Goal: Transaction & Acquisition: Purchase product/service

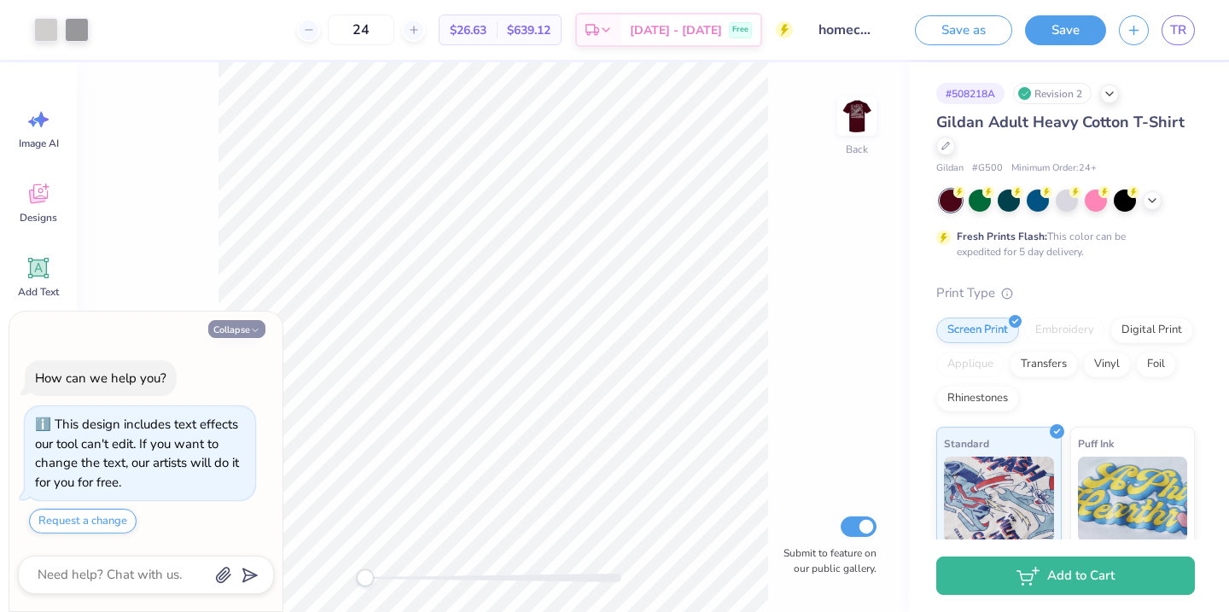
click at [253, 327] on icon "button" at bounding box center [255, 330] width 10 height 10
type textarea "x"
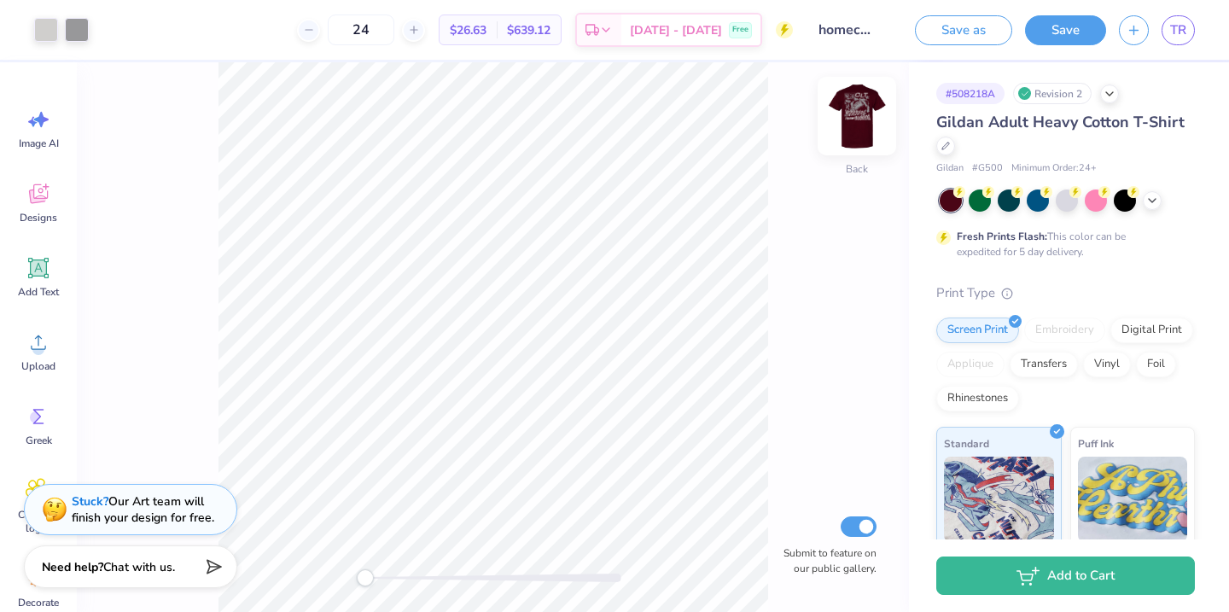
click at [841, 138] on img at bounding box center [857, 116] width 68 height 68
click at [867, 119] on img at bounding box center [857, 116] width 68 height 68
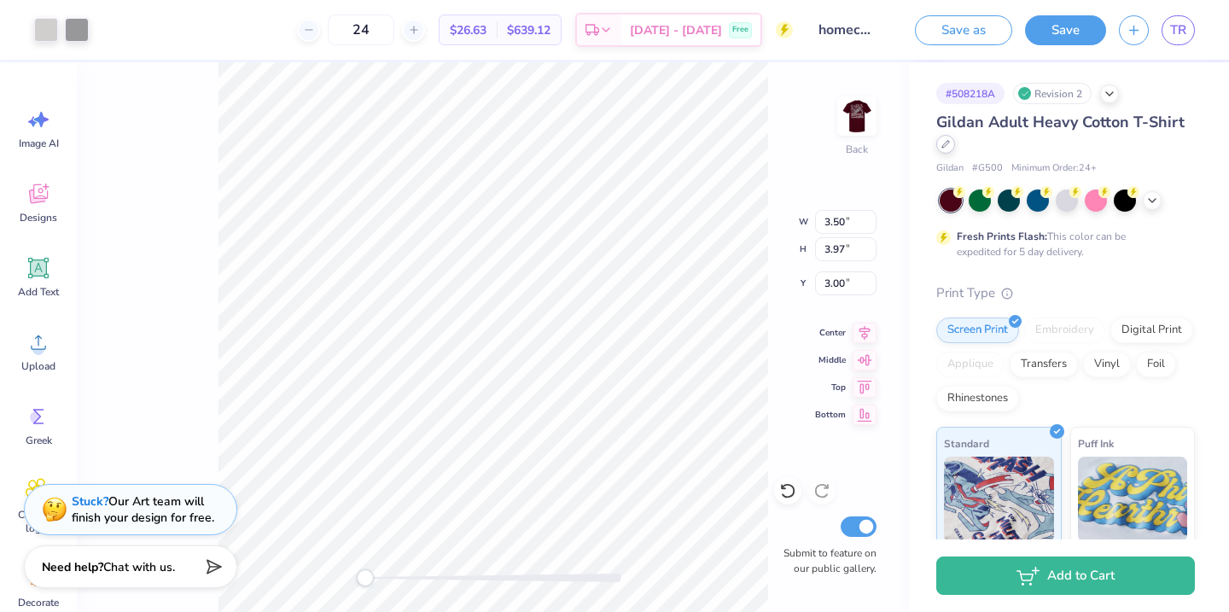
click at [941, 147] on div at bounding box center [945, 144] width 19 height 19
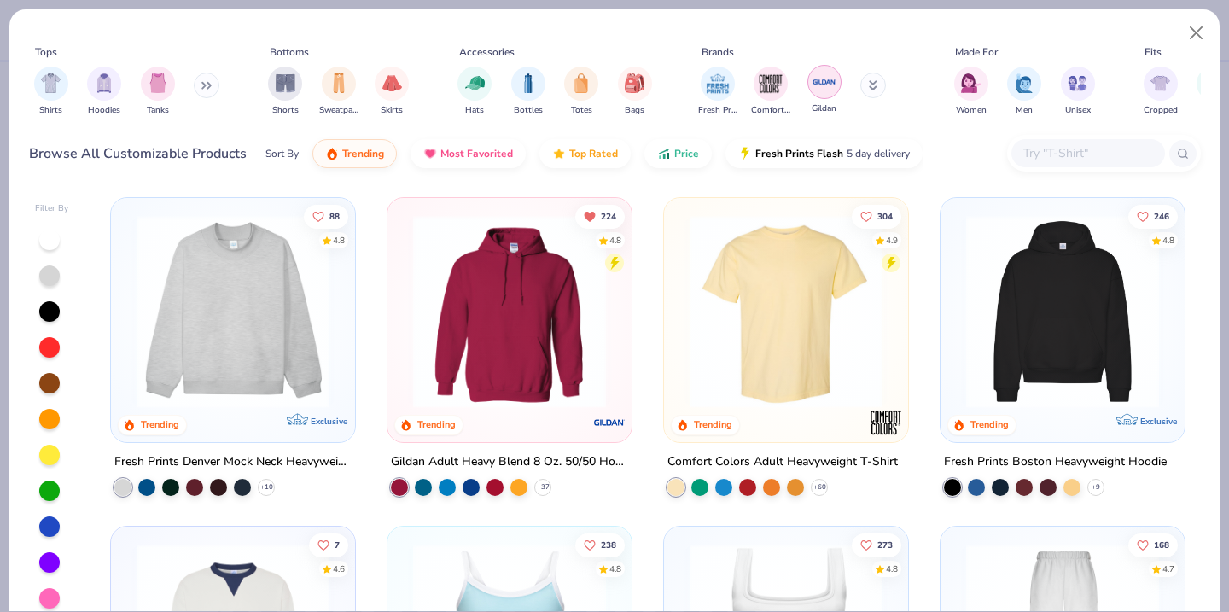
click at [824, 83] on img "filter for Gildan" at bounding box center [825, 82] width 26 height 26
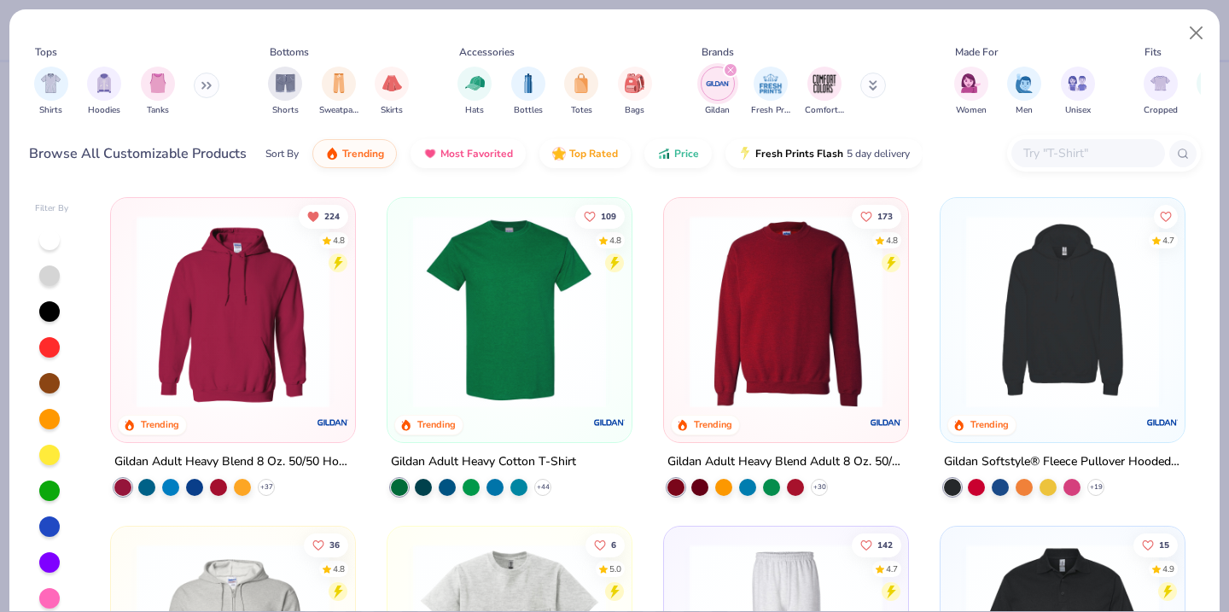
click at [1074, 151] on input "text" at bounding box center [1087, 153] width 131 height 20
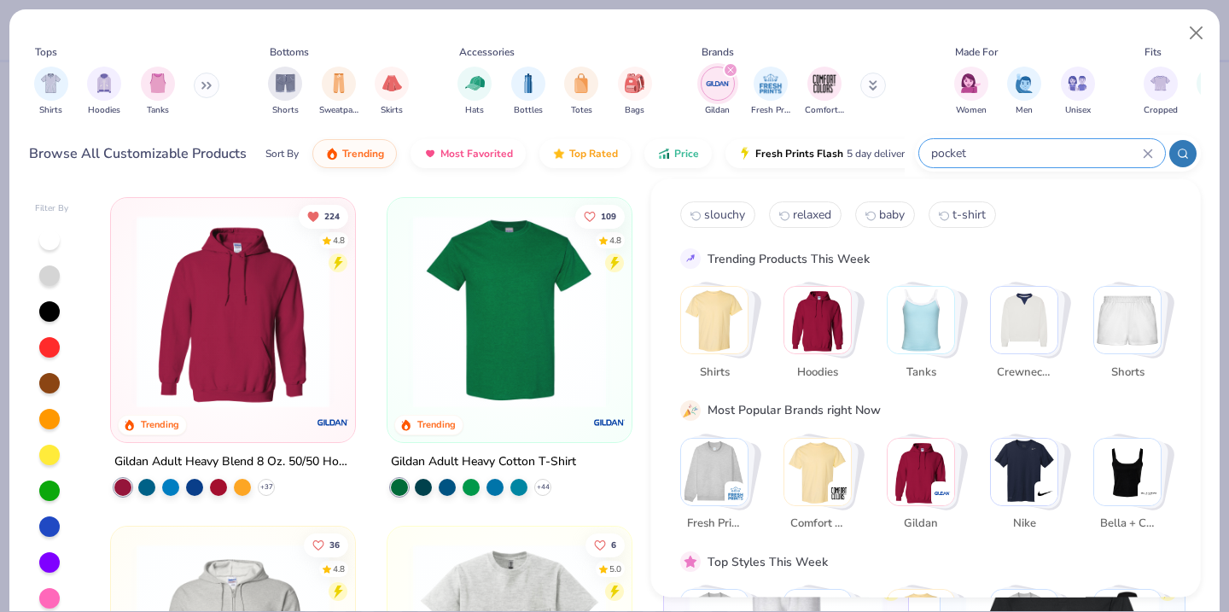
type input "pocket"
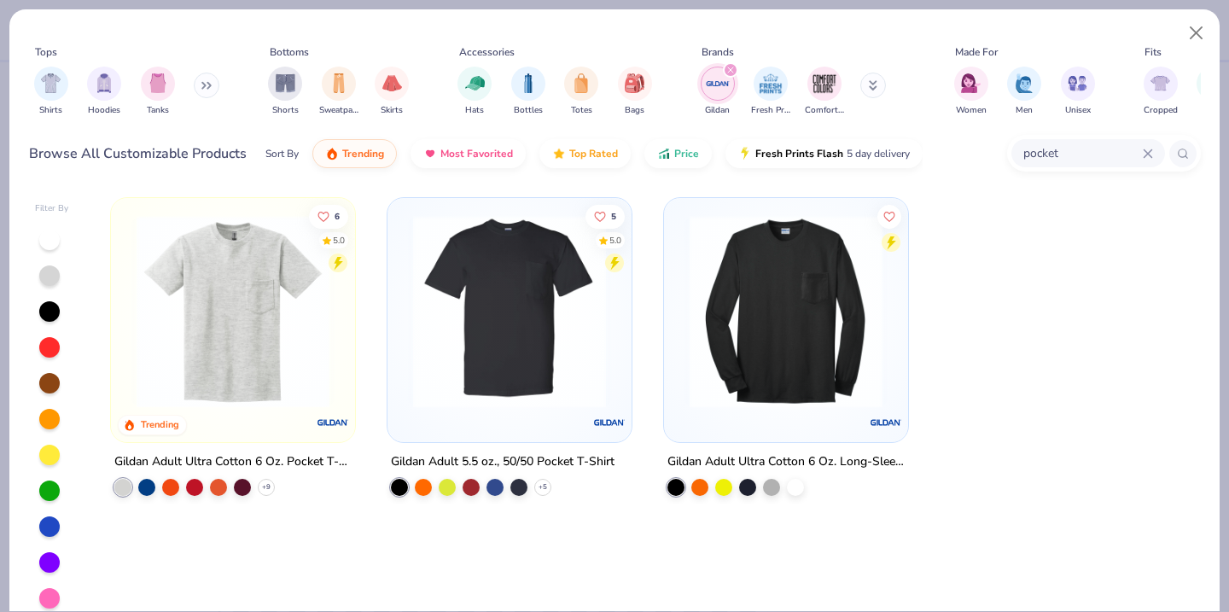
click at [339, 344] on div at bounding box center [232, 307] width 227 height 201
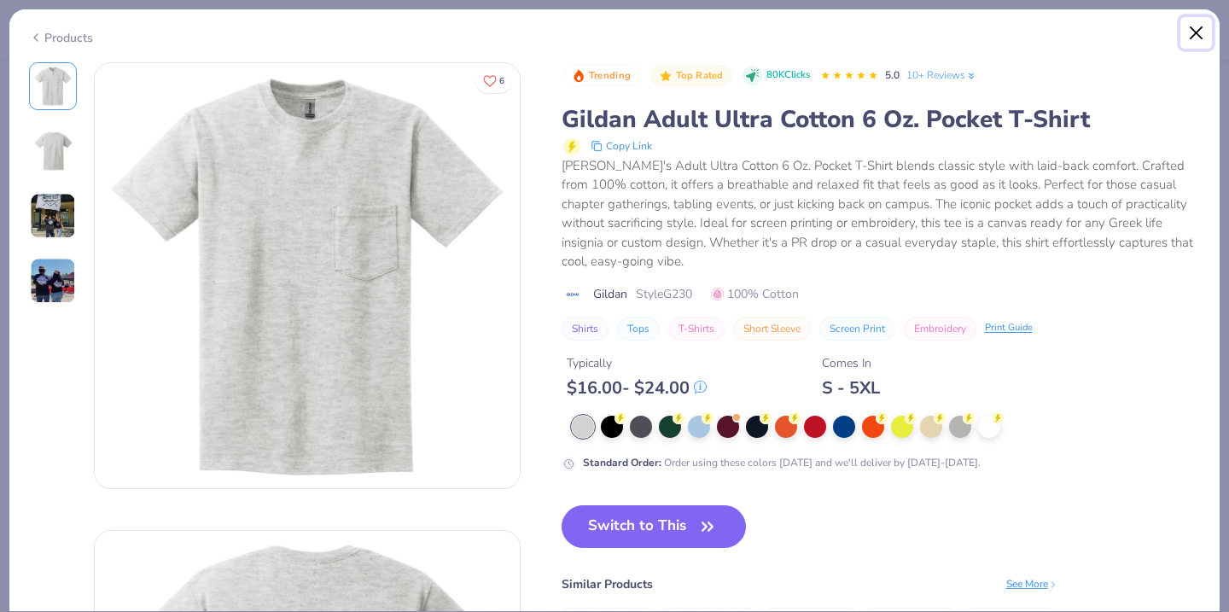
click at [1203, 32] on button "Close" at bounding box center [1196, 33] width 32 height 32
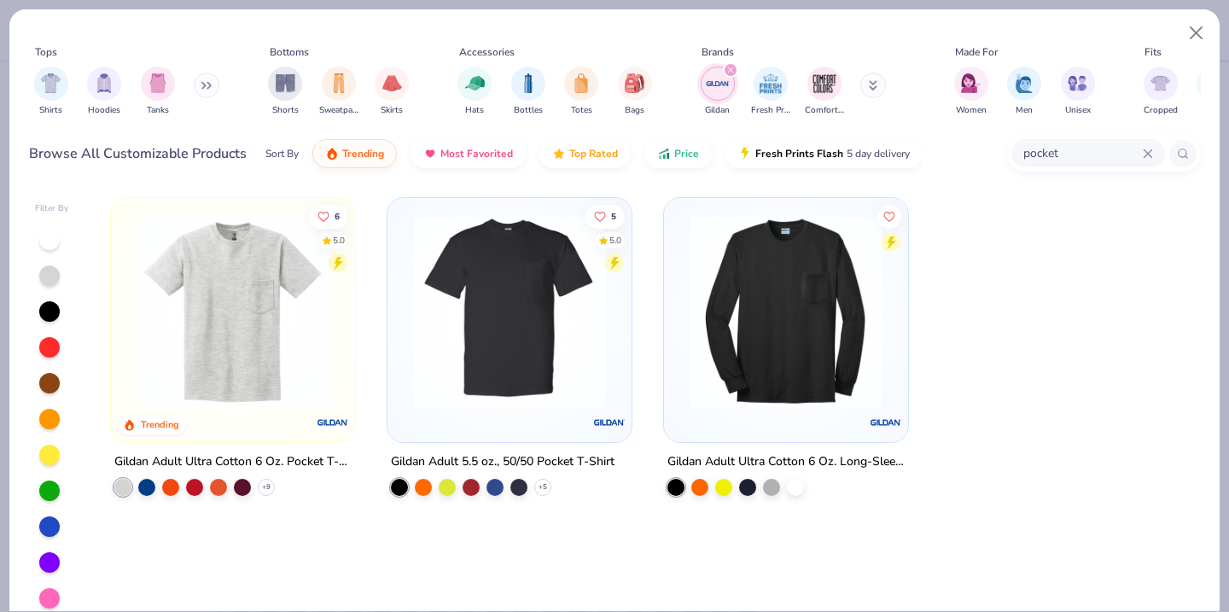
click at [487, 332] on img at bounding box center [510, 311] width 210 height 193
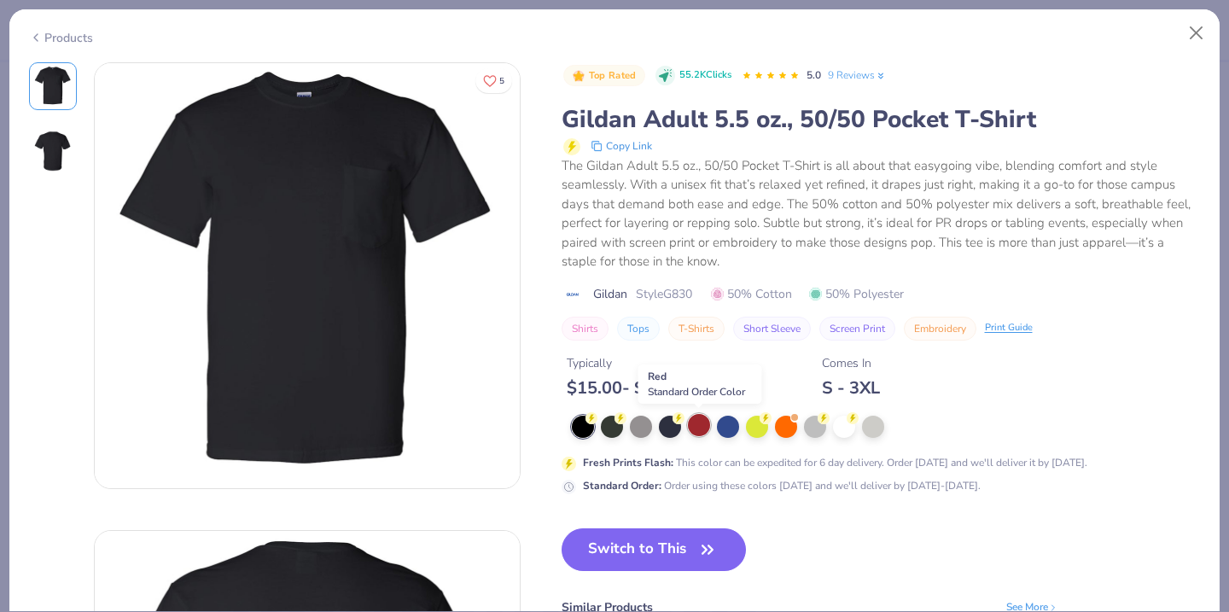
click at [703, 427] on div at bounding box center [699, 425] width 22 height 22
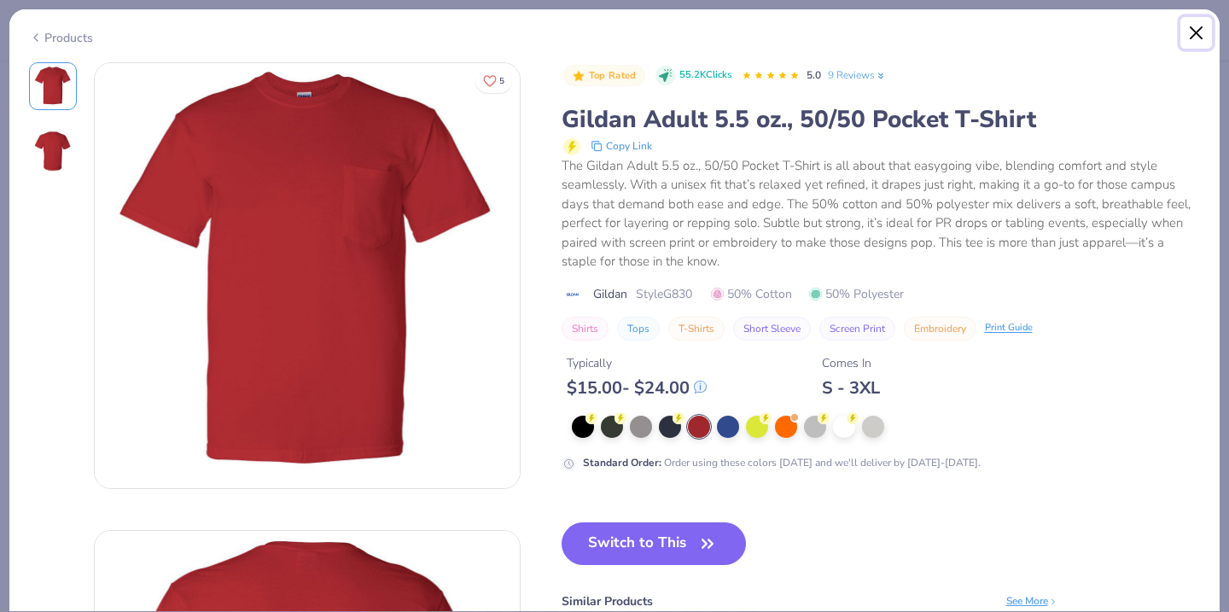
click at [1187, 35] on button "Close" at bounding box center [1196, 33] width 32 height 32
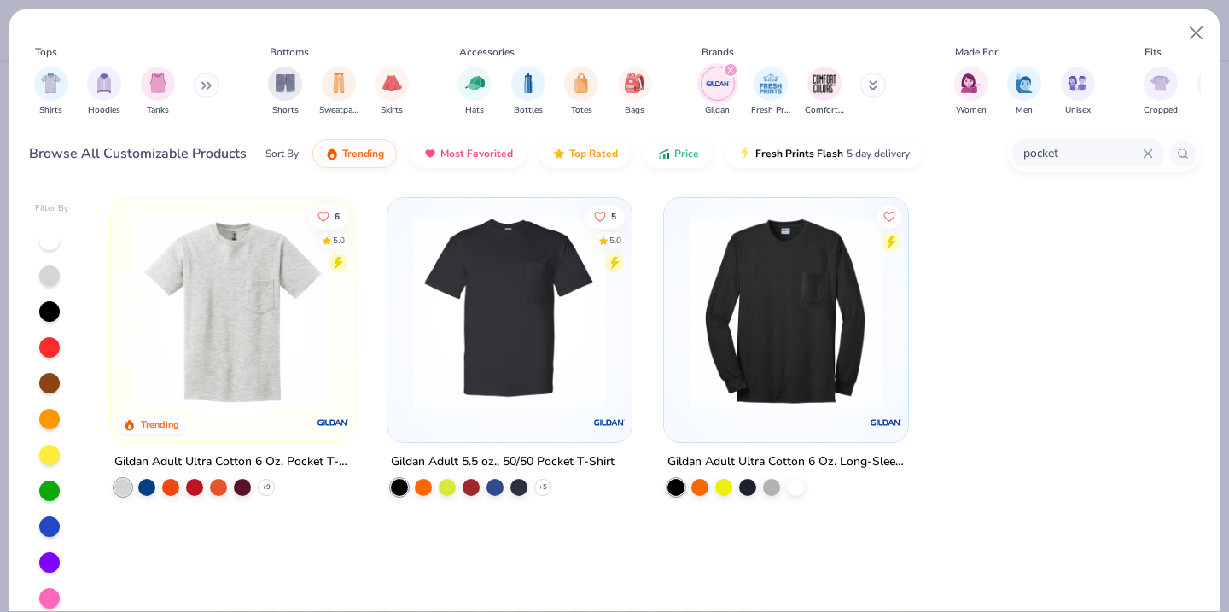
click at [320, 318] on img at bounding box center [233, 311] width 210 height 193
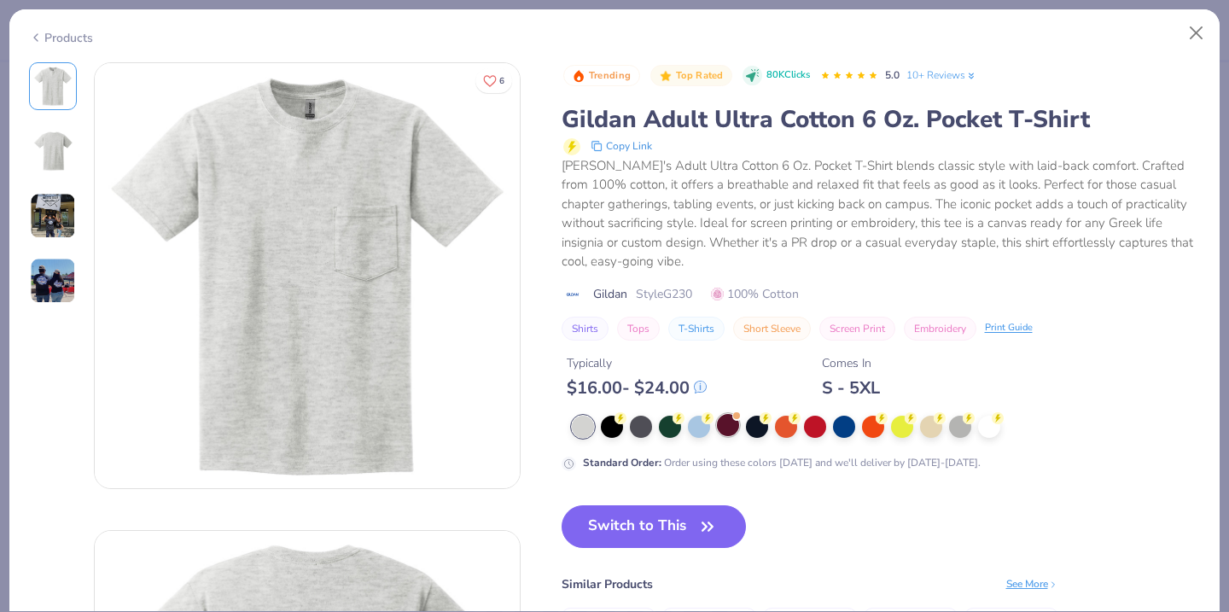
click at [729, 426] on div at bounding box center [728, 425] width 22 height 22
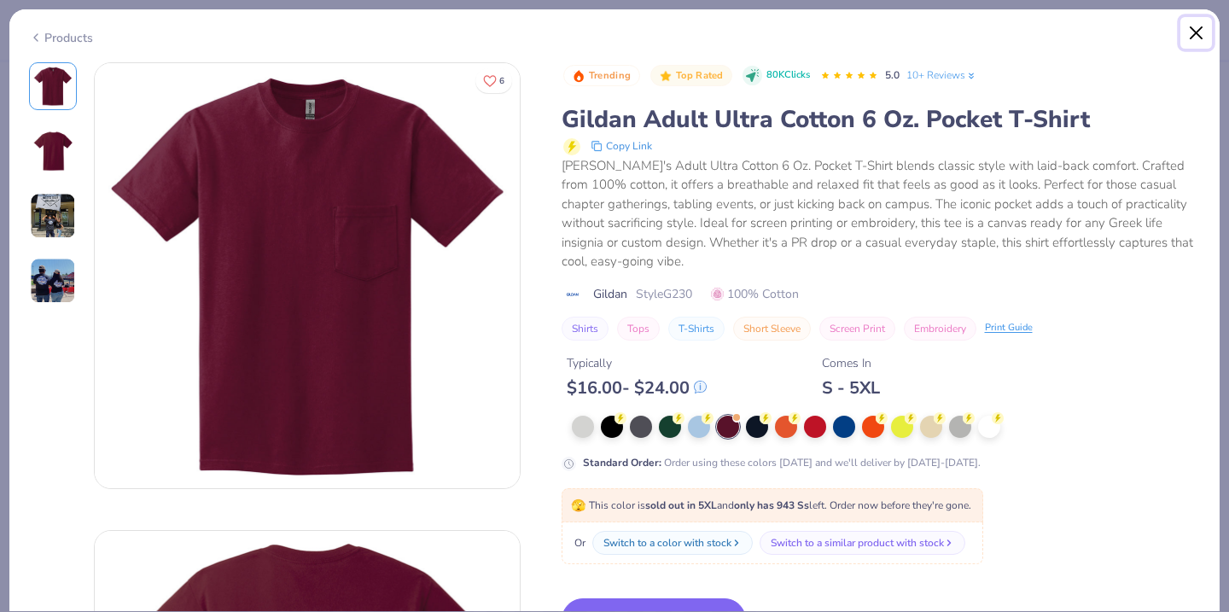
click at [1190, 32] on button "Close" at bounding box center [1196, 33] width 32 height 32
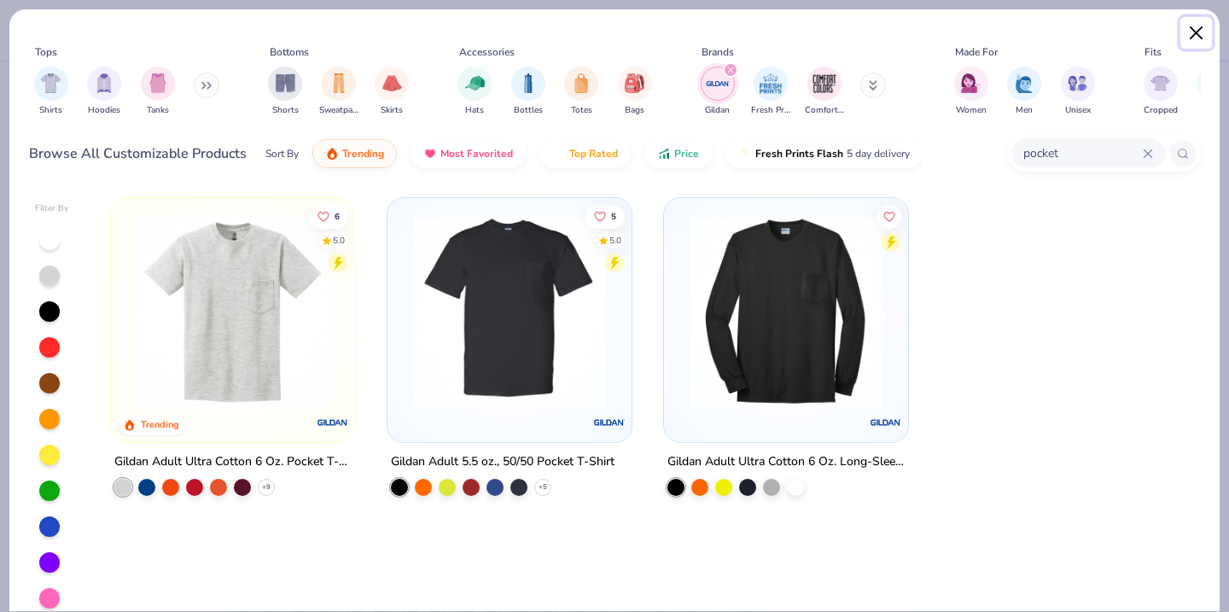
click at [1190, 32] on button "Close" at bounding box center [1196, 33] width 32 height 32
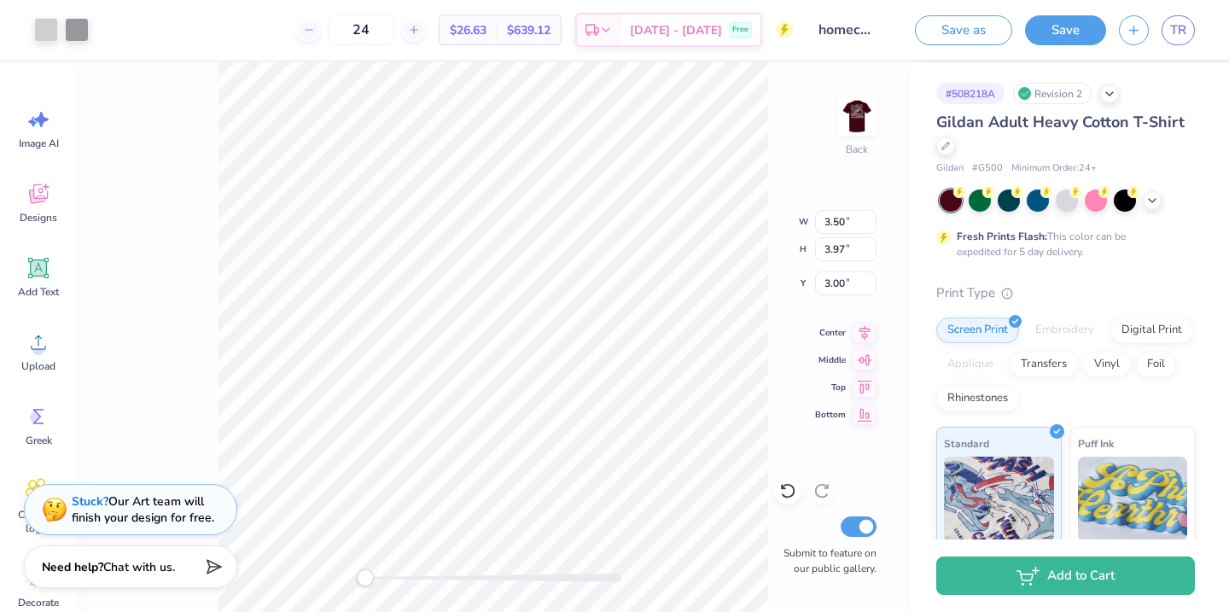
click at [1095, 141] on div "Gildan Adult Heavy Cotton T-Shirt" at bounding box center [1065, 134] width 259 height 46
click at [945, 138] on div at bounding box center [945, 144] width 19 height 19
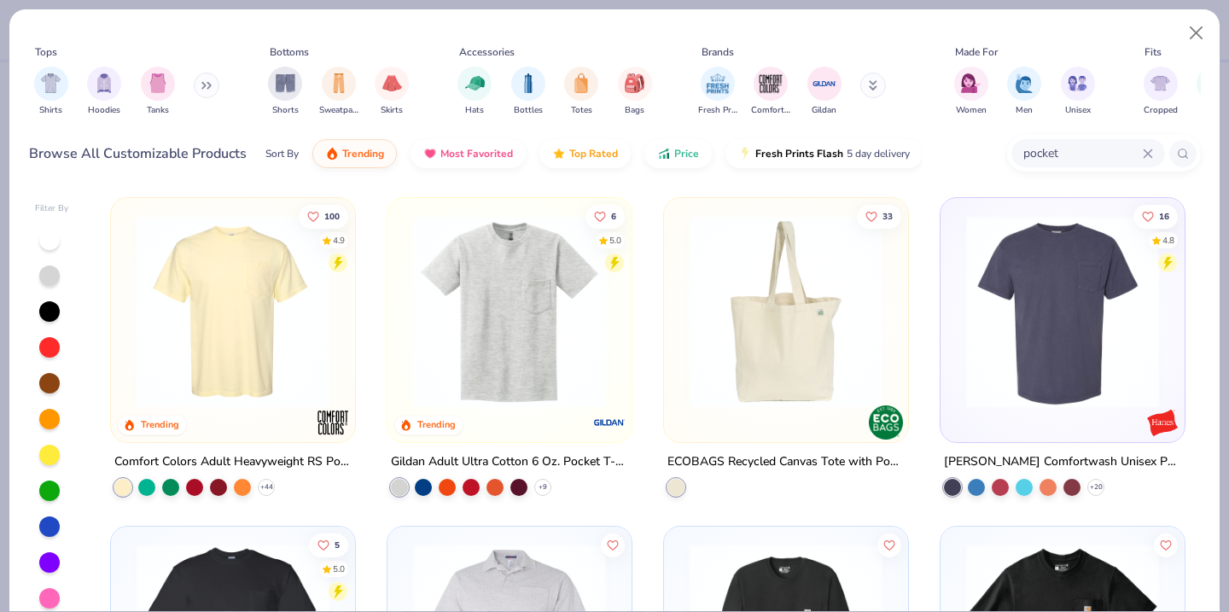
click at [283, 305] on img at bounding box center [233, 311] width 210 height 193
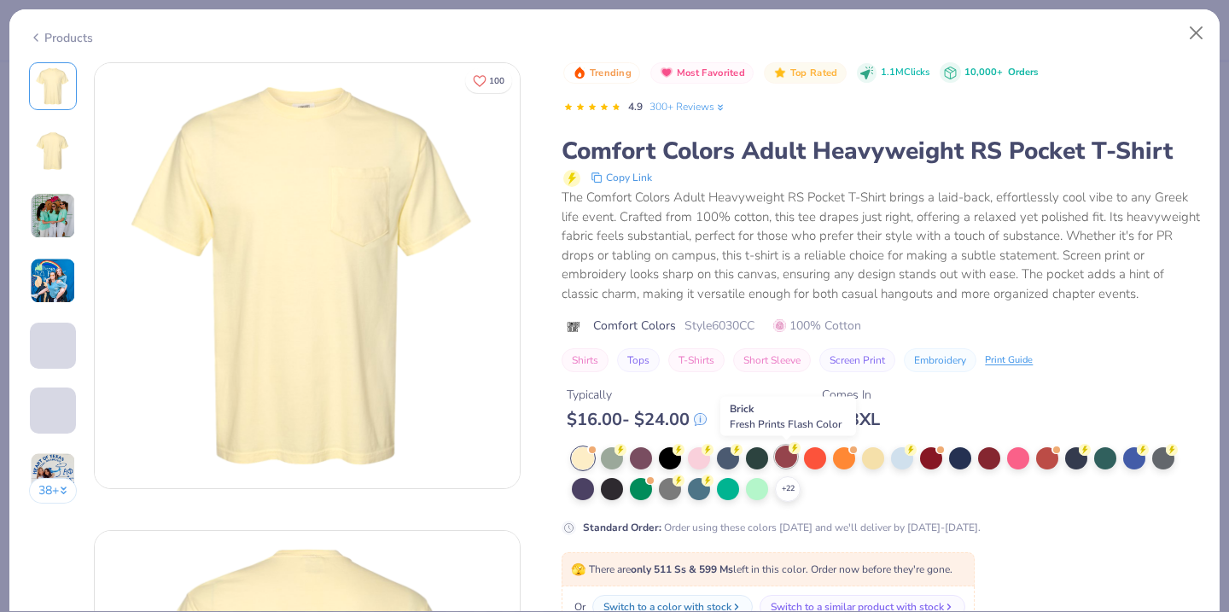
click at [784, 461] on div at bounding box center [786, 457] width 22 height 22
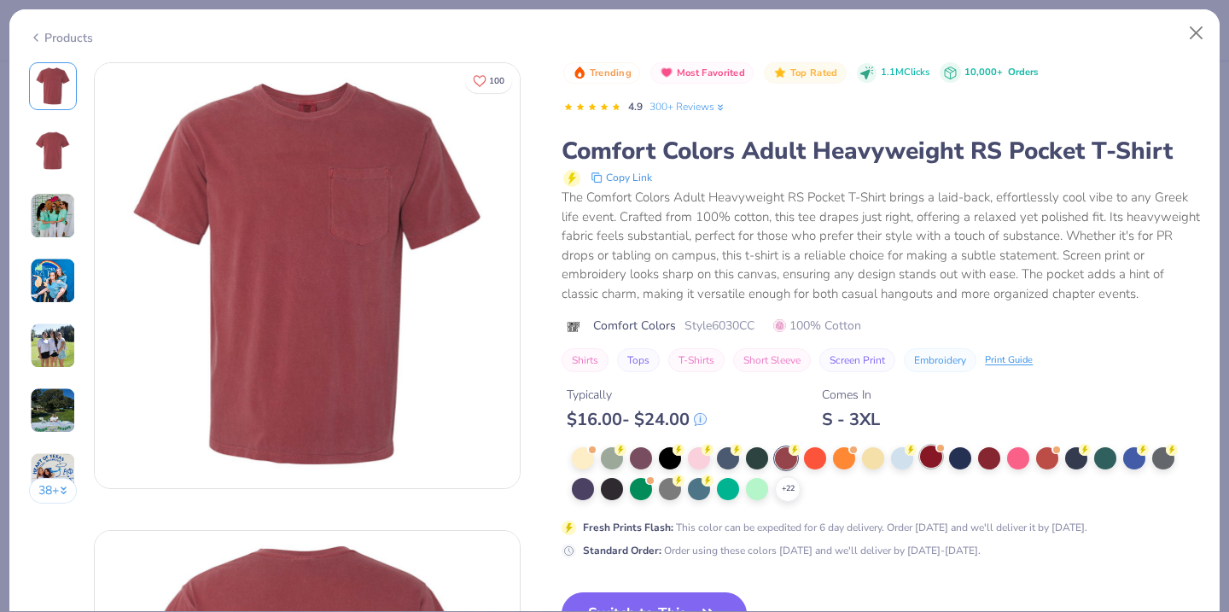
click at [938, 461] on div at bounding box center [931, 457] width 22 height 22
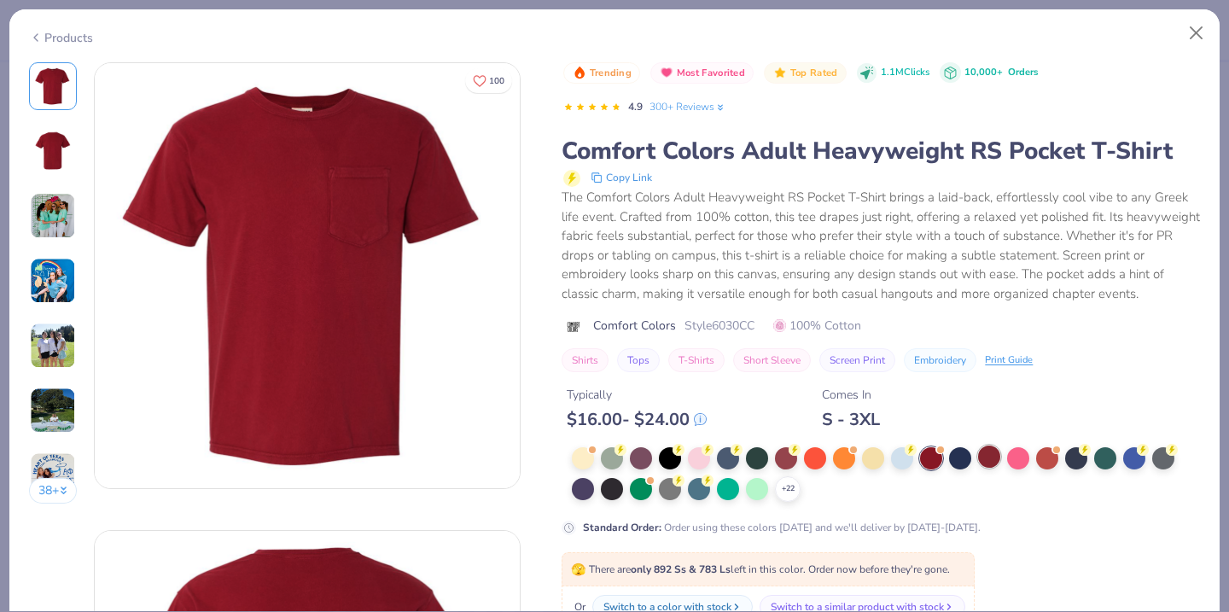
click at [991, 463] on div at bounding box center [989, 457] width 22 height 22
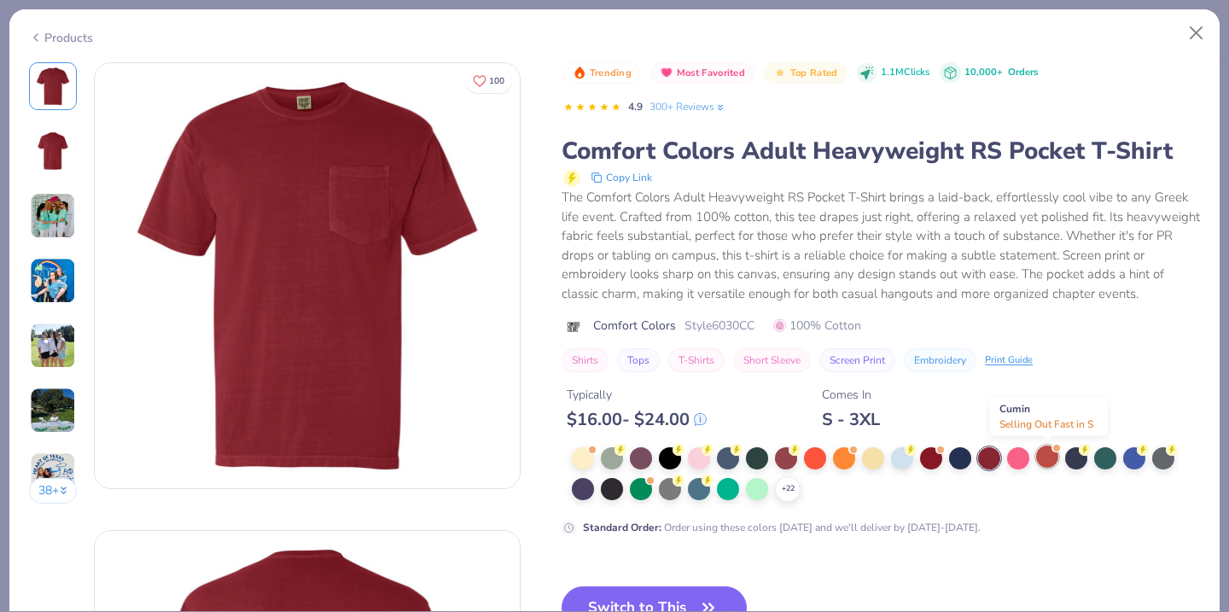
click at [1045, 464] on div at bounding box center [1047, 457] width 22 height 22
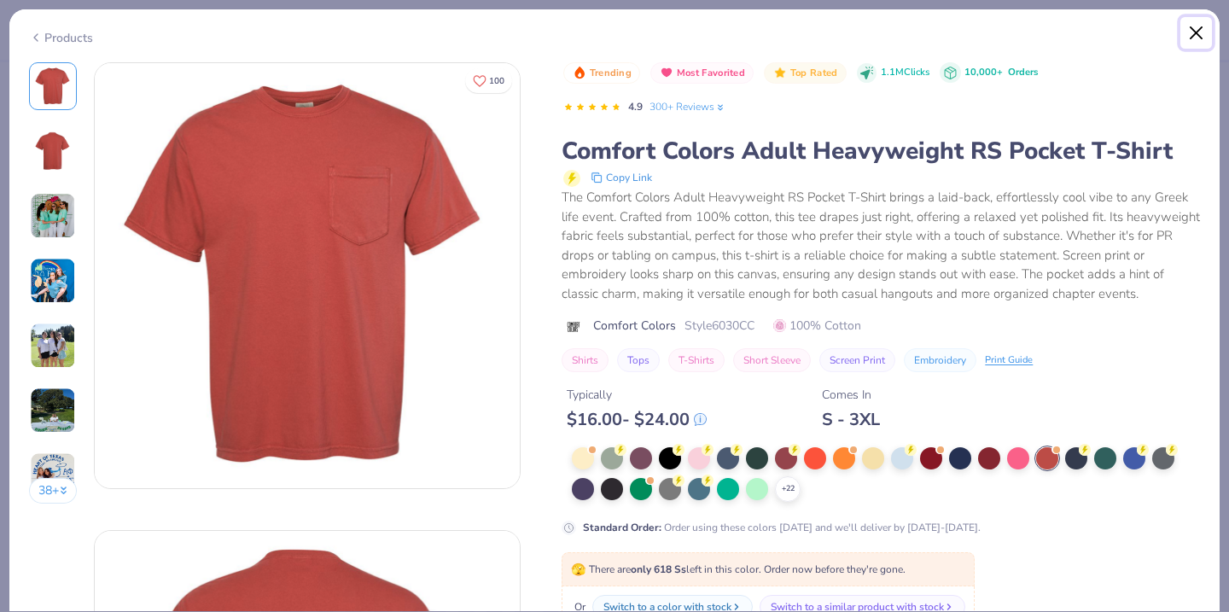
click at [1192, 38] on button "Close" at bounding box center [1196, 33] width 32 height 32
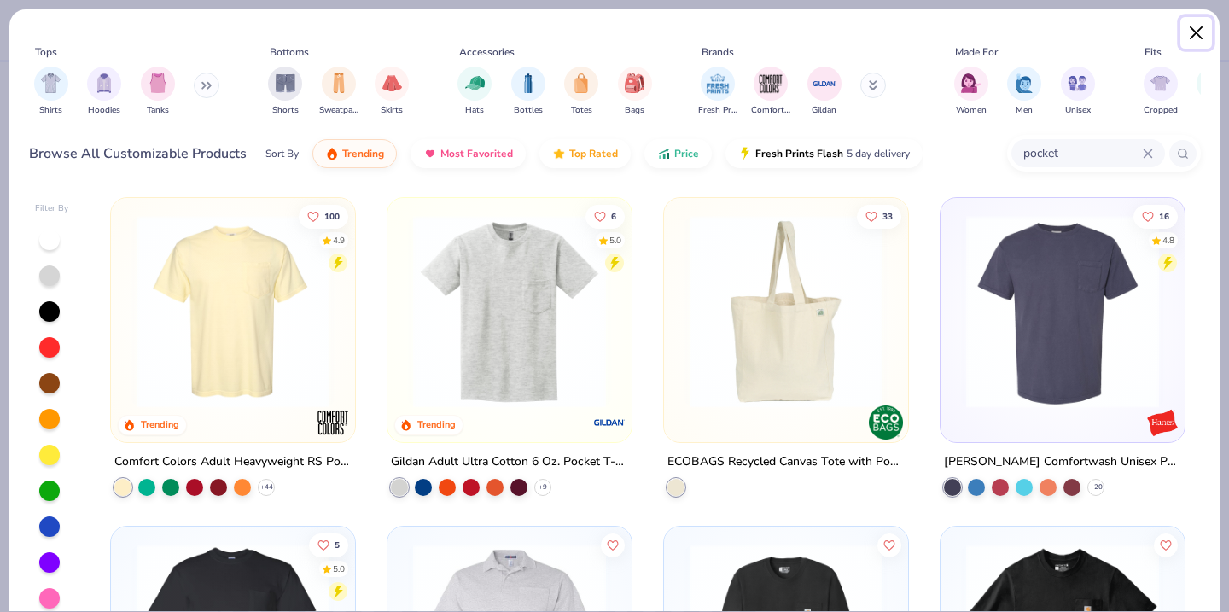
click at [1192, 38] on button "Close" at bounding box center [1196, 33] width 32 height 32
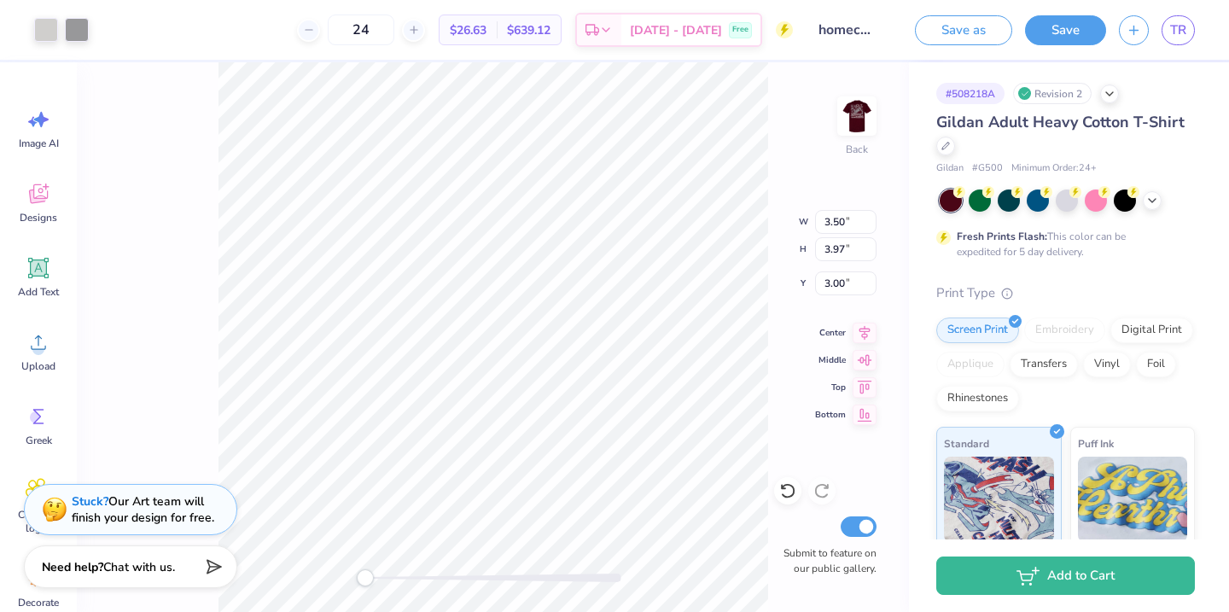
drag, startPoint x: 404, startPoint y: 32, endPoint x: 347, endPoint y: 32, distance: 57.2
click at [347, 32] on div "24" at bounding box center [361, 30] width 128 height 31
type input "60"
click at [943, 150] on div at bounding box center [945, 144] width 19 height 19
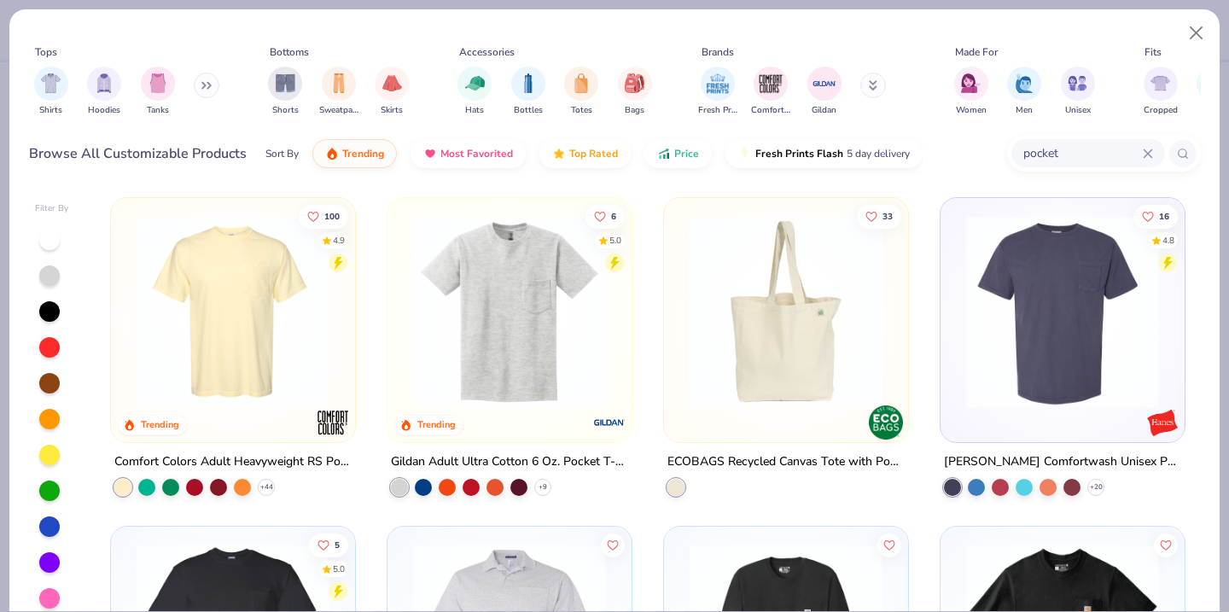
click at [248, 295] on div at bounding box center [23, 311] width 629 height 193
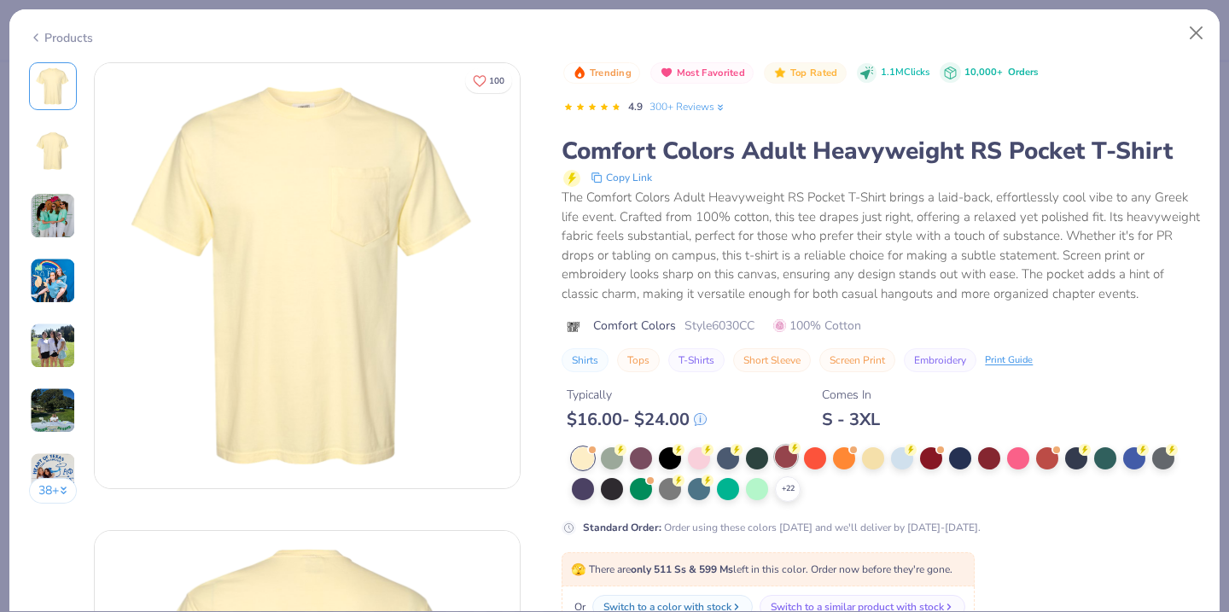
click at [786, 464] on div at bounding box center [786, 457] width 22 height 22
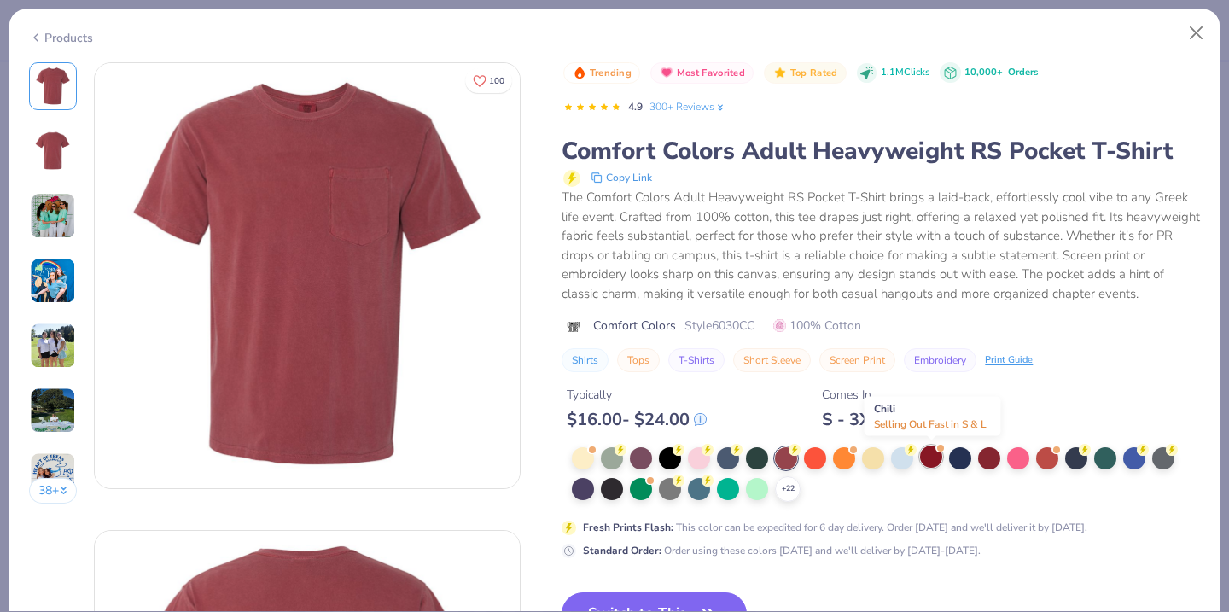
click at [925, 462] on div at bounding box center [931, 457] width 22 height 22
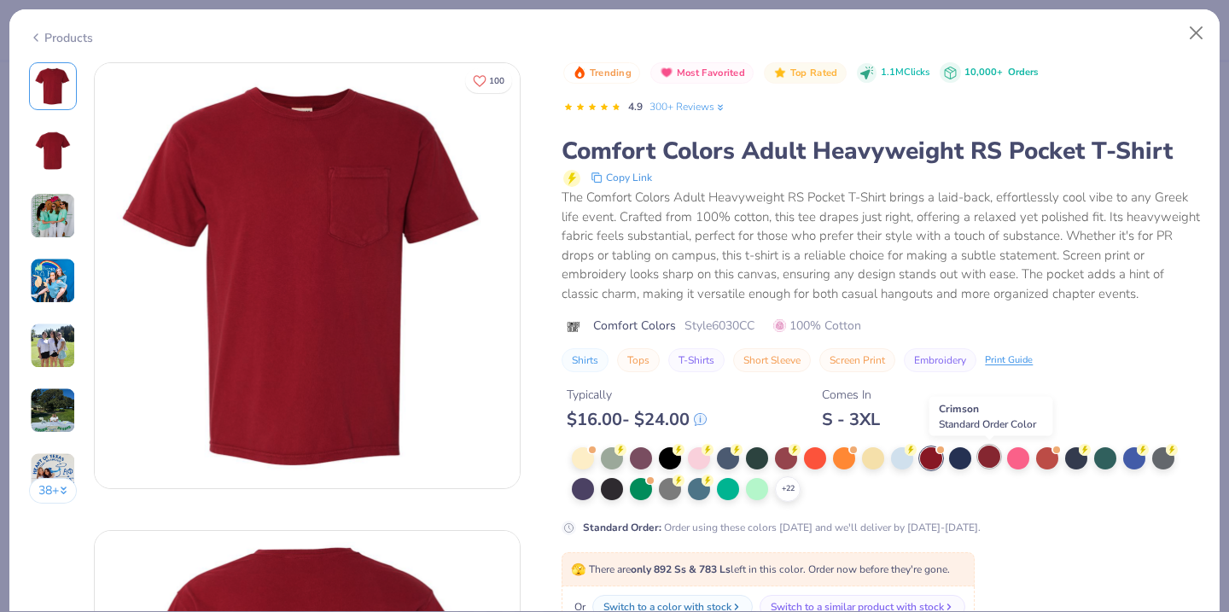
click at [991, 464] on div at bounding box center [989, 457] width 22 height 22
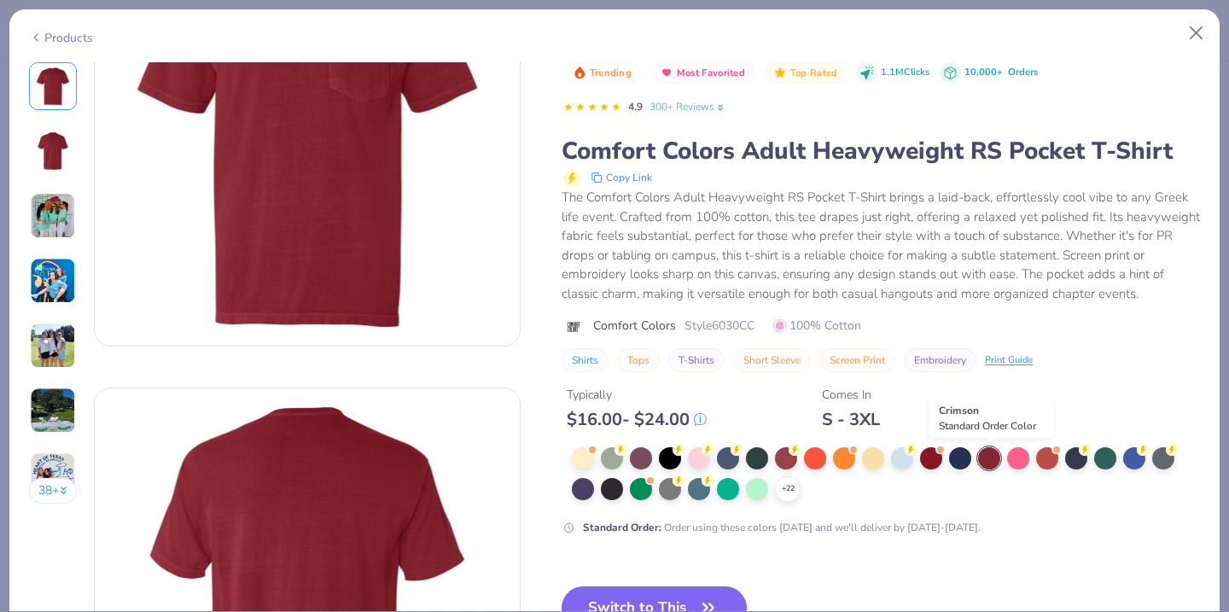
scroll to position [146, 0]
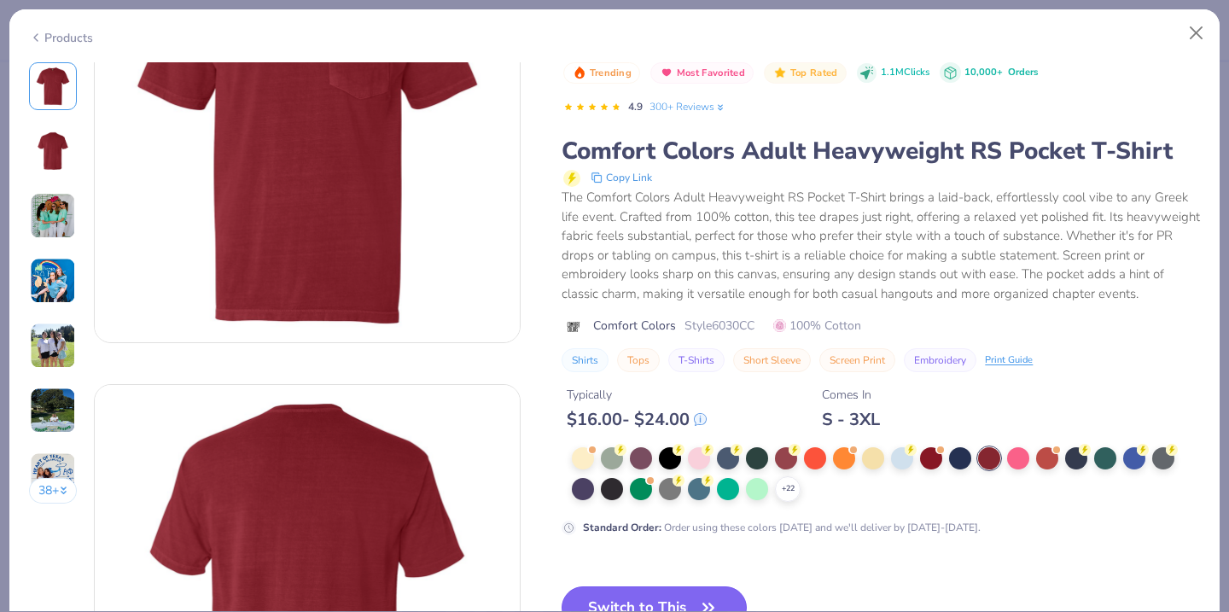
click at [702, 601] on icon "button" at bounding box center [708, 608] width 24 height 24
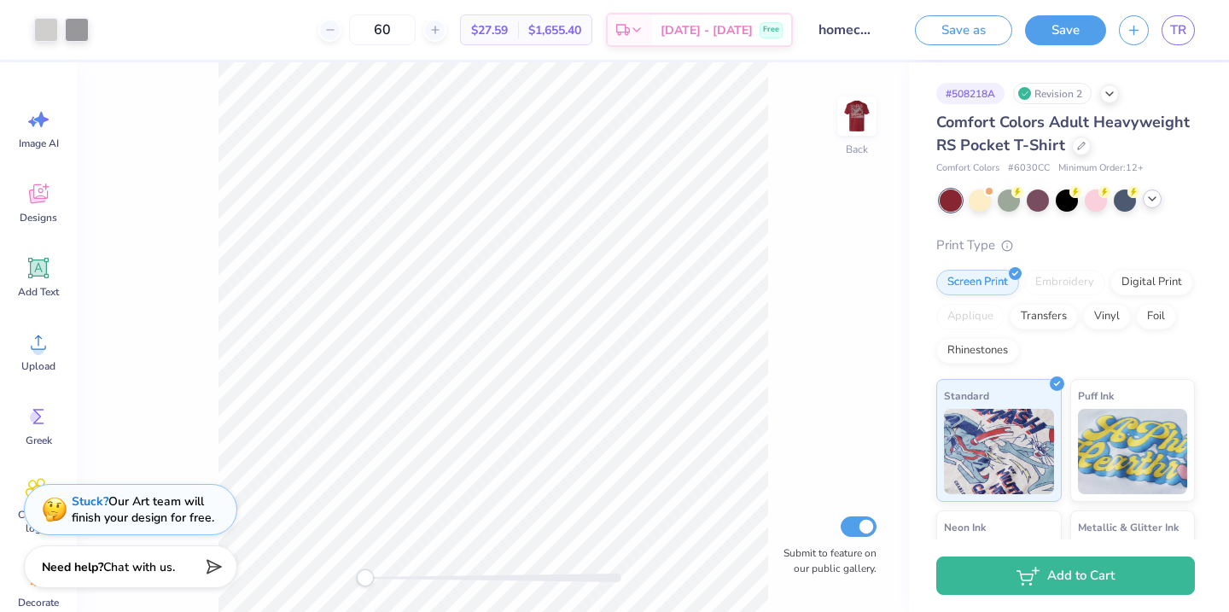
click at [1154, 202] on icon at bounding box center [1152, 199] width 14 height 14
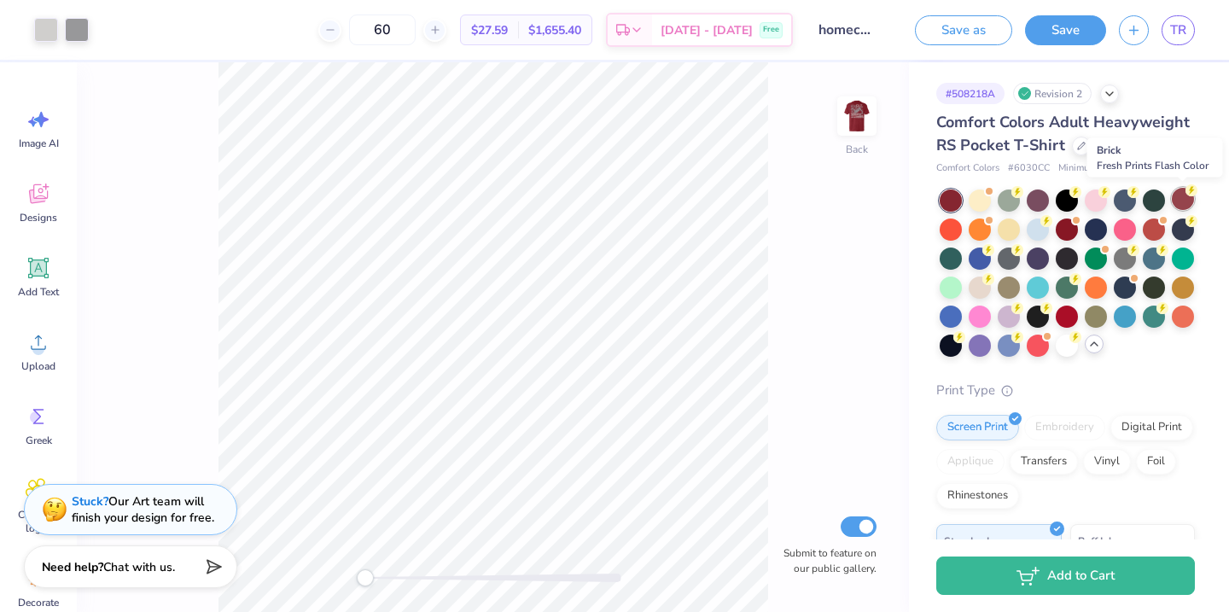
click at [1192, 201] on div at bounding box center [1183, 199] width 22 height 22
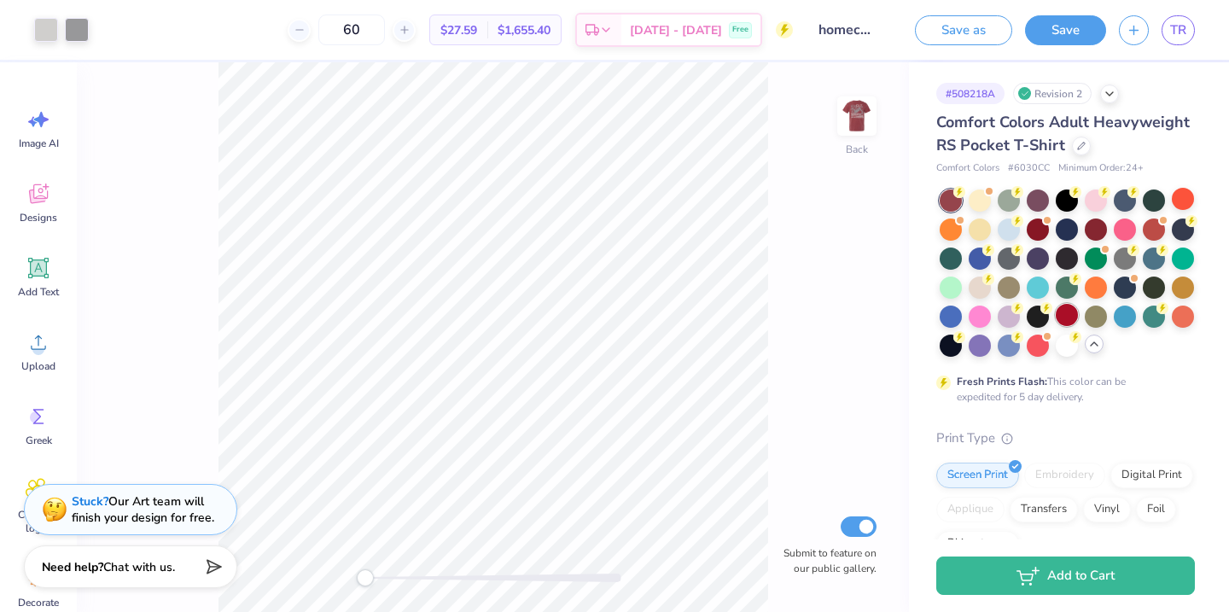
click at [1063, 323] on div at bounding box center [1067, 315] width 22 height 22
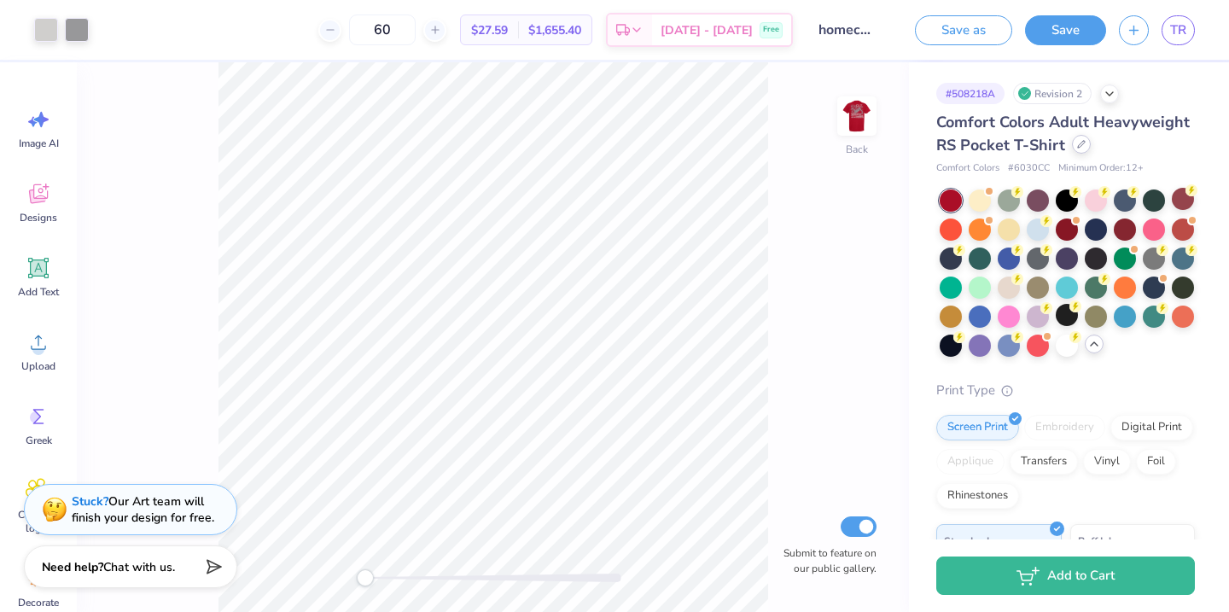
click at [1086, 141] on div at bounding box center [1081, 144] width 19 height 19
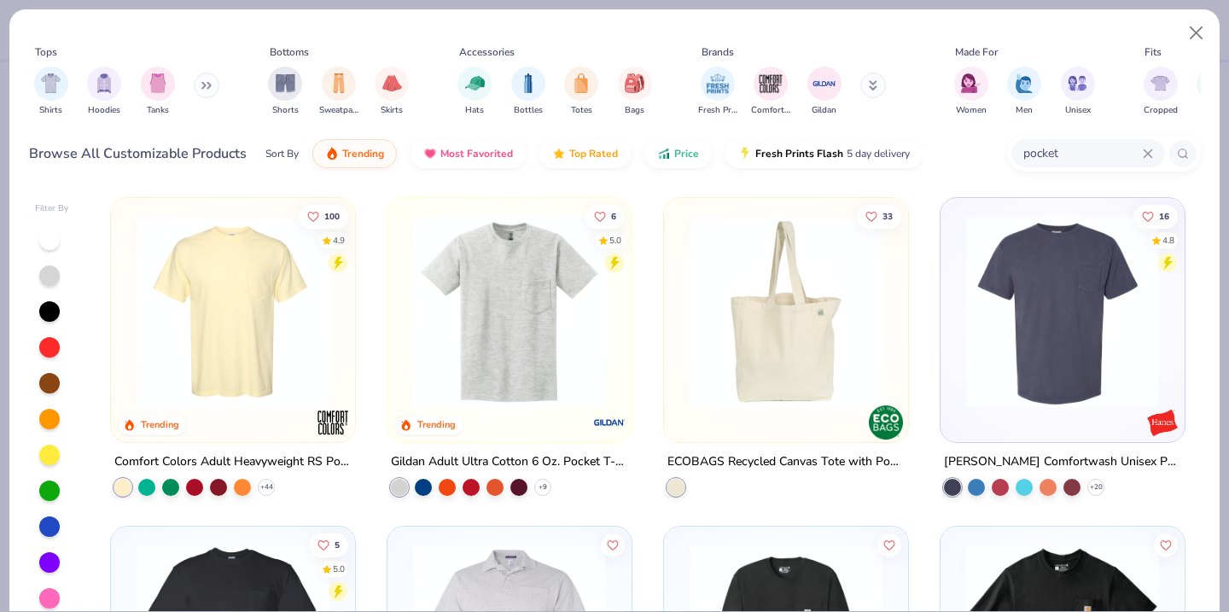
click at [488, 345] on img at bounding box center [510, 311] width 210 height 193
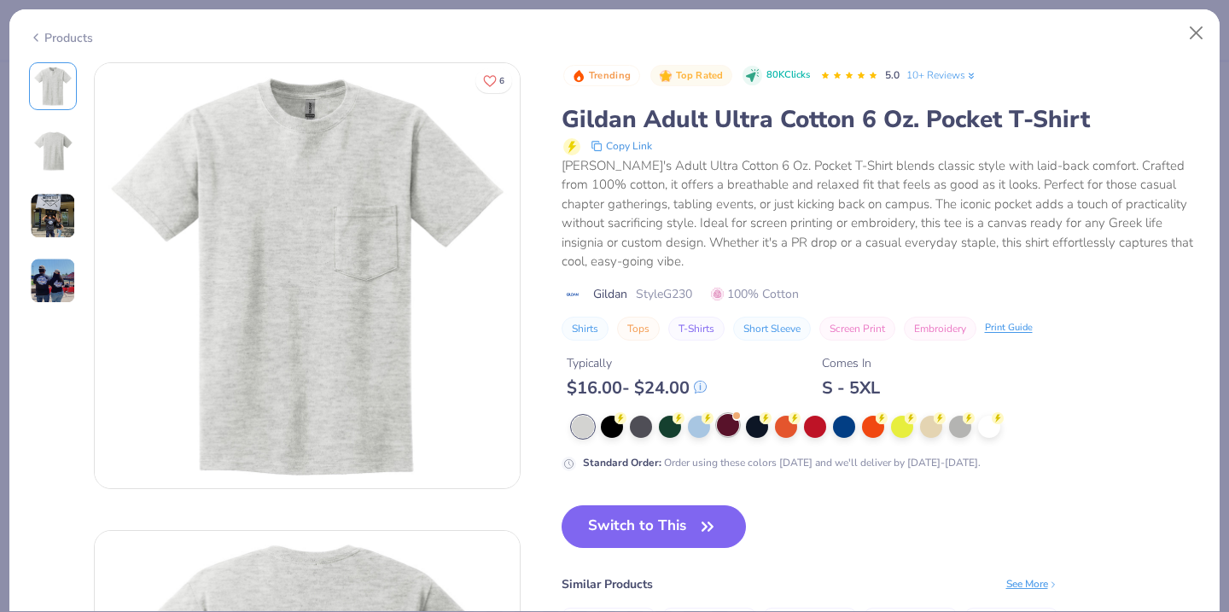
click at [728, 427] on div at bounding box center [728, 425] width 22 height 22
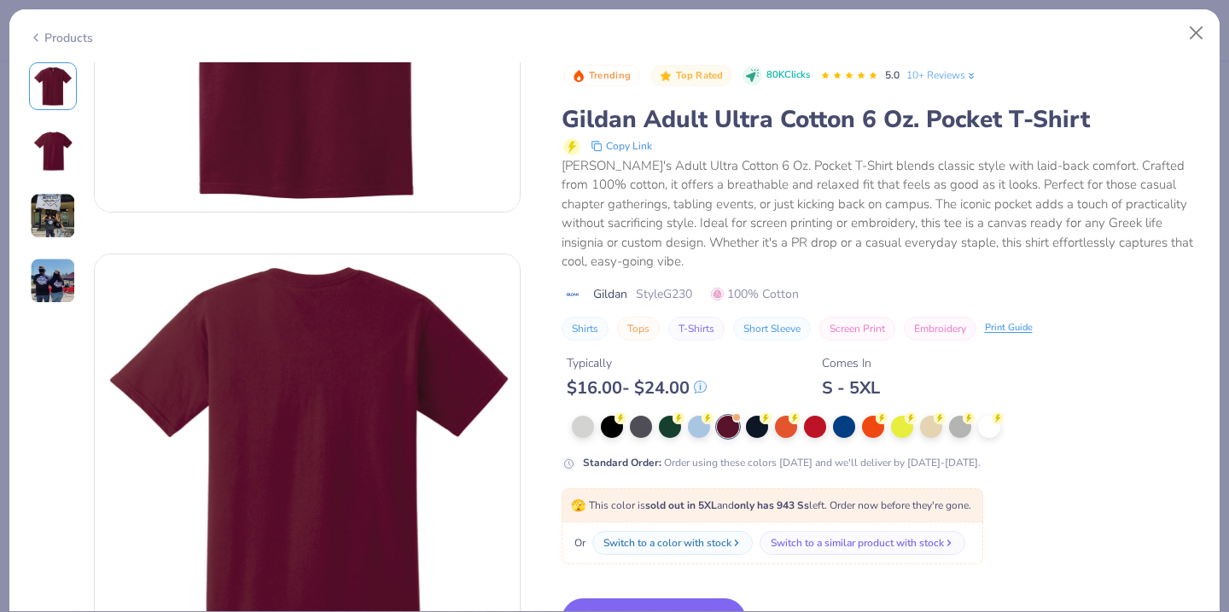
scroll to position [281, 0]
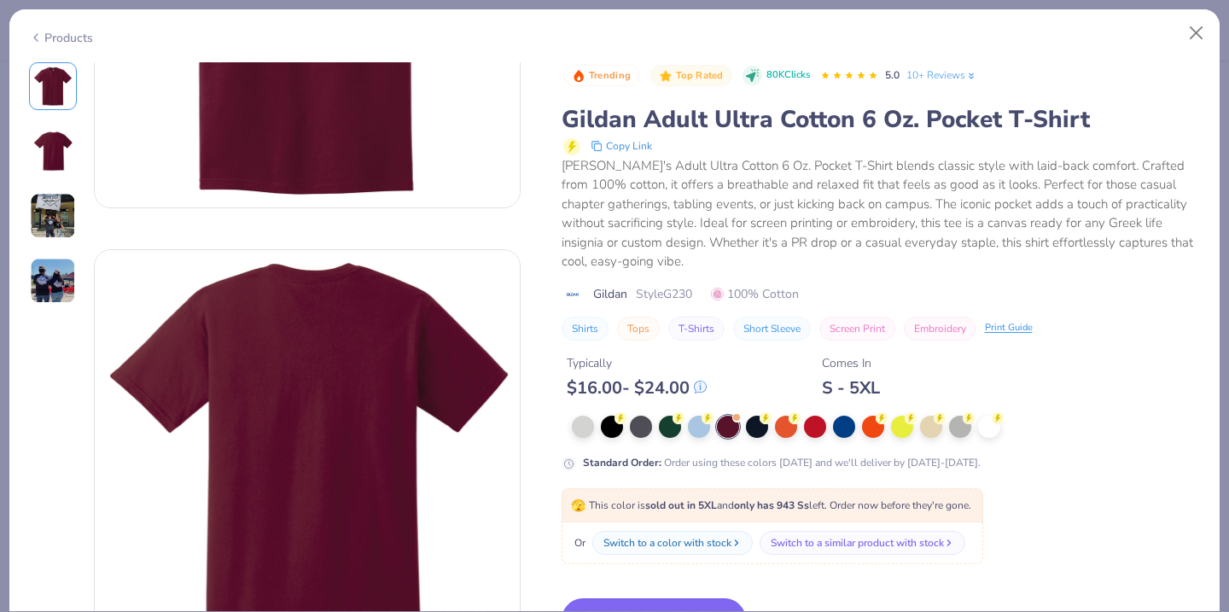
click at [683, 599] on button "Switch to This" at bounding box center [654, 619] width 185 height 43
click at [690, 603] on button "Switch to This" at bounding box center [654, 619] width 185 height 43
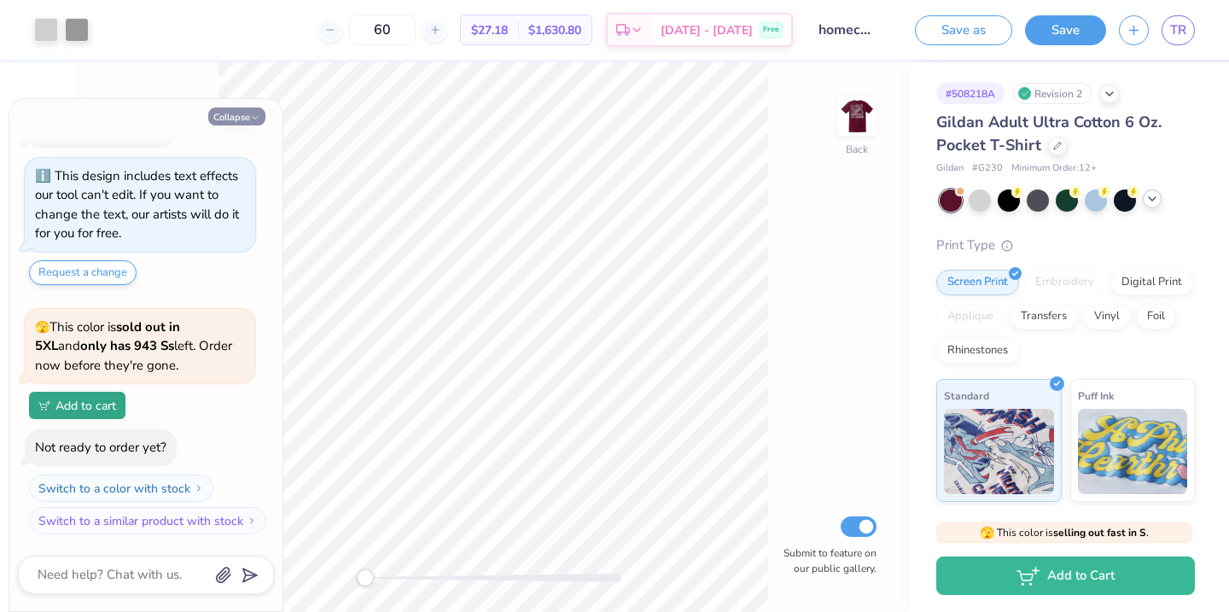
click at [238, 114] on button "Collapse" at bounding box center [236, 117] width 57 height 18
type textarea "x"
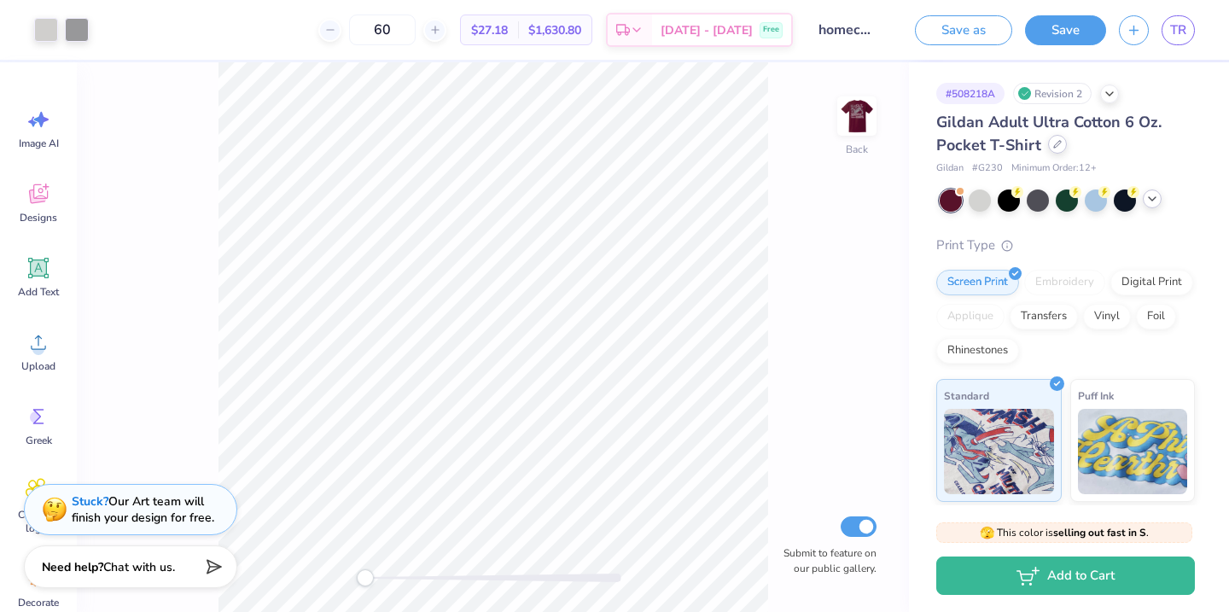
click at [1055, 149] on div at bounding box center [1057, 144] width 19 height 19
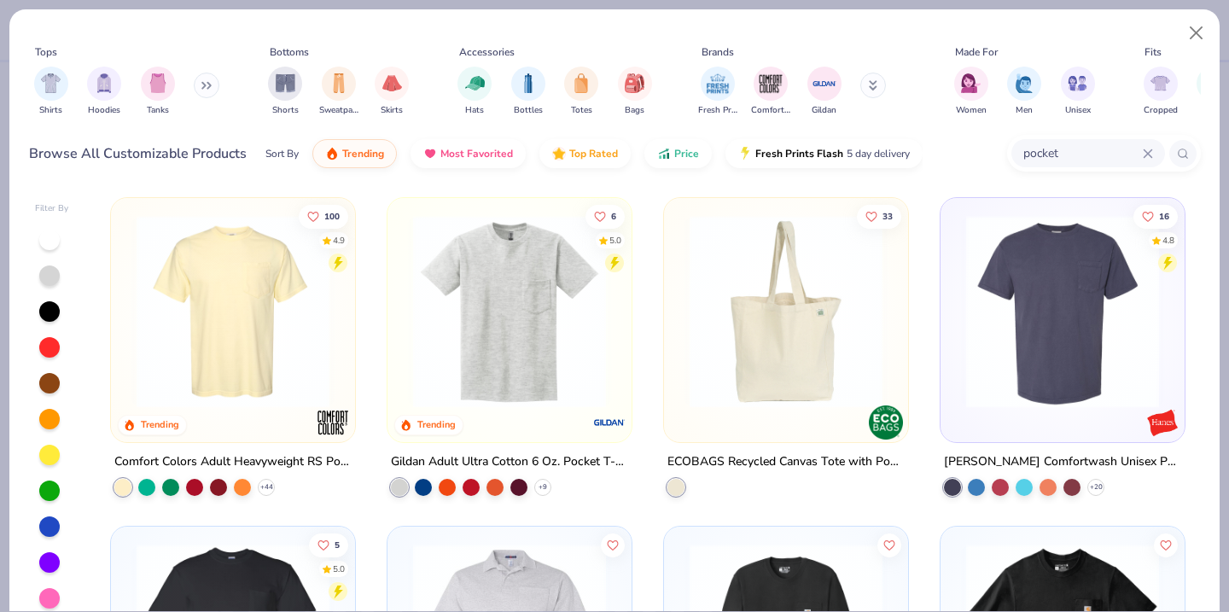
click at [1037, 363] on img at bounding box center [1063, 311] width 210 height 193
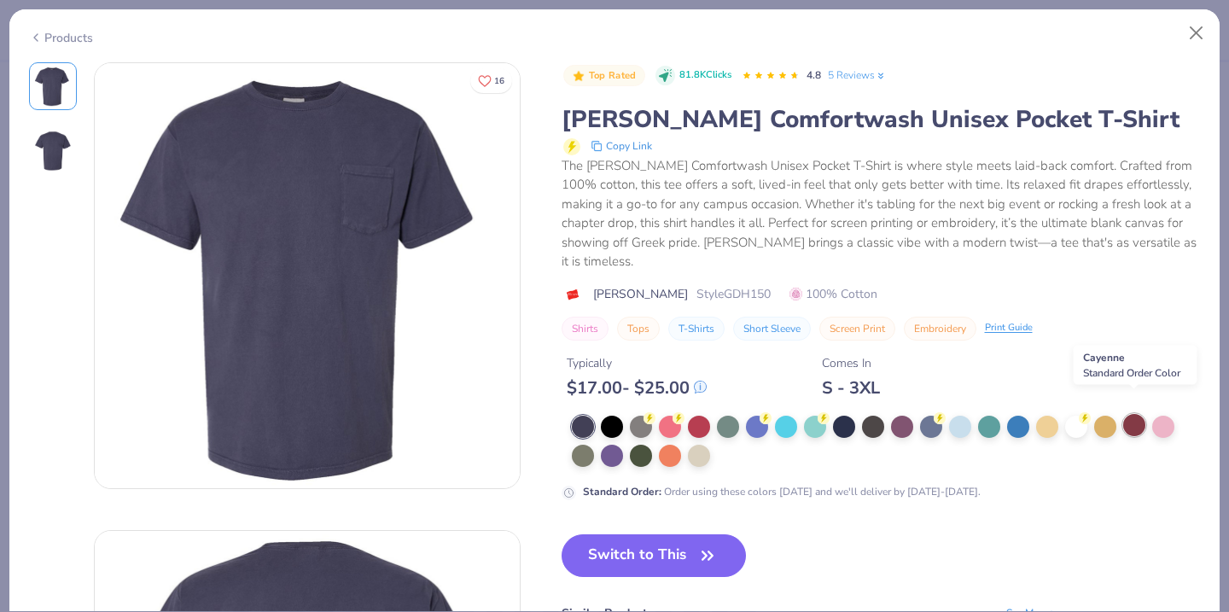
click at [1127, 414] on div at bounding box center [1134, 425] width 22 height 22
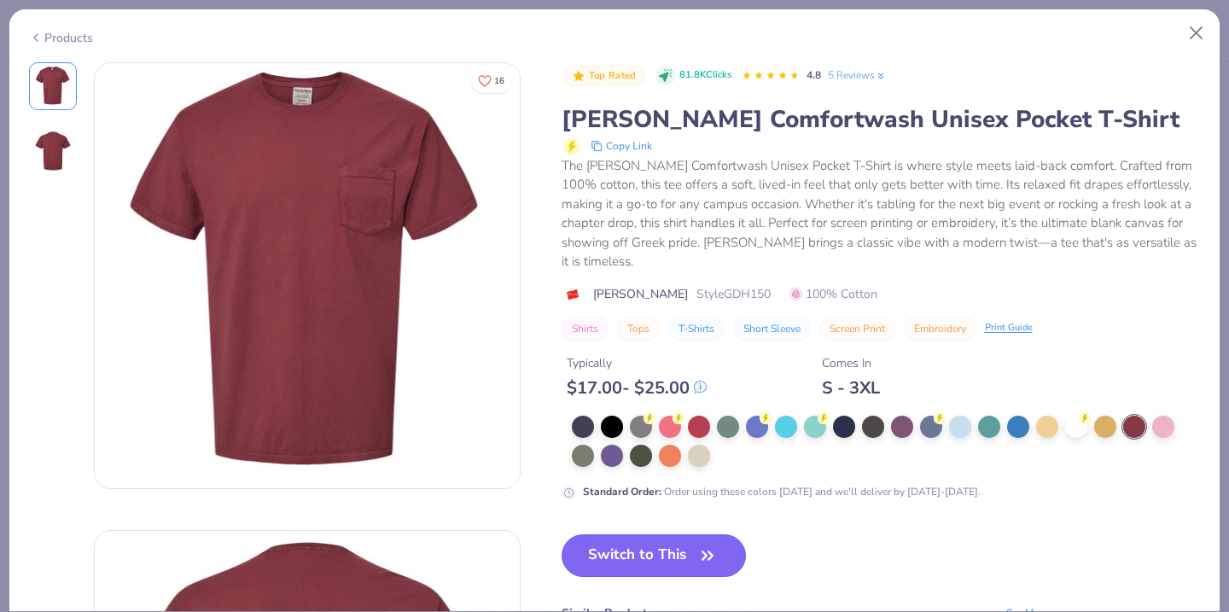
click at [679, 534] on button "Switch to This" at bounding box center [654, 555] width 185 height 43
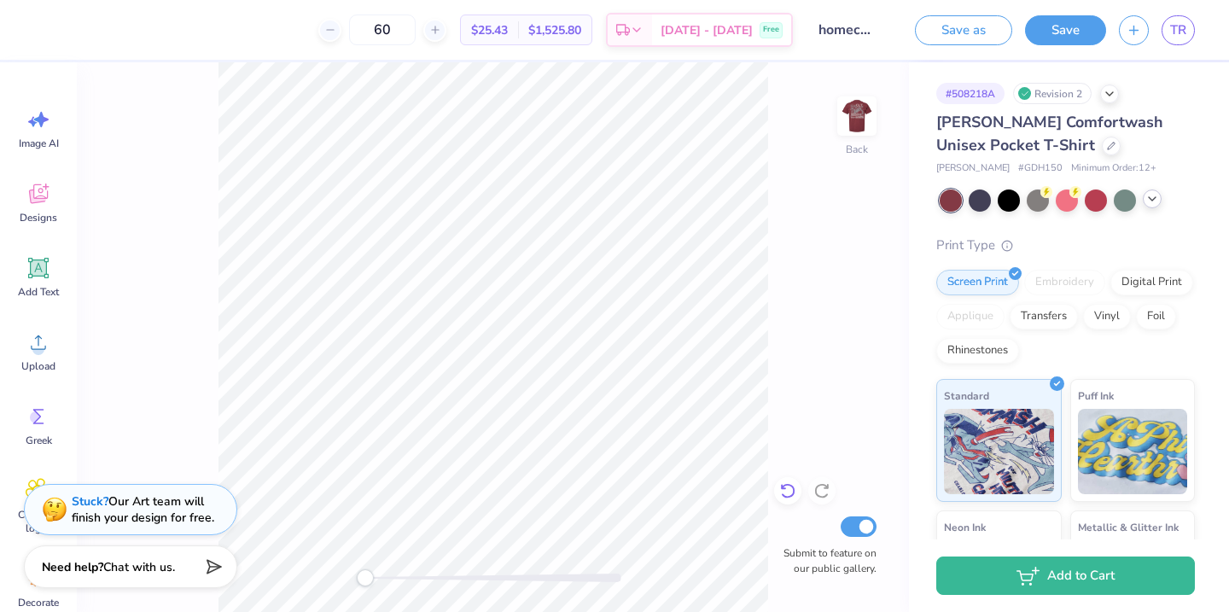
click at [791, 488] on icon at bounding box center [787, 490] width 17 height 17
click at [1102, 145] on div at bounding box center [1111, 144] width 19 height 19
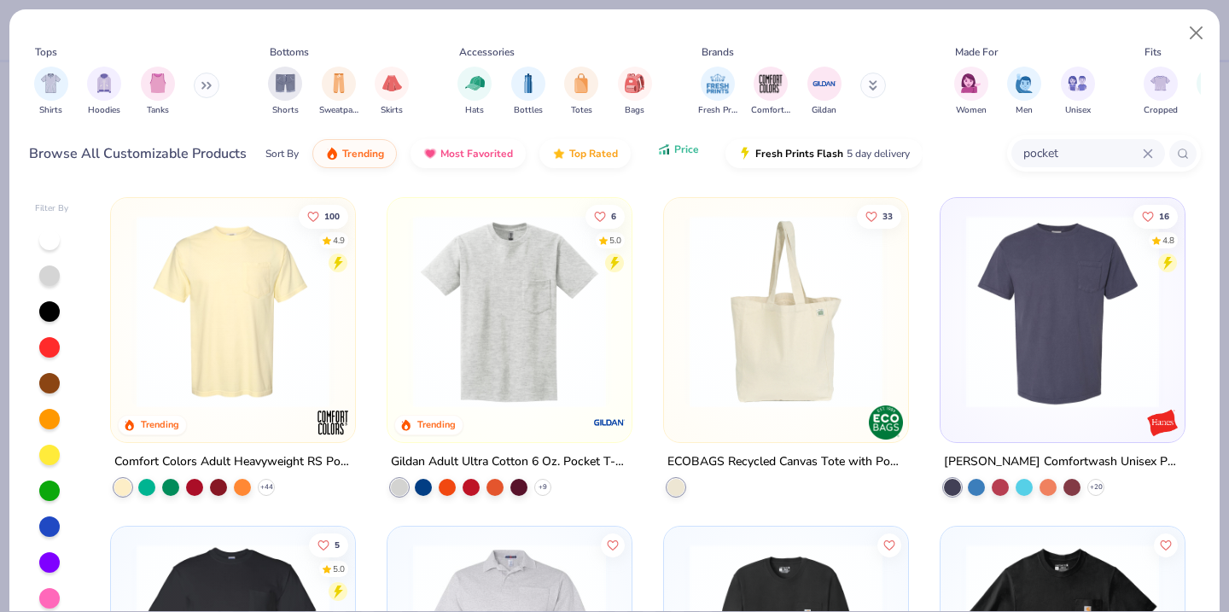
click at [676, 154] on span "Price" at bounding box center [686, 150] width 25 height 14
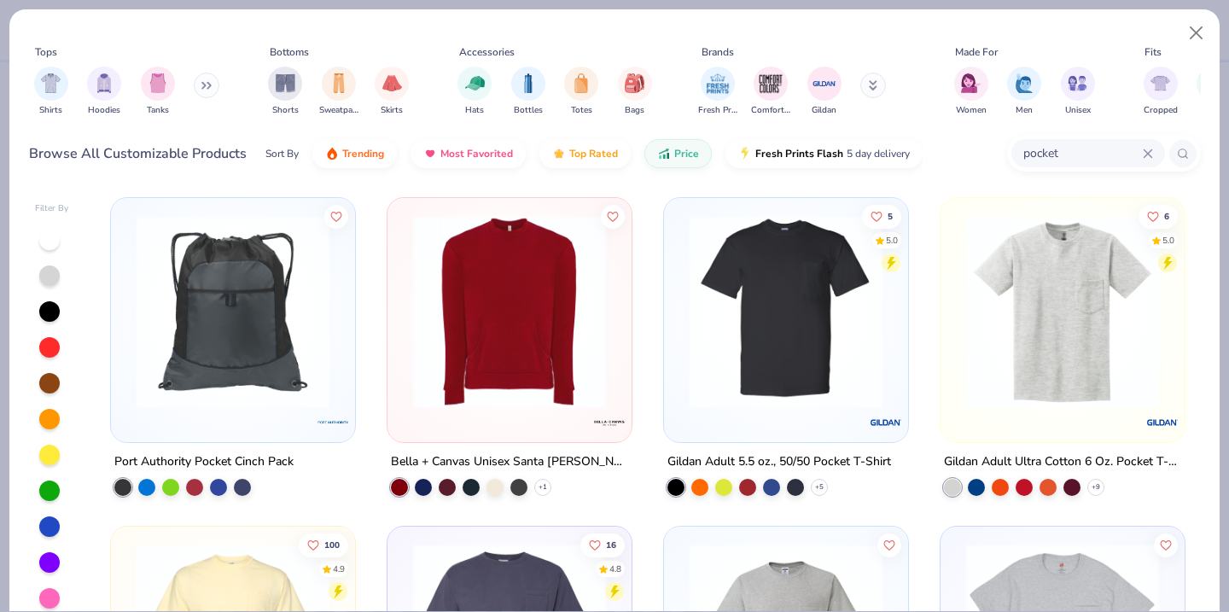
click at [766, 341] on img at bounding box center [786, 311] width 210 height 193
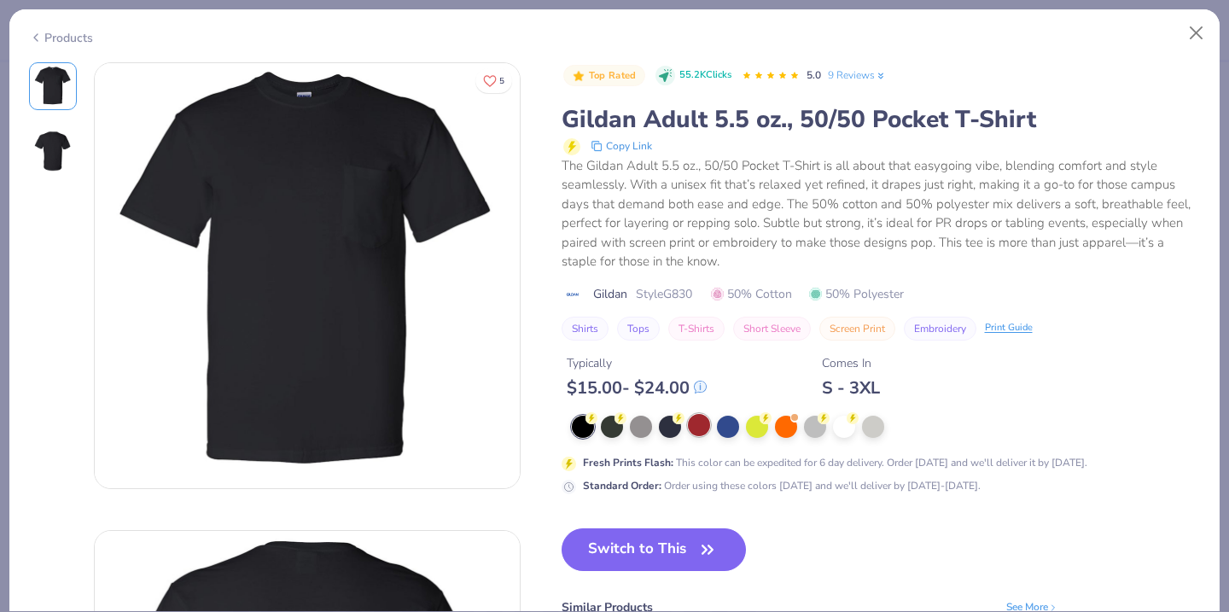
click at [699, 422] on div at bounding box center [699, 425] width 22 height 22
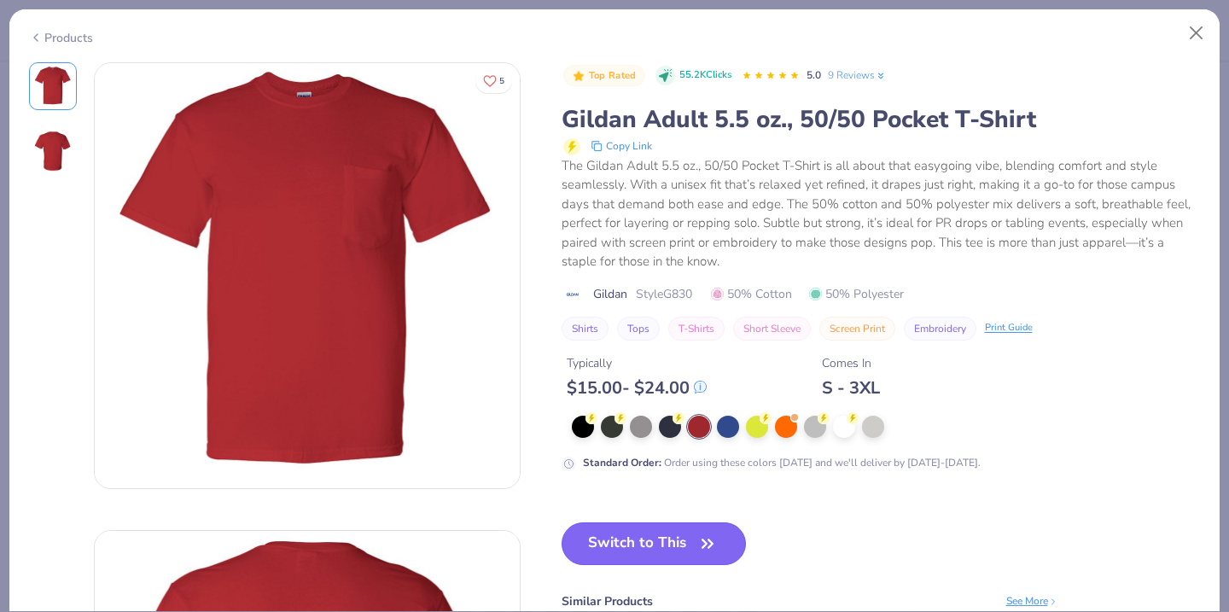
click at [678, 545] on button "Switch to This" at bounding box center [654, 543] width 185 height 43
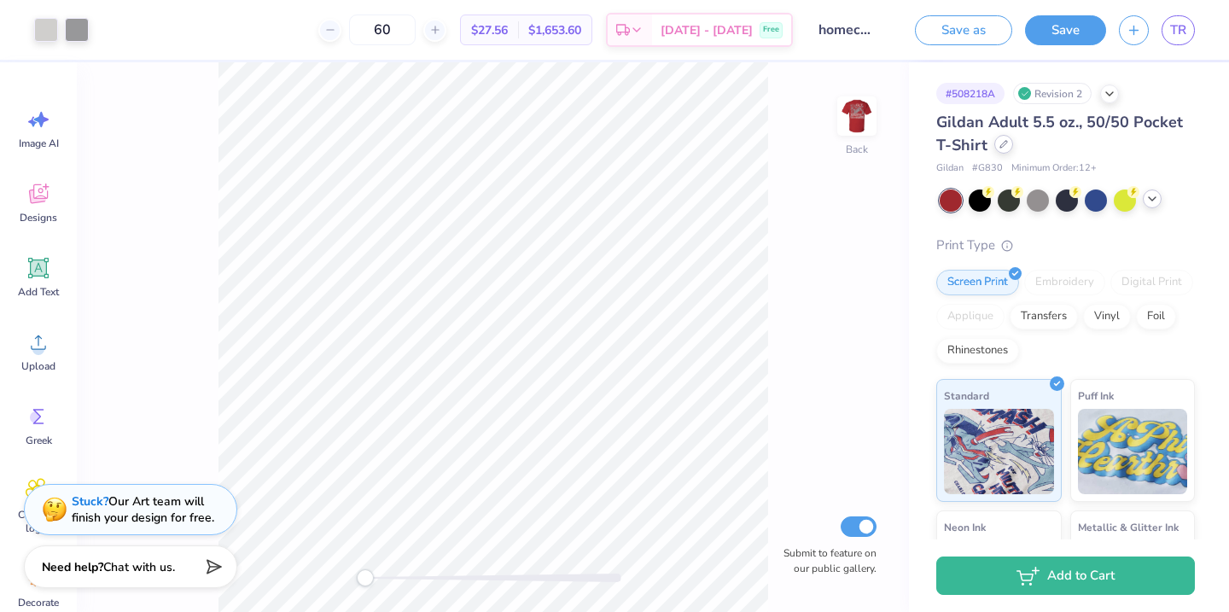
click at [1001, 145] on icon at bounding box center [1003, 144] width 9 height 9
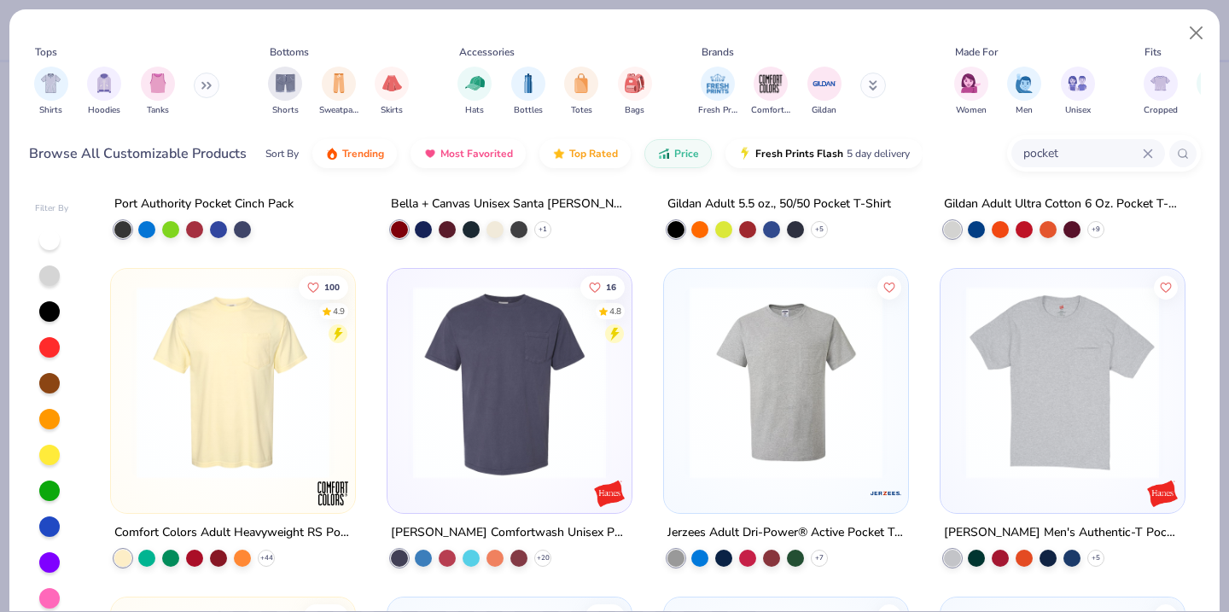
scroll to position [262, 0]
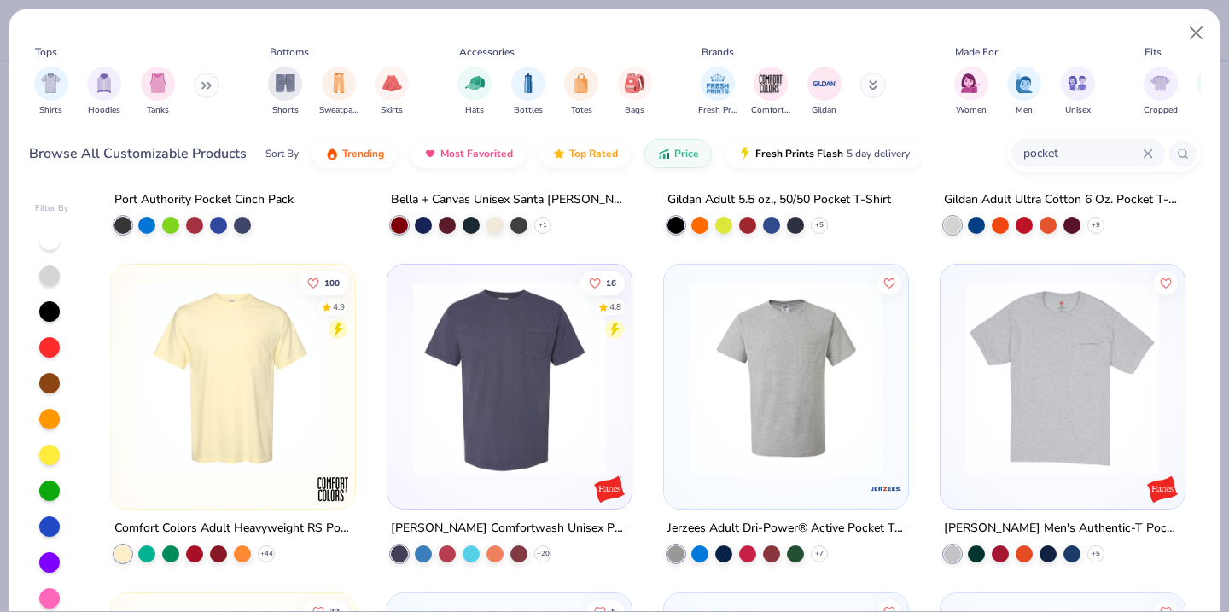
click at [213, 382] on img at bounding box center [233, 378] width 210 height 193
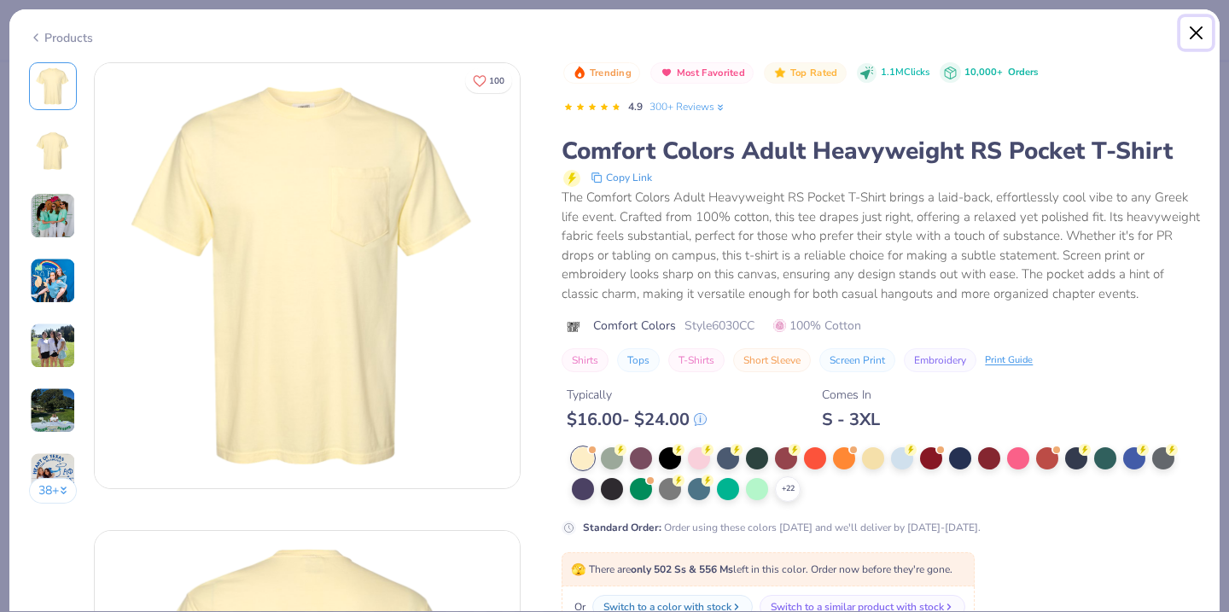
click at [1198, 32] on button "Close" at bounding box center [1196, 33] width 32 height 32
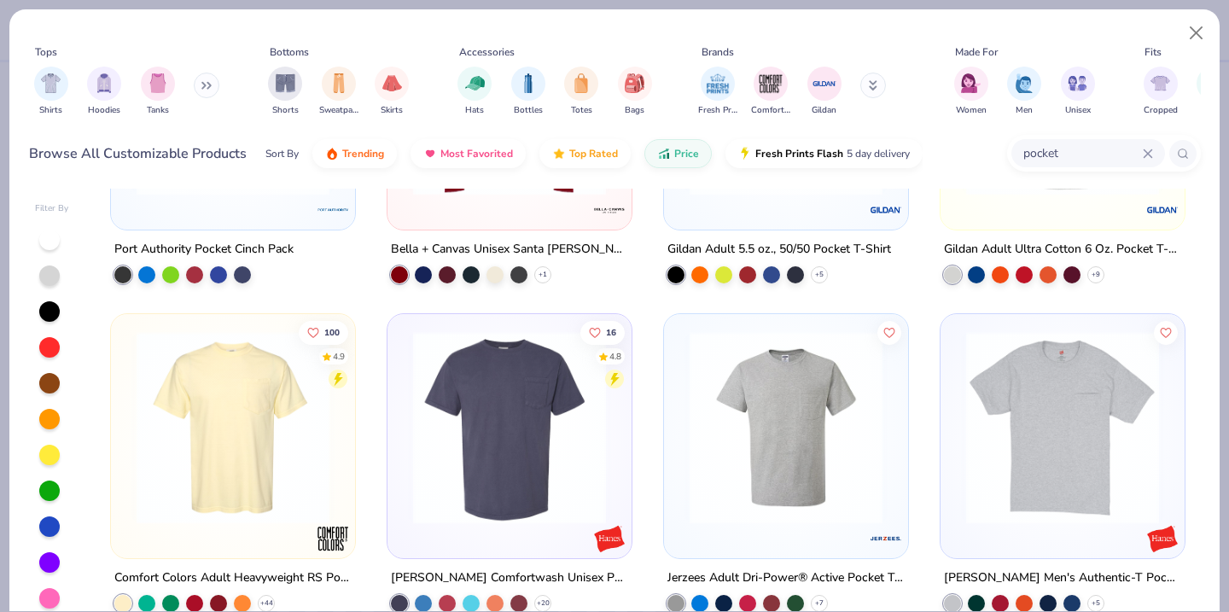
scroll to position [218, 0]
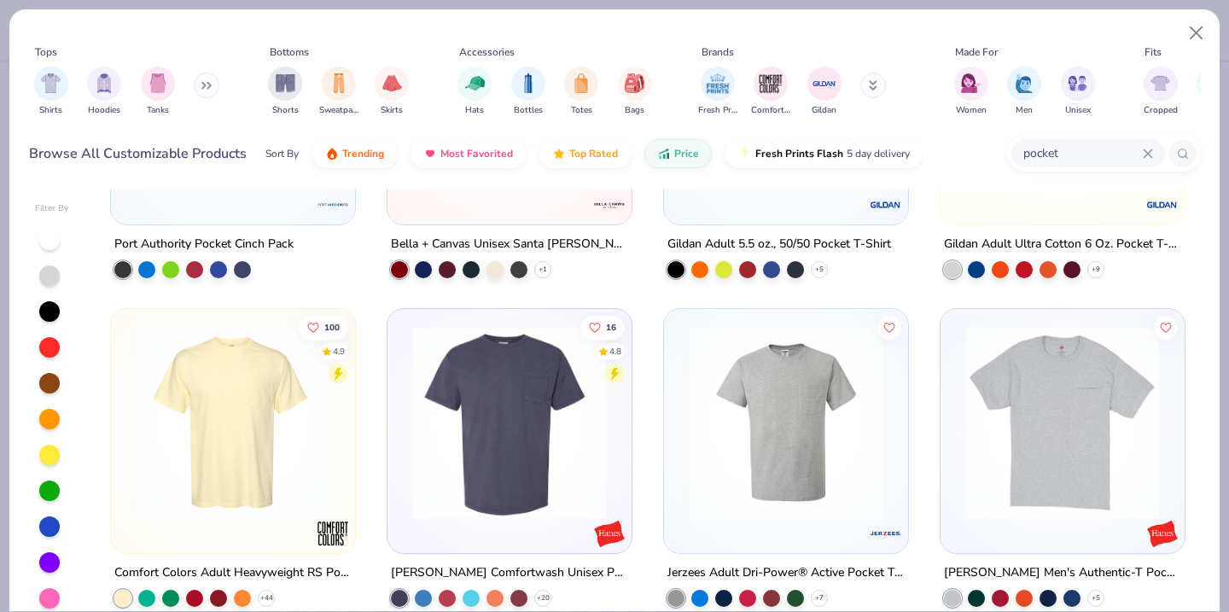
click at [279, 446] on div "Port Authority Pocket Cinch Pack Bella + Canvas Unisex Santa [PERSON_NAME] Pock…" at bounding box center [648, 408] width 1106 height 438
click at [279, 446] on img at bounding box center [233, 422] width 210 height 193
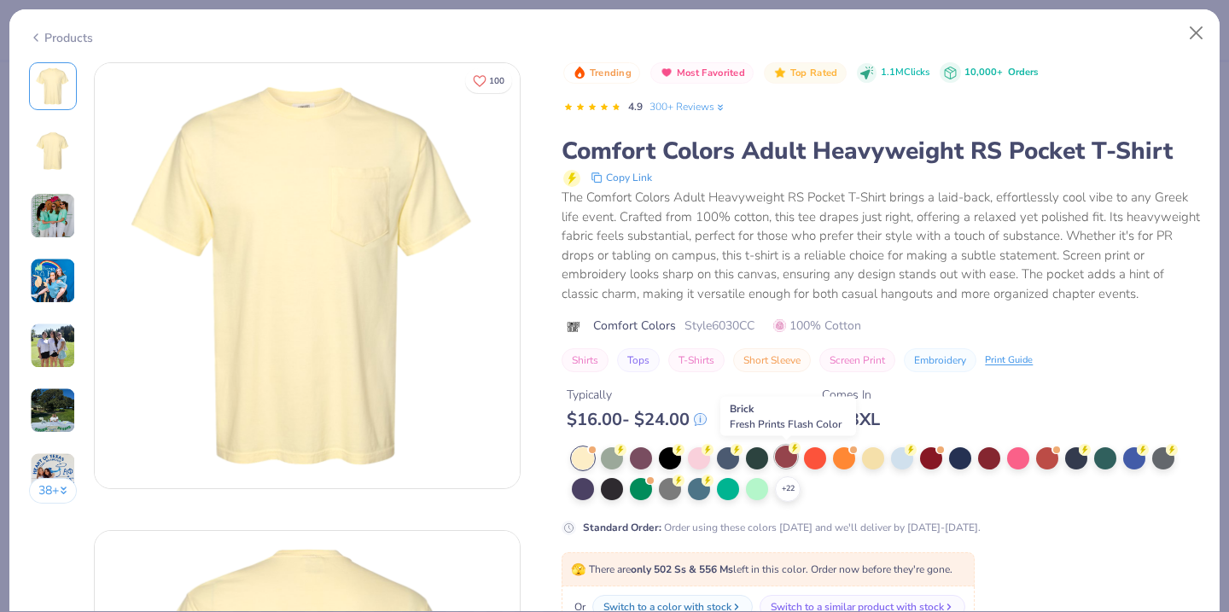
click at [784, 465] on div at bounding box center [786, 457] width 22 height 22
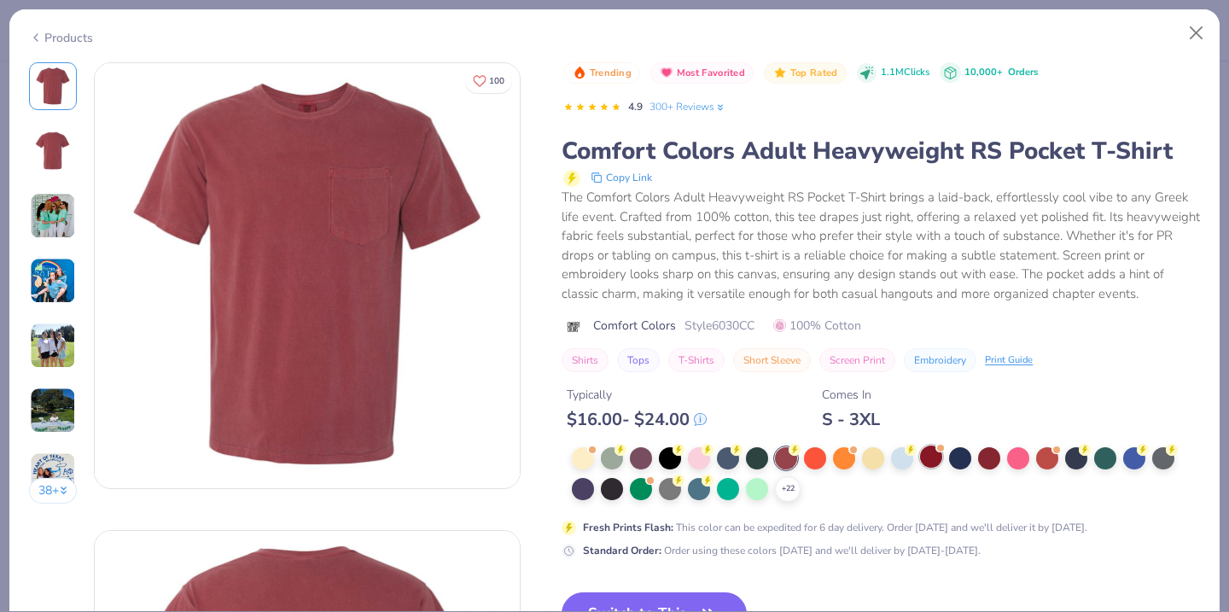
click at [921, 463] on div at bounding box center [931, 457] width 22 height 22
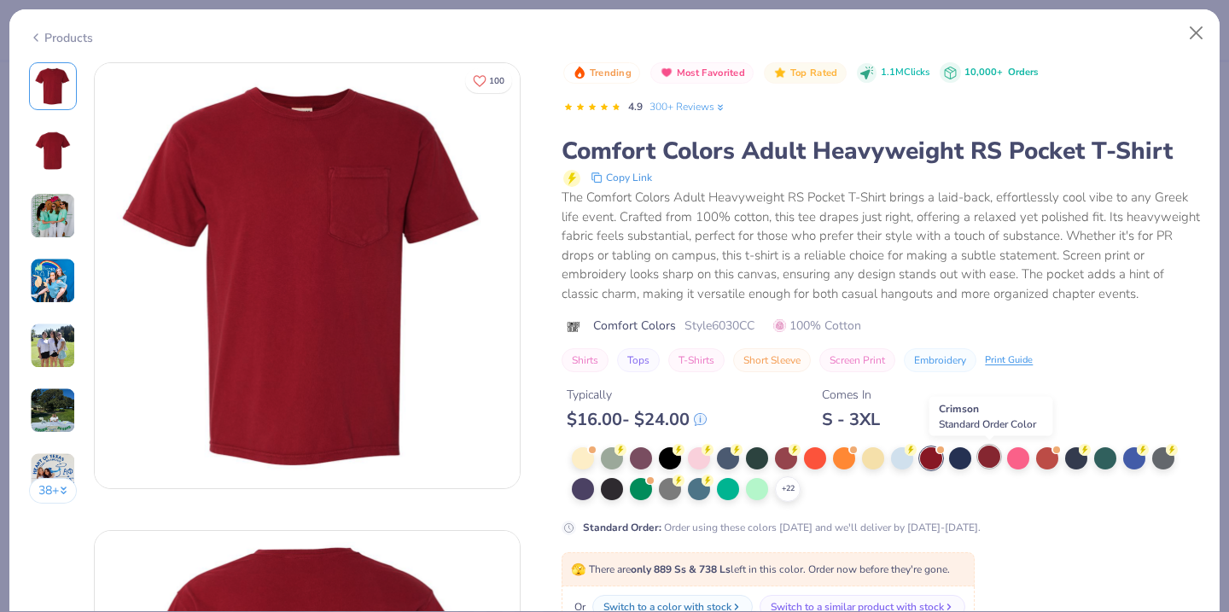
click at [990, 458] on div at bounding box center [989, 457] width 22 height 22
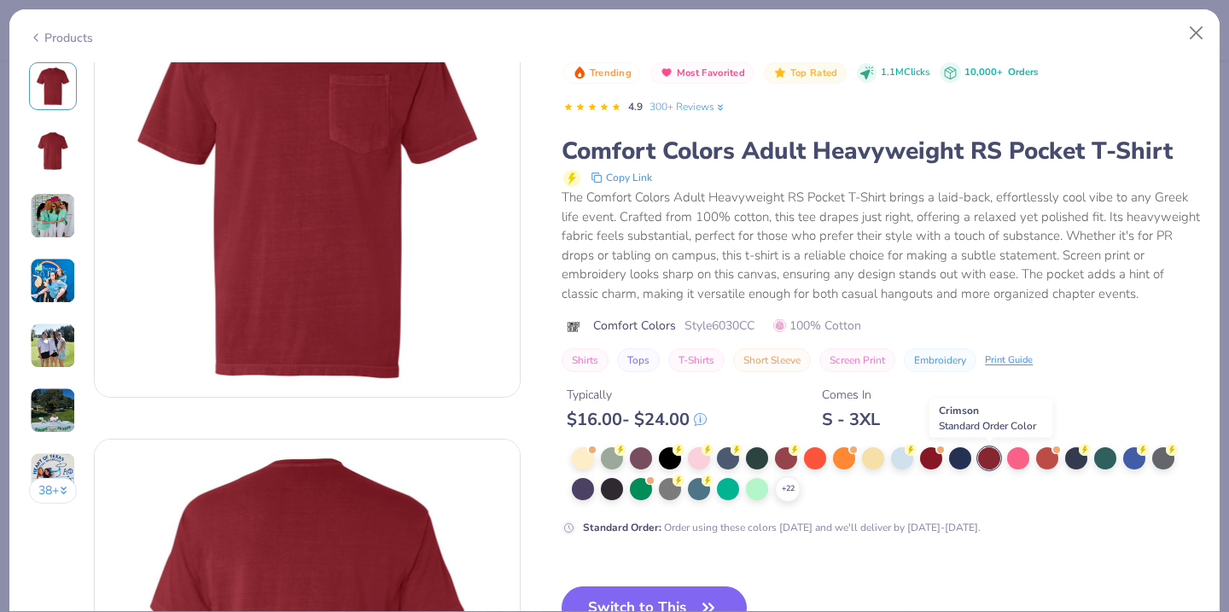
scroll to position [95, 0]
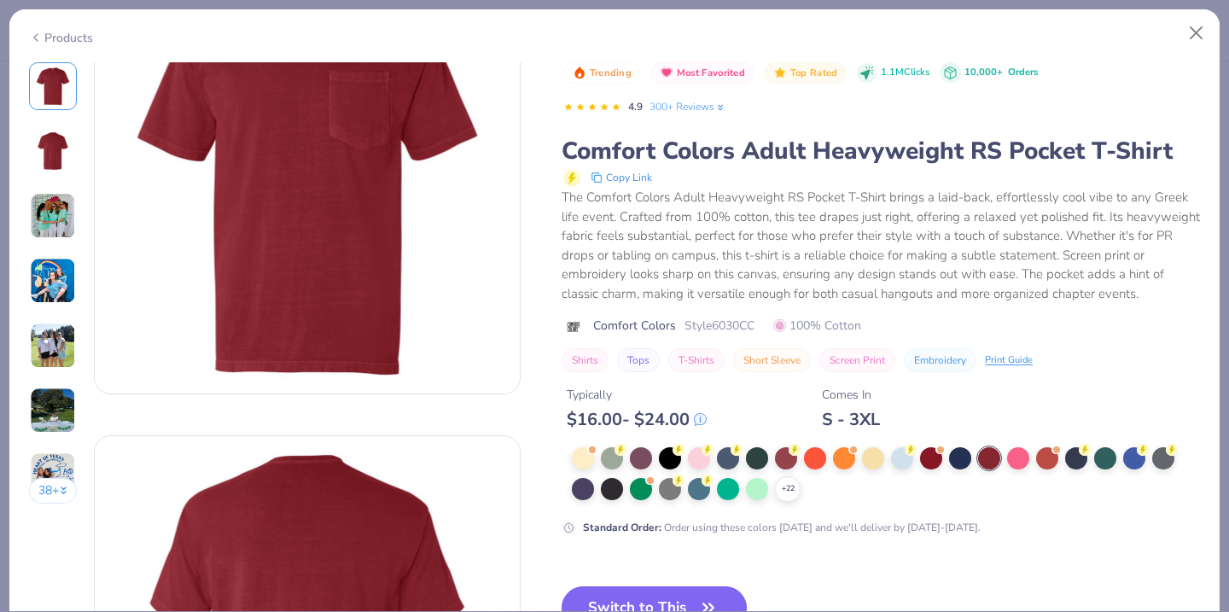
click at [627, 604] on button "Switch to This" at bounding box center [654, 607] width 185 height 43
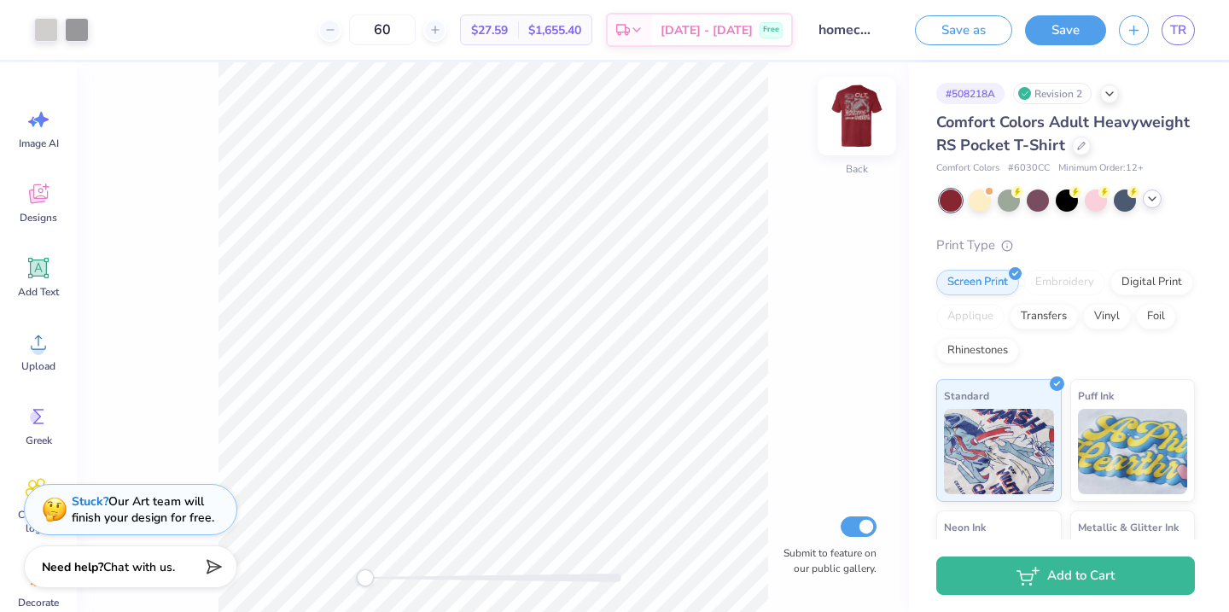
click at [853, 123] on img at bounding box center [857, 116] width 68 height 68
click at [853, 122] on img at bounding box center [857, 116] width 68 height 68
click at [435, 32] on line at bounding box center [435, 29] width 0 height 7
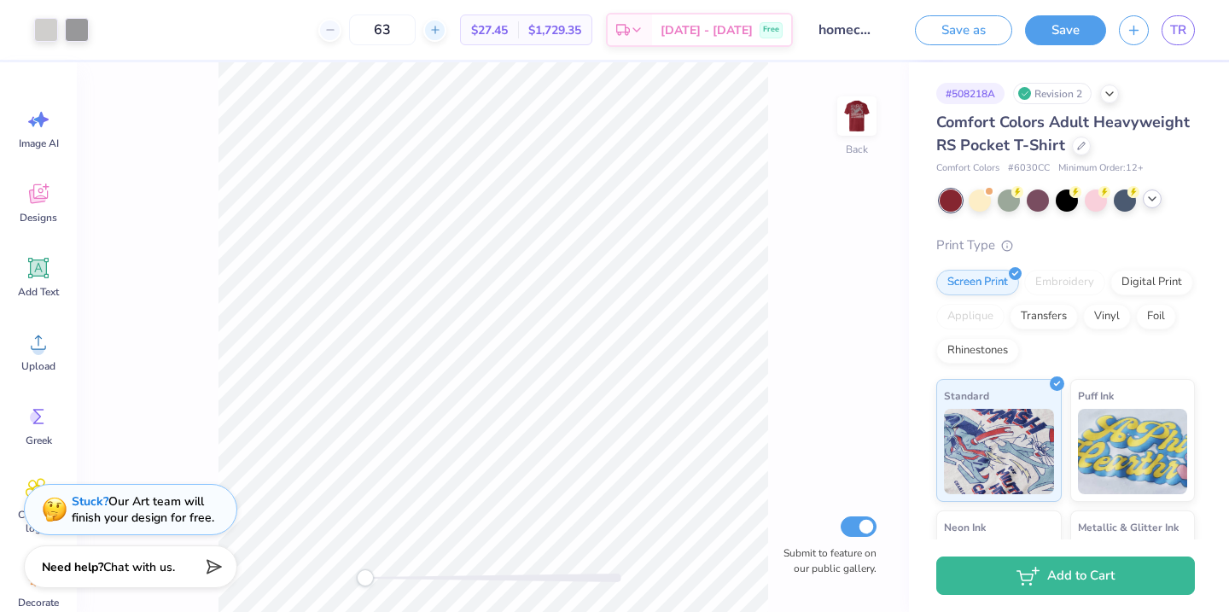
click at [435, 32] on line at bounding box center [435, 29] width 0 height 7
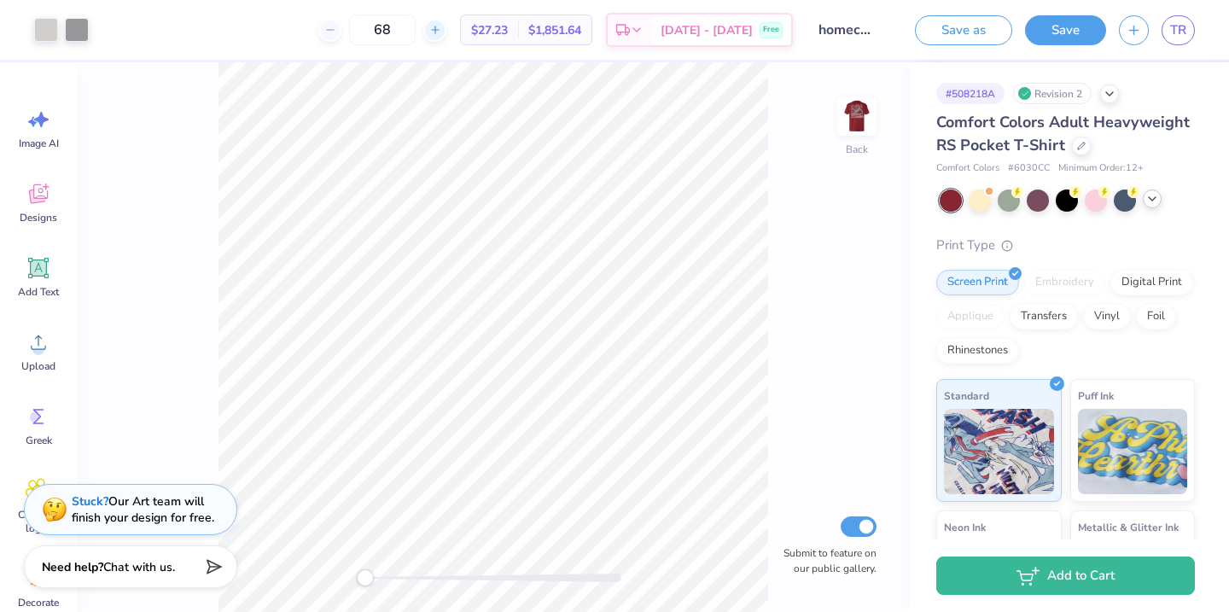
click at [435, 32] on line at bounding box center [435, 29] width 0 height 7
click at [336, 31] on icon at bounding box center [330, 30] width 12 height 12
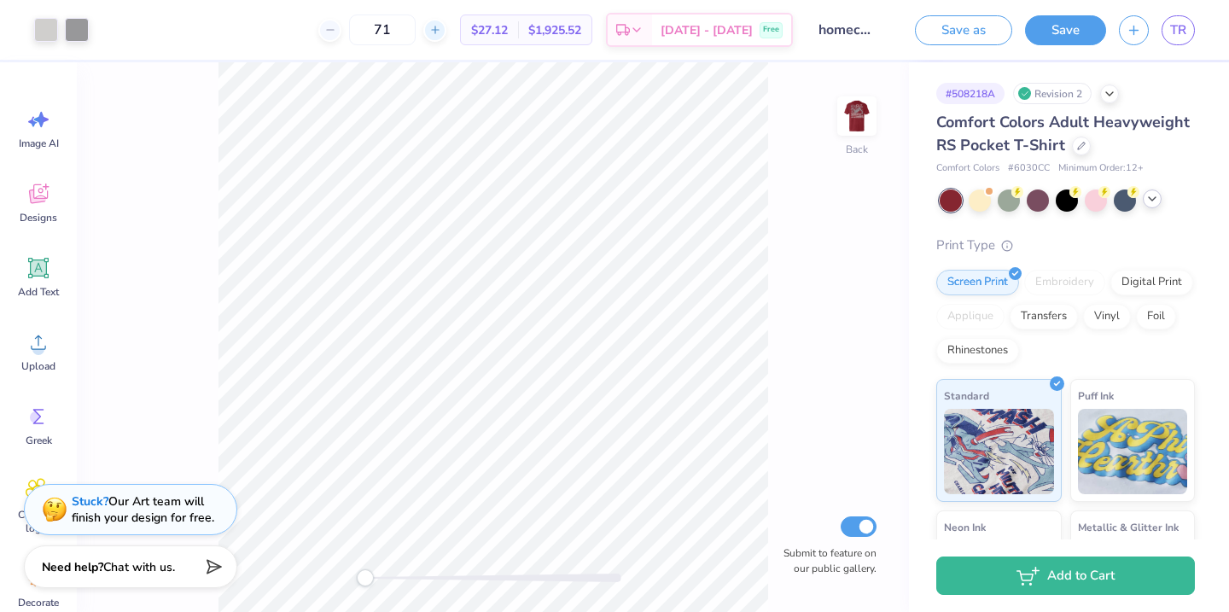
click at [441, 35] on icon at bounding box center [435, 30] width 12 height 12
click at [441, 34] on icon at bounding box center [435, 30] width 12 height 12
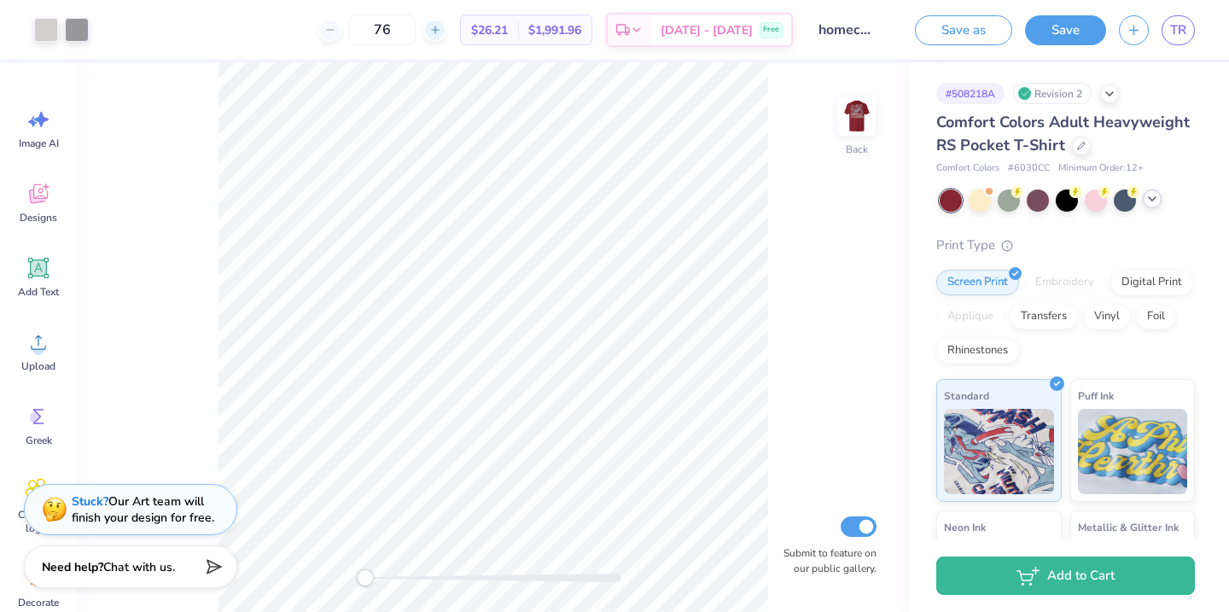
click at [441, 34] on icon at bounding box center [435, 30] width 12 height 12
click at [441, 35] on icon at bounding box center [435, 30] width 12 height 12
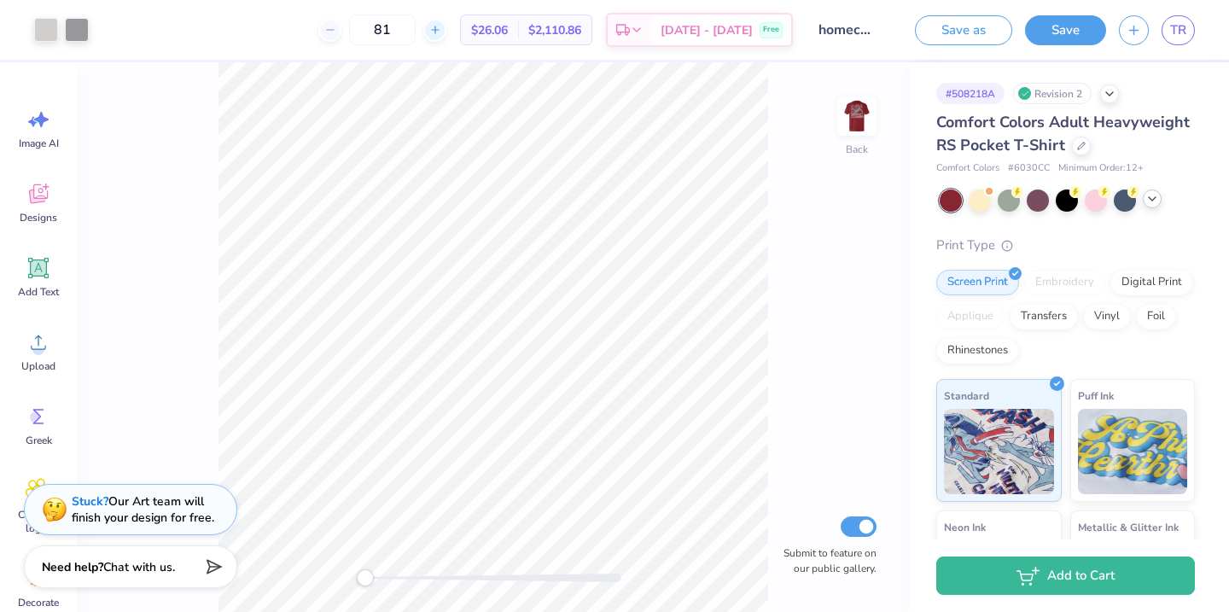
click at [441, 35] on icon at bounding box center [435, 30] width 12 height 12
drag, startPoint x: 419, startPoint y: 32, endPoint x: 378, endPoint y: 32, distance: 41.0
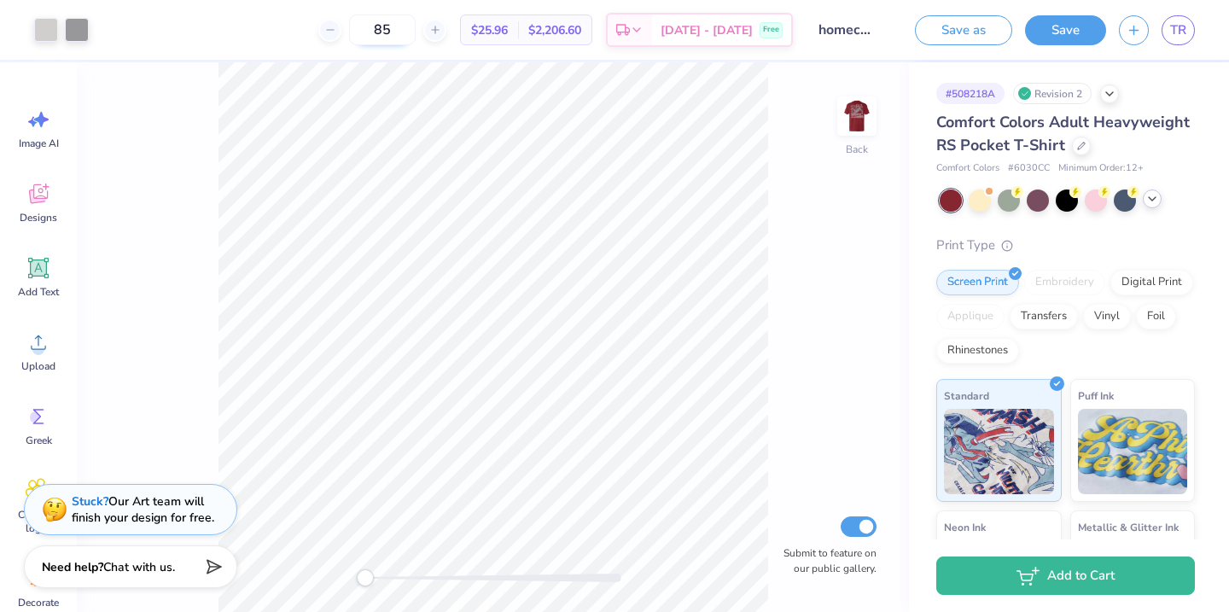
click at [378, 32] on input "85" at bounding box center [382, 30] width 67 height 31
type input "30"
drag, startPoint x: 426, startPoint y: 28, endPoint x: 361, endPoint y: 27, distance: 64.9
click at [361, 27] on div "30" at bounding box center [382, 30] width 128 height 31
type input "40"
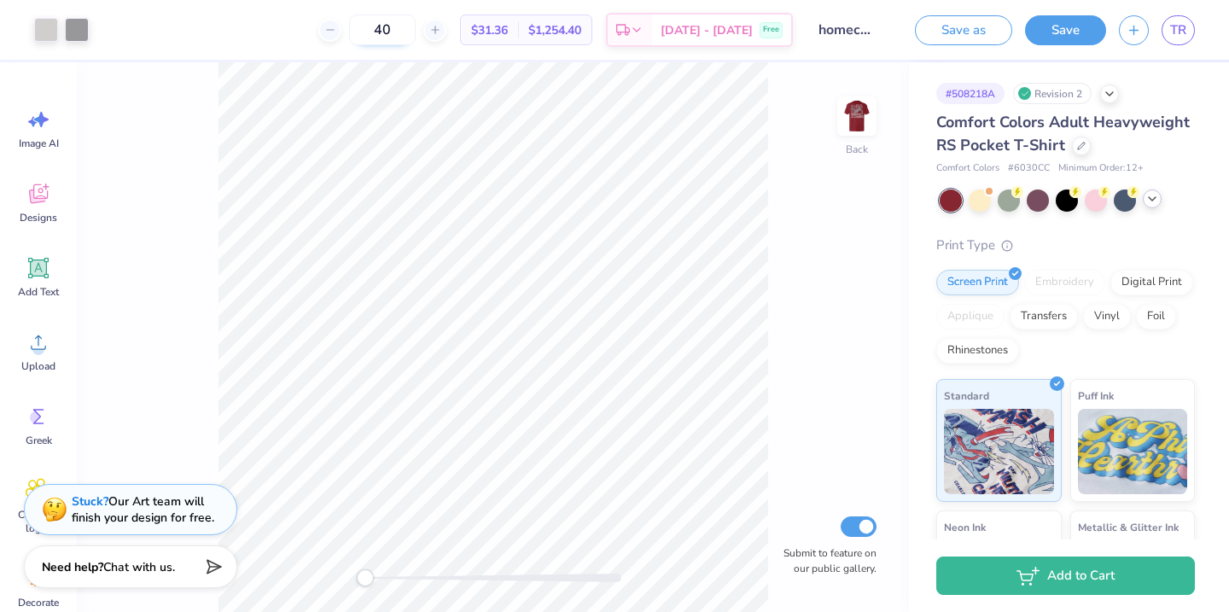
drag, startPoint x: 415, startPoint y: 30, endPoint x: 371, endPoint y: 30, distance: 43.5
click at [371, 30] on input "40" at bounding box center [382, 30] width 67 height 31
type input "50"
drag, startPoint x: 415, startPoint y: 37, endPoint x: 396, endPoint y: 37, distance: 18.8
click at [396, 37] on input "50" at bounding box center [382, 30] width 67 height 31
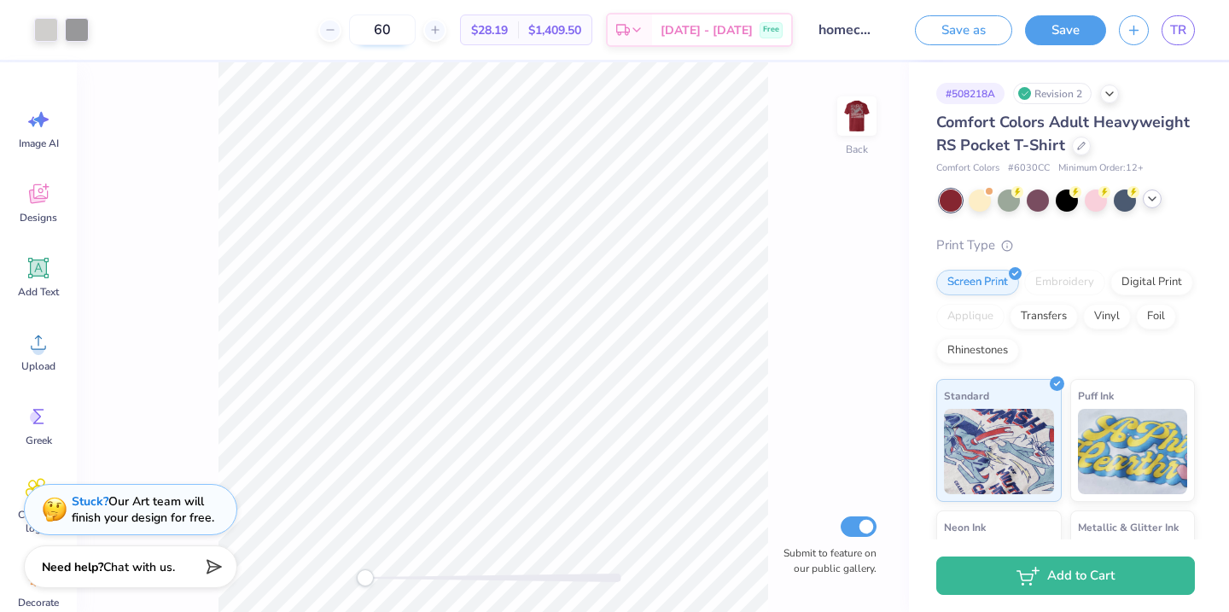
type input "60"
click at [860, 119] on img at bounding box center [857, 116] width 68 height 68
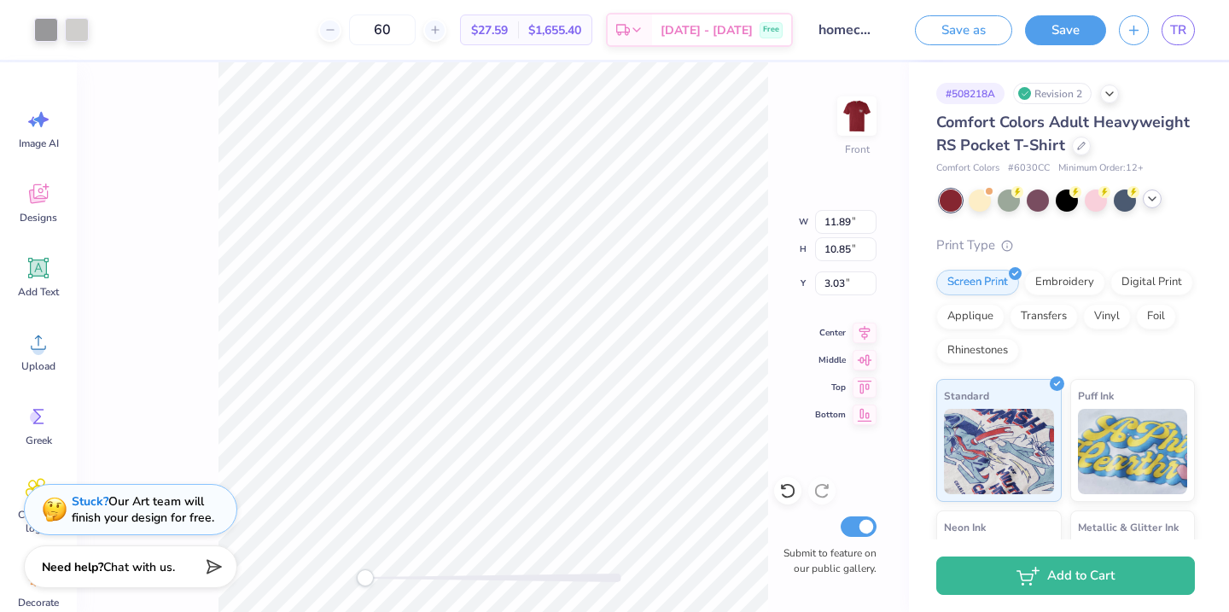
type input "11.89"
type input "10.85"
type input "3.03"
click at [50, 277] on icon at bounding box center [39, 268] width 26 height 26
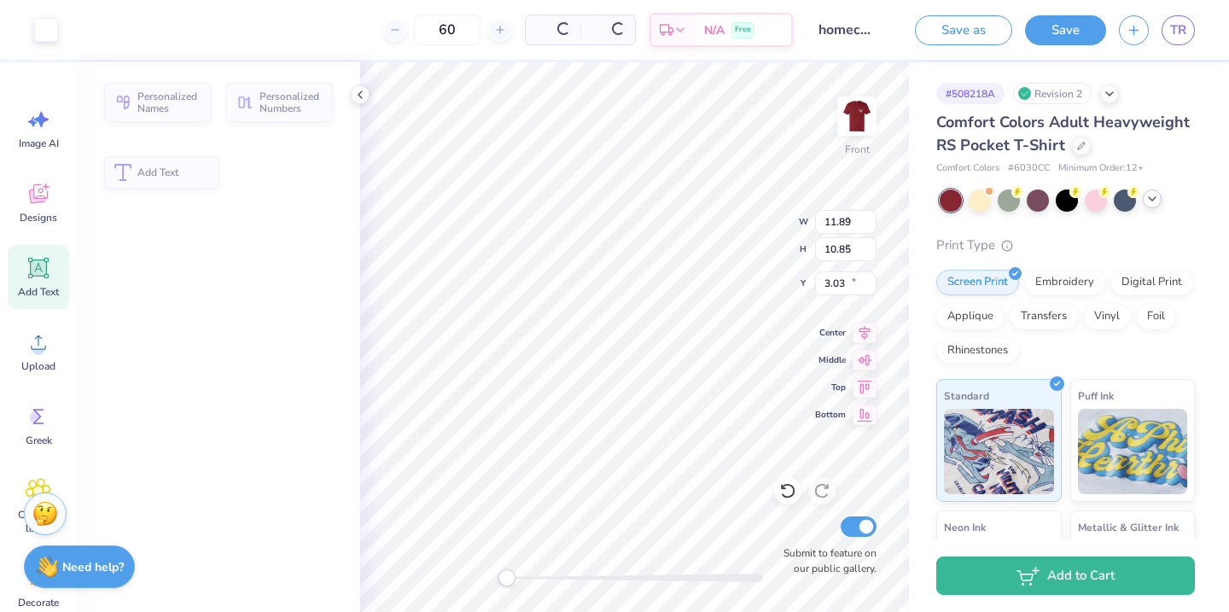
type input "6.03"
type input "1.75"
type input "13.38"
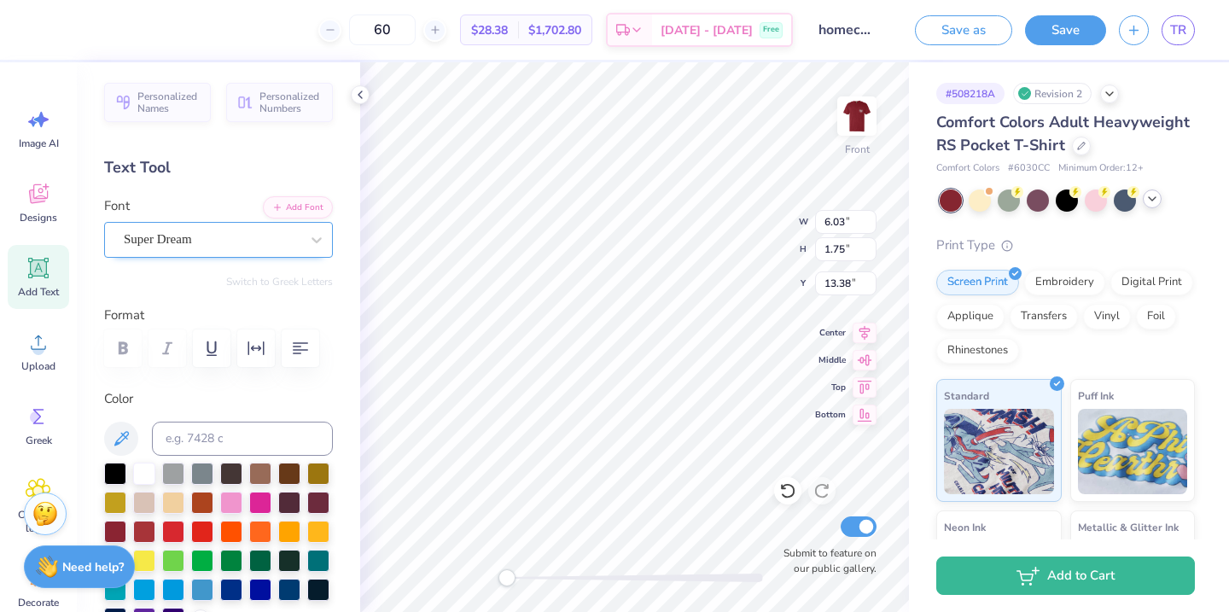
click at [287, 241] on div "Super Dream" at bounding box center [211, 239] width 179 height 26
click at [788, 485] on icon at bounding box center [787, 491] width 15 height 15
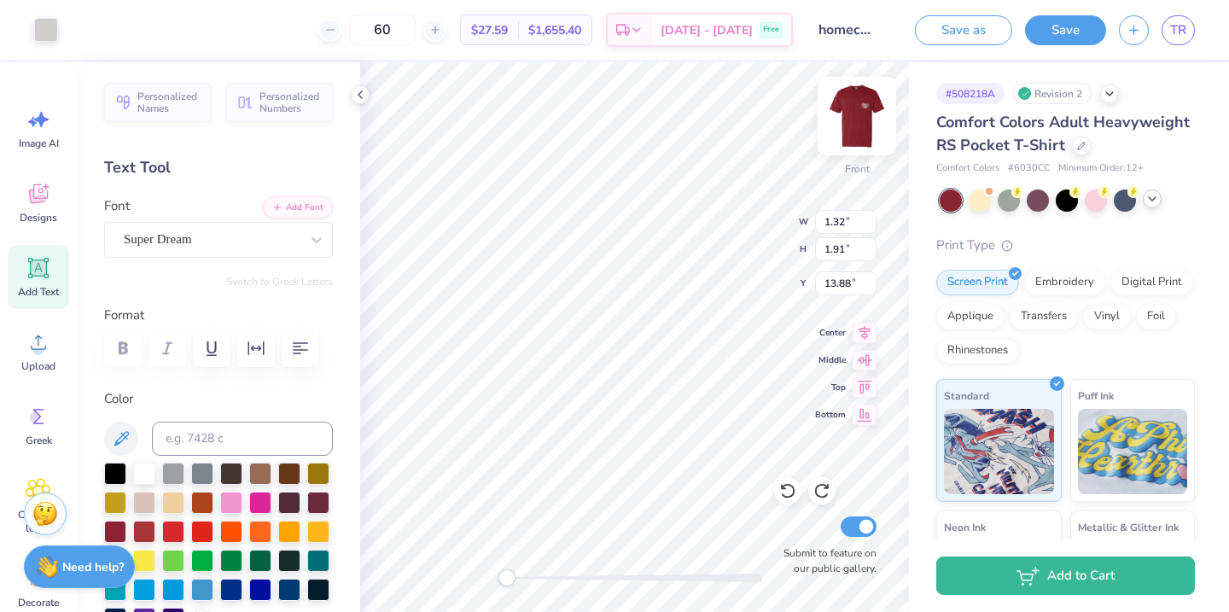
click at [848, 119] on img at bounding box center [857, 116] width 68 height 68
type input "1.28"
type input "1.85"
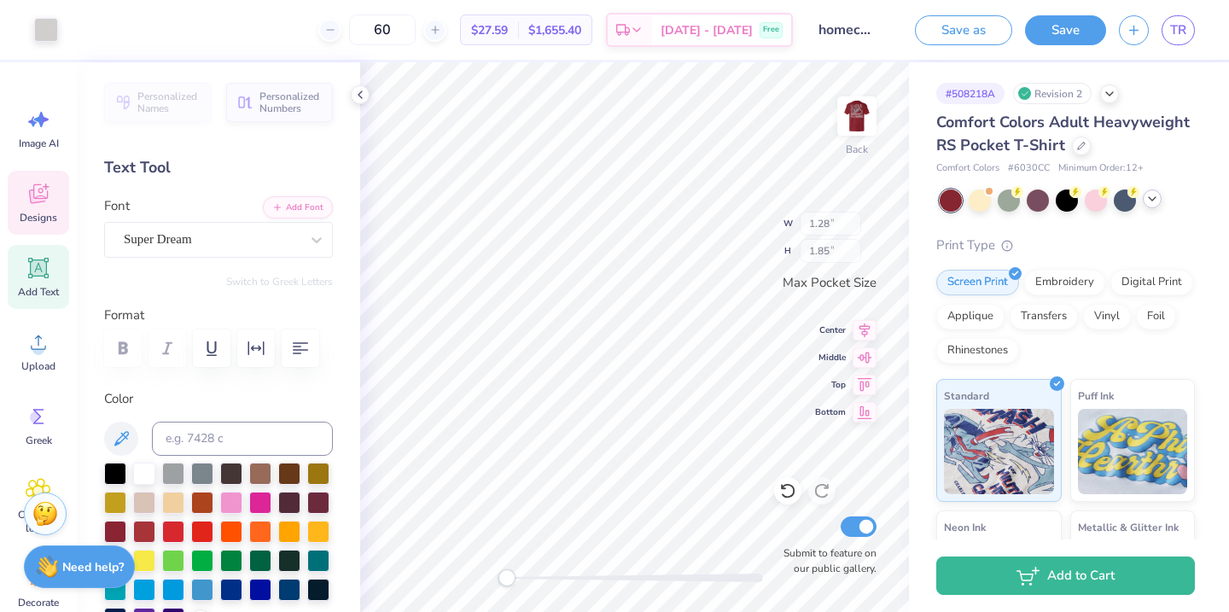
click at [37, 202] on icon at bounding box center [39, 194] width 26 height 26
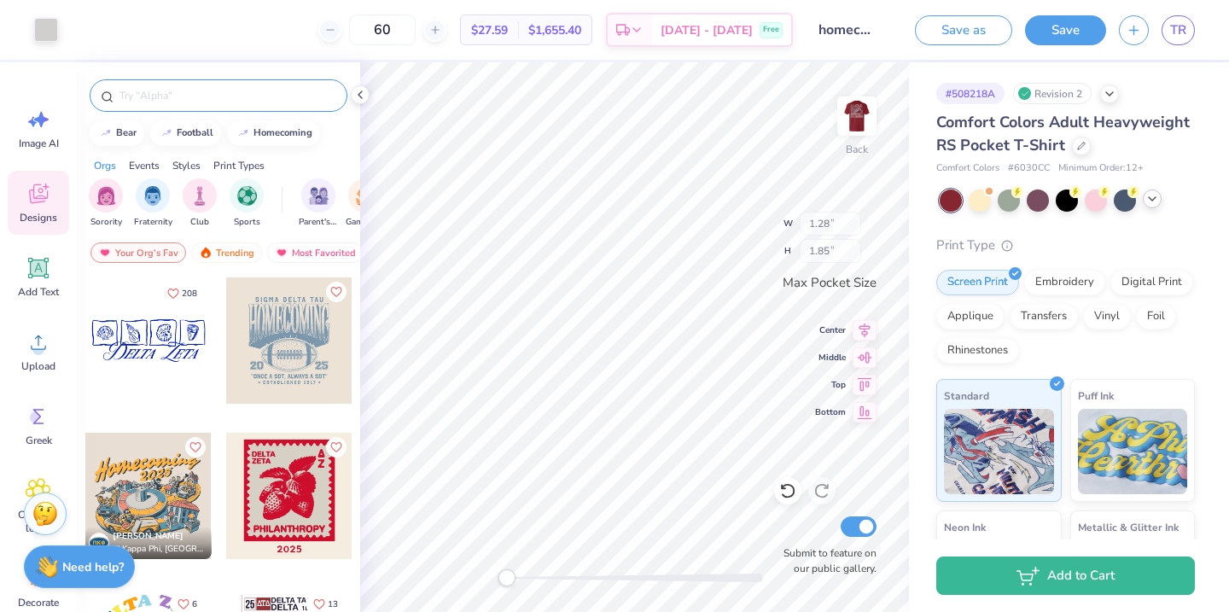
click at [210, 87] on input "text" at bounding box center [227, 95] width 219 height 17
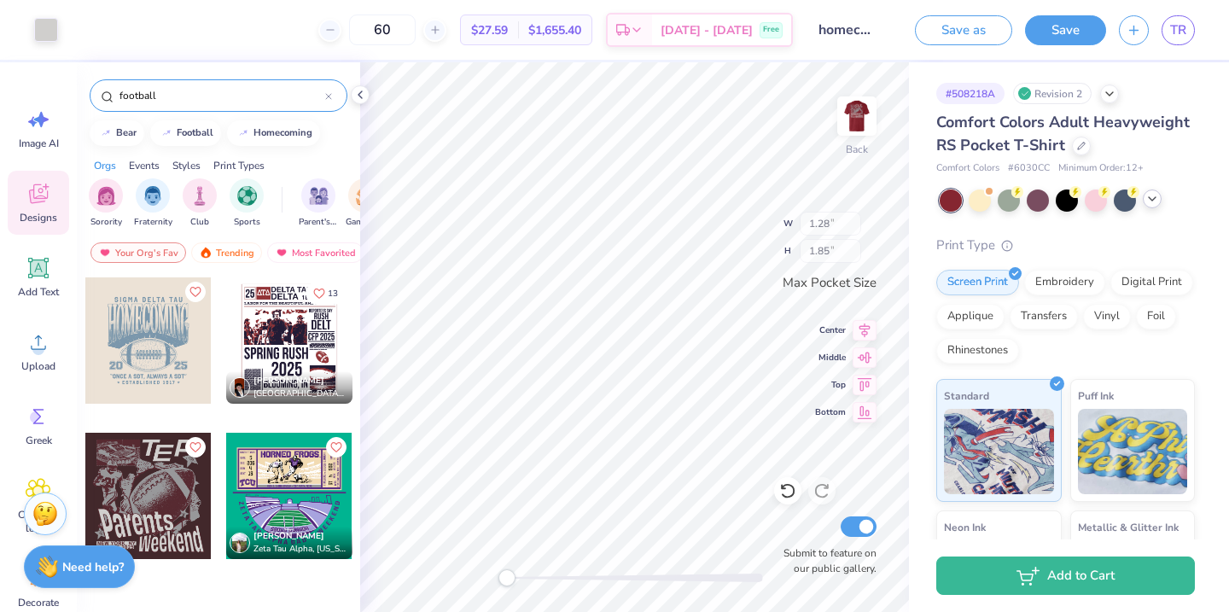
type input "football"
click at [157, 482] on div at bounding box center [148, 496] width 126 height 126
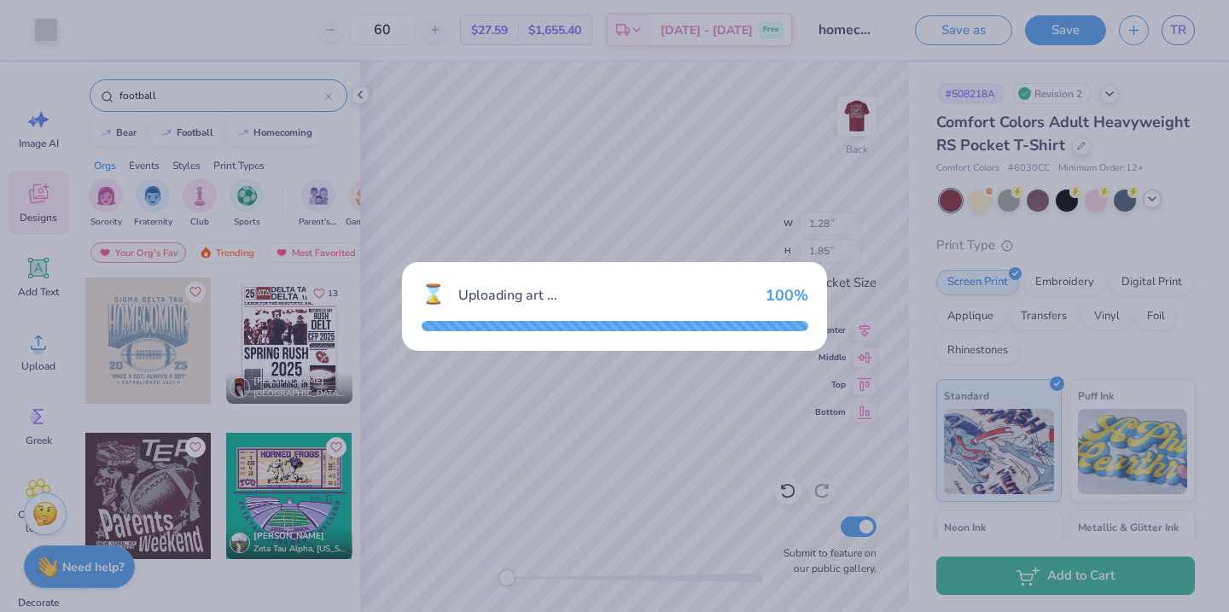
type input "3.37"
type input "3.44"
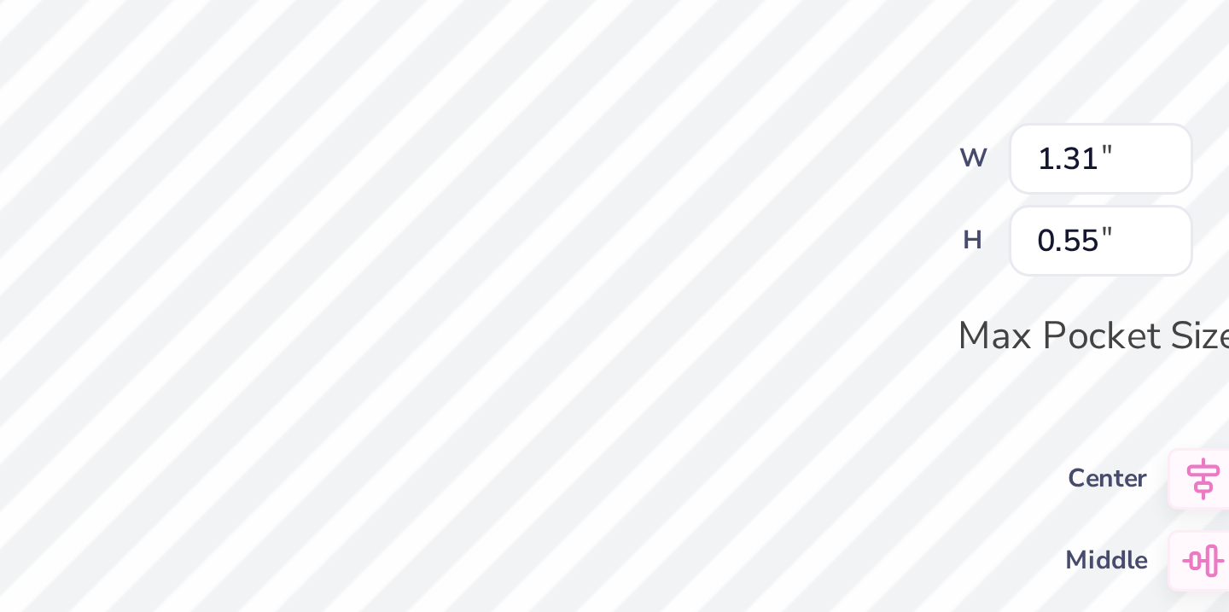
type input "1.31"
type input "0.55"
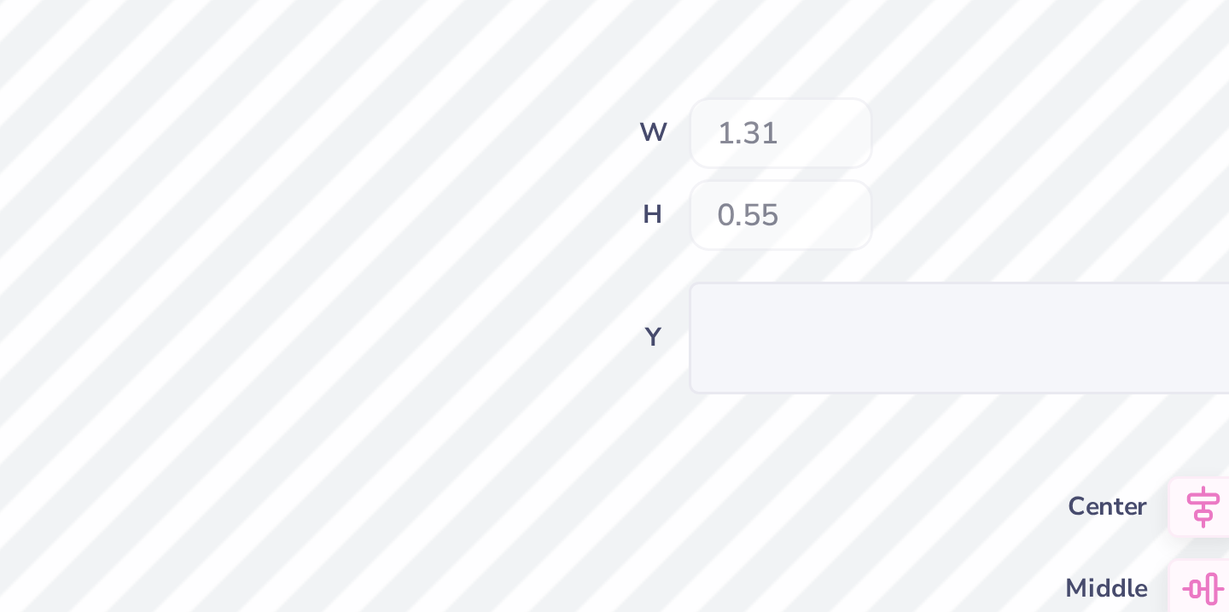
type input "1.10"
type input "1.01"
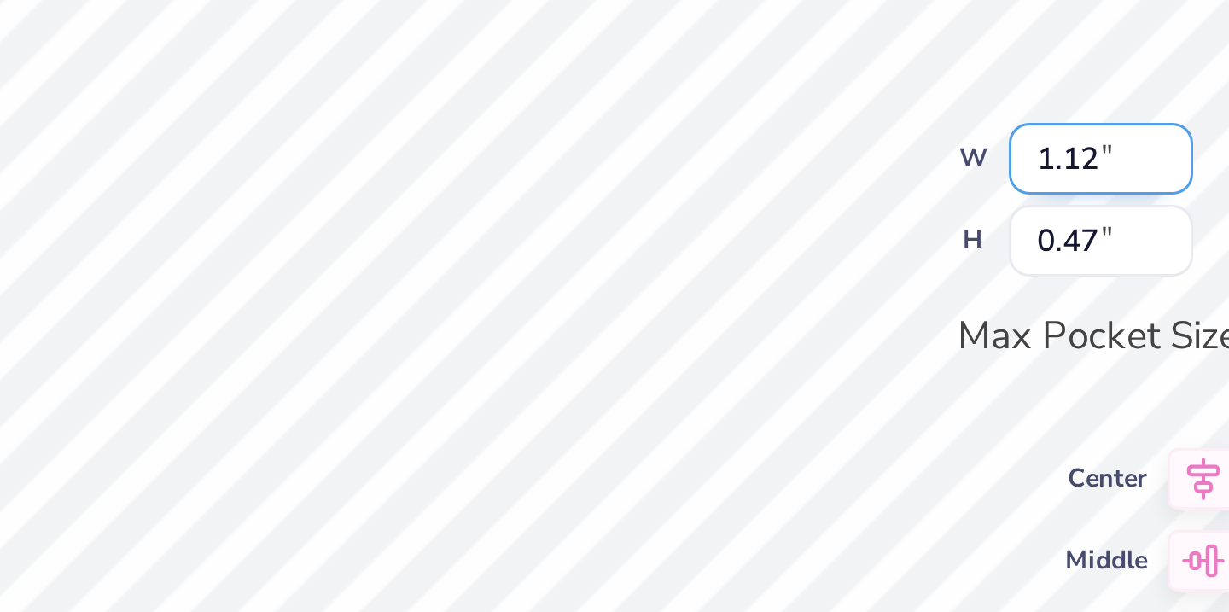
click at [715, 222] on div "Back W 1.12 1.12 " H 0.47 0.47 " Max Pocket Size Center Middle Top Bottom Submi…" at bounding box center [634, 337] width 549 height 550
click at [725, 210] on div "Back W 3.09 3.09 " H 3.12 3.12 " Max Pocket Size Center Middle Top Bottom Submi…" at bounding box center [634, 337] width 549 height 550
type textarea "Homecoming 2025"
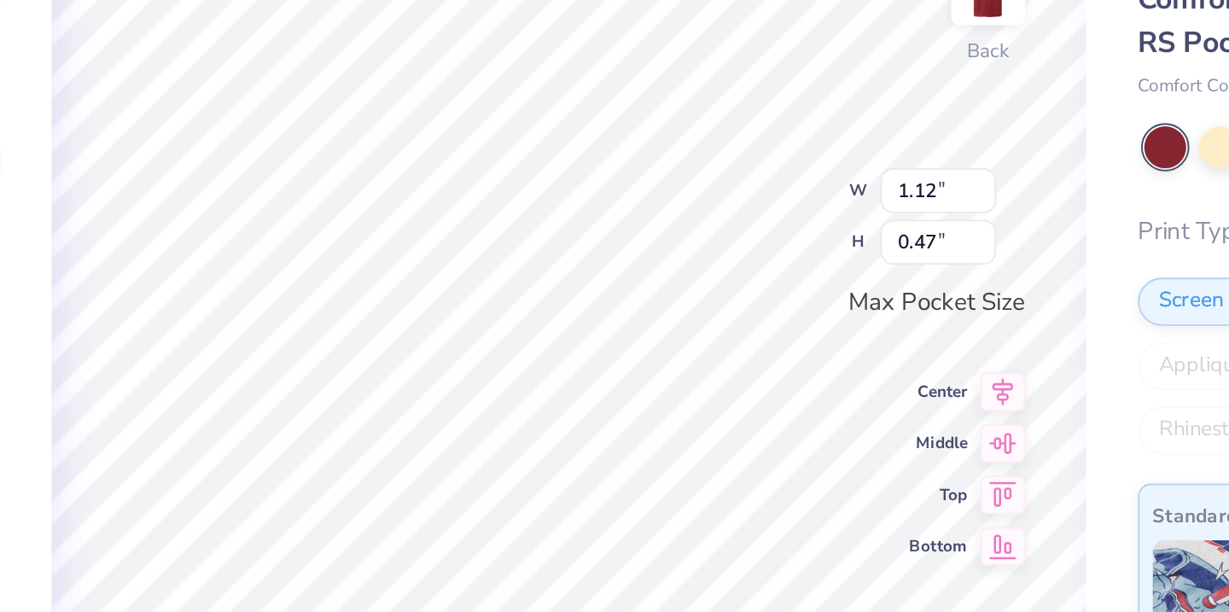
click at [718, 231] on div "Back W 1.12 1.12 " H 0.47 0.47 " Max Pocket Size Center Middle Top Bottom Submi…" at bounding box center [634, 337] width 549 height 550
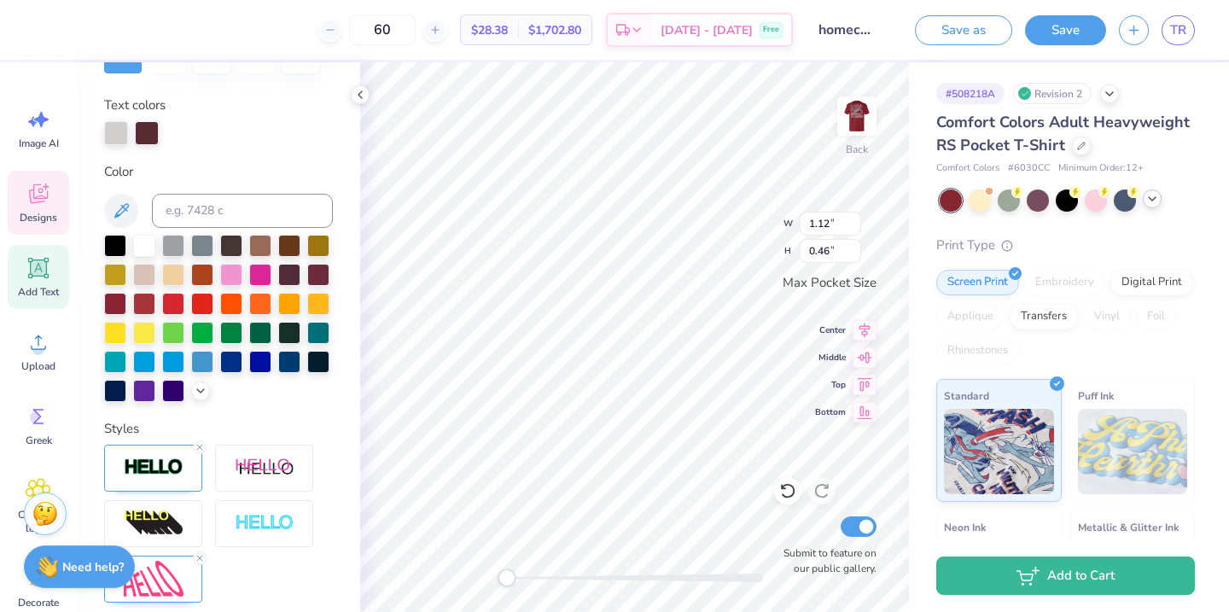
scroll to position [304, 0]
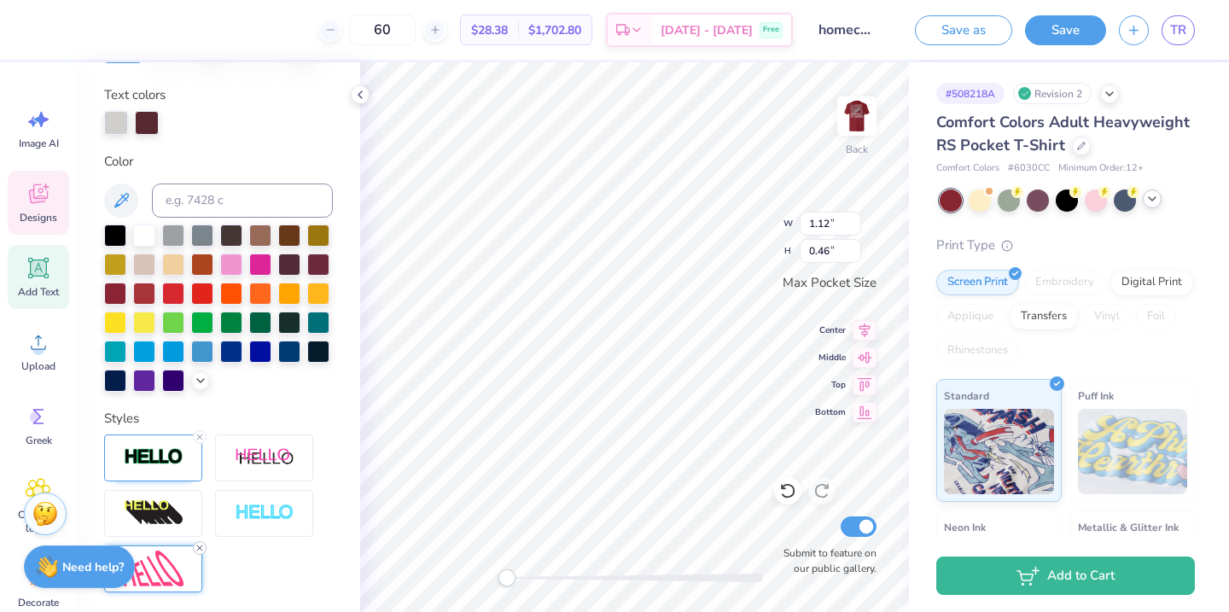
click at [200, 545] on icon at bounding box center [200, 548] width 10 height 10
click at [852, 122] on img at bounding box center [857, 116] width 68 height 68
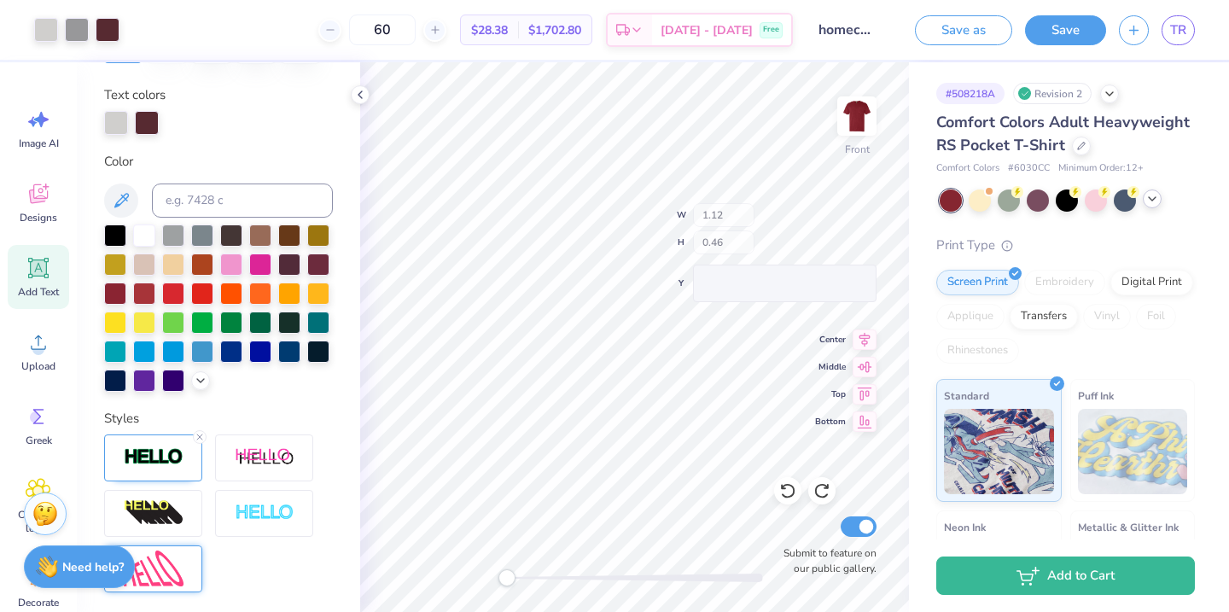
type input "3.54"
type input "7.62"
click at [850, 141] on div "Front" at bounding box center [856, 126] width 39 height 61
click at [1080, 144] on icon at bounding box center [1081, 144] width 7 height 7
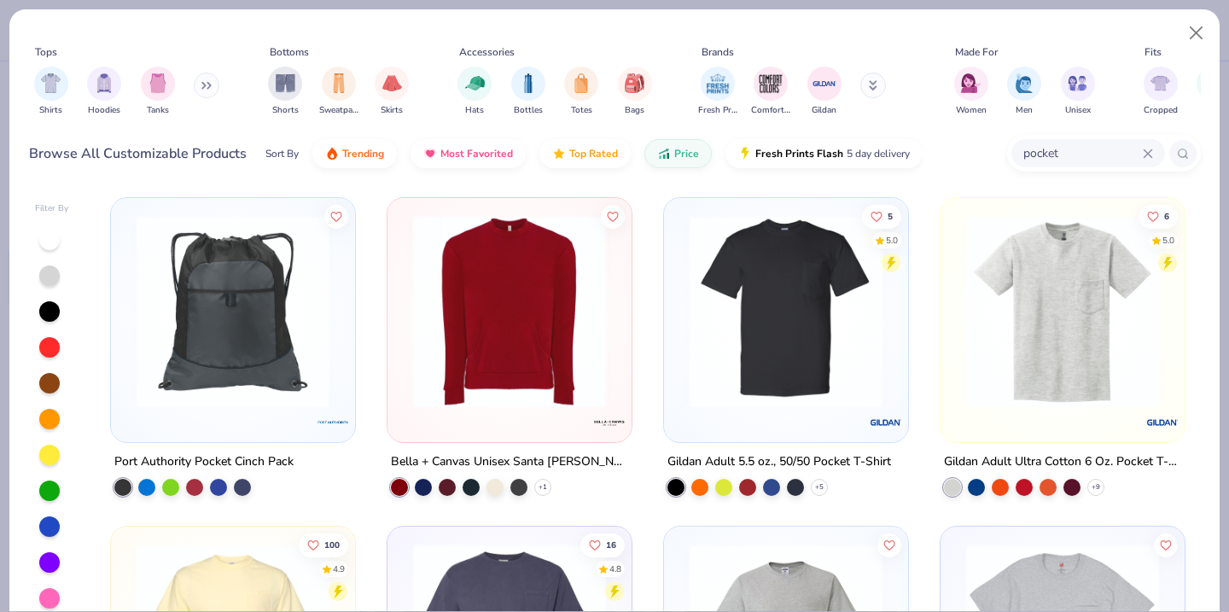
click at [1143, 154] on icon at bounding box center [1148, 154] width 10 height 10
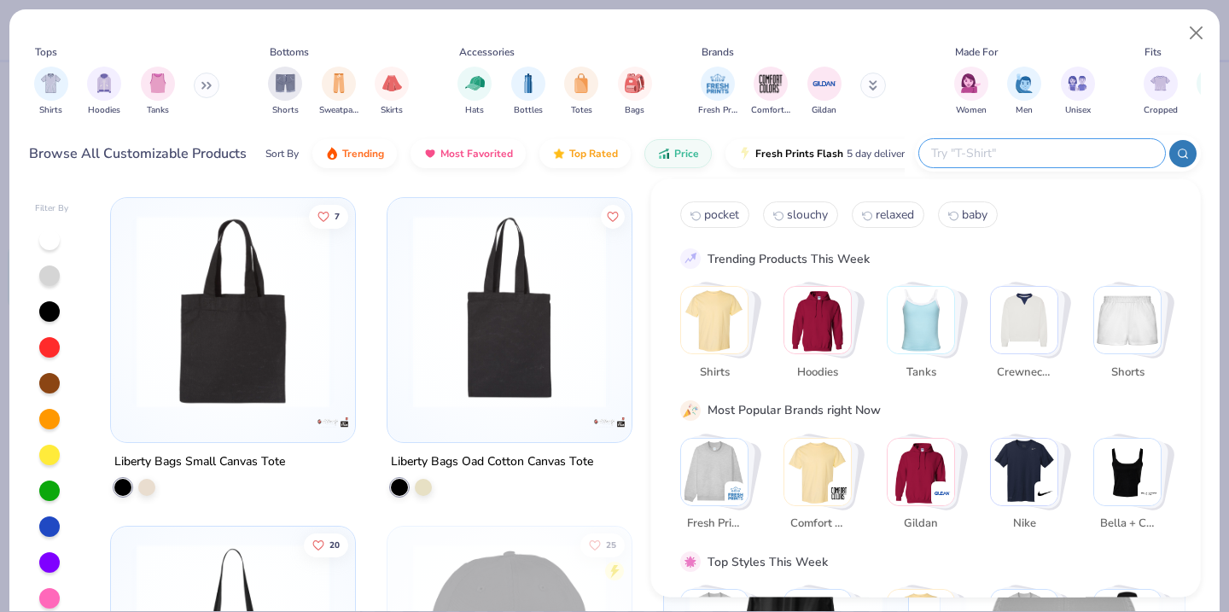
click at [800, 90] on div "Fresh Prints Comfort Colors Gildan" at bounding box center [803, 91] width 215 height 63
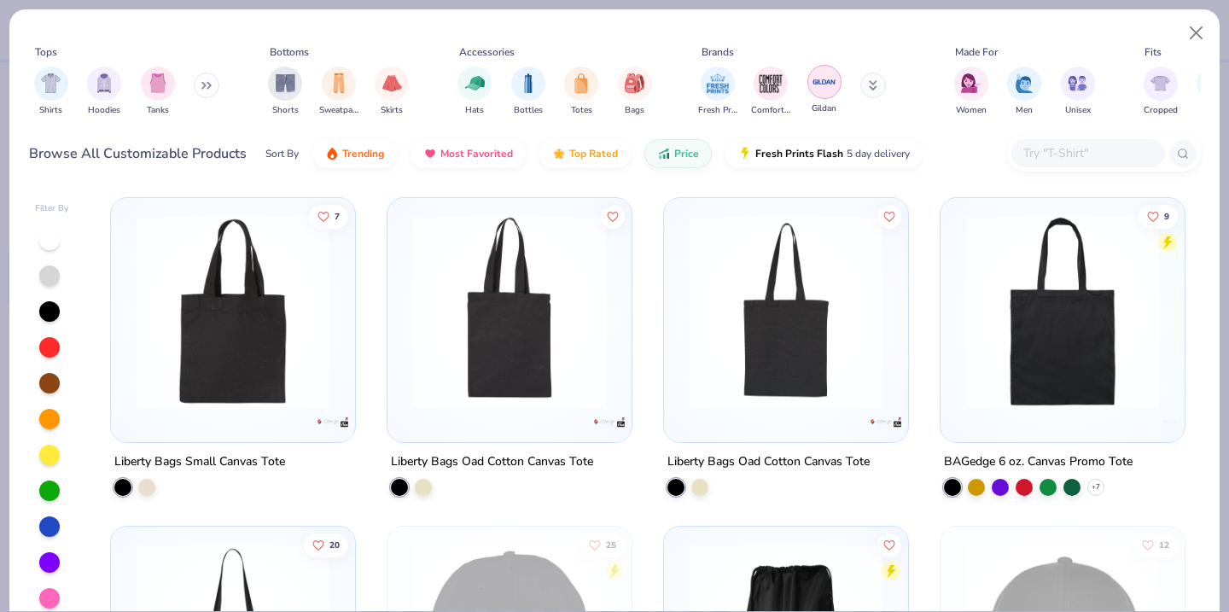
click at [815, 87] on img "filter for Gildan" at bounding box center [825, 82] width 26 height 26
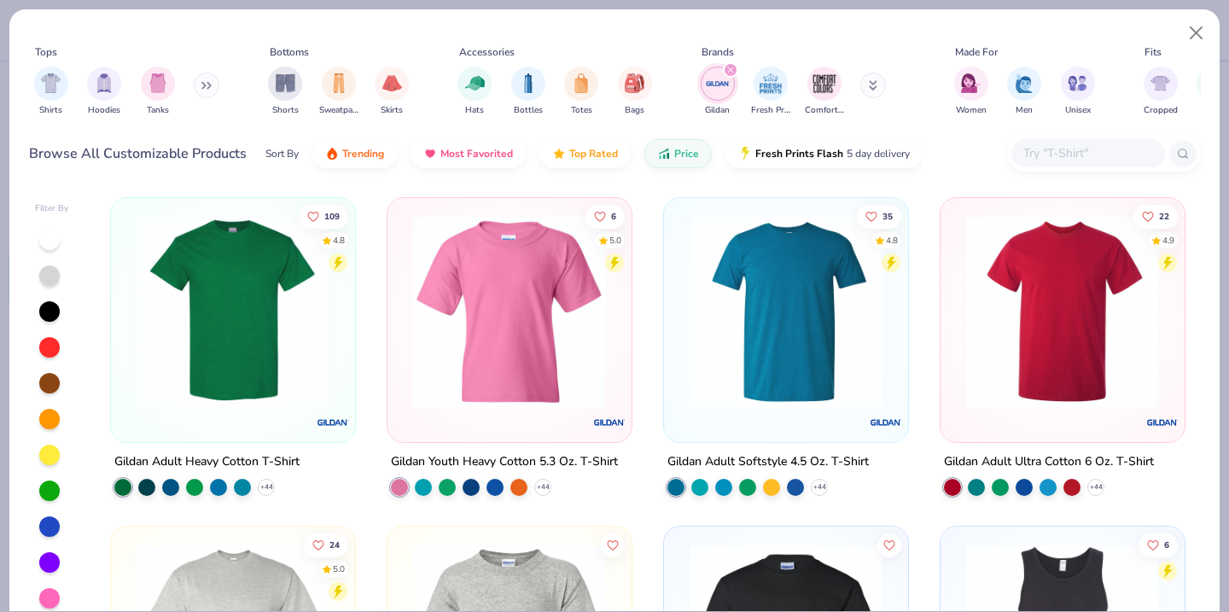
click at [299, 354] on img at bounding box center [233, 311] width 210 height 193
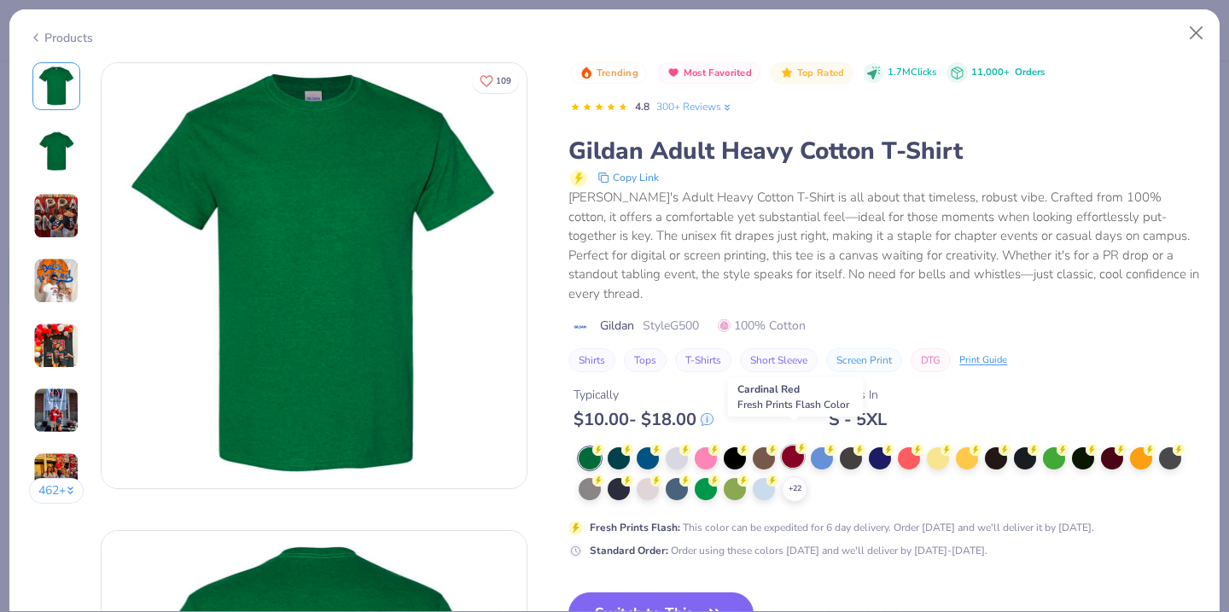
click at [794, 446] on div at bounding box center [793, 457] width 22 height 22
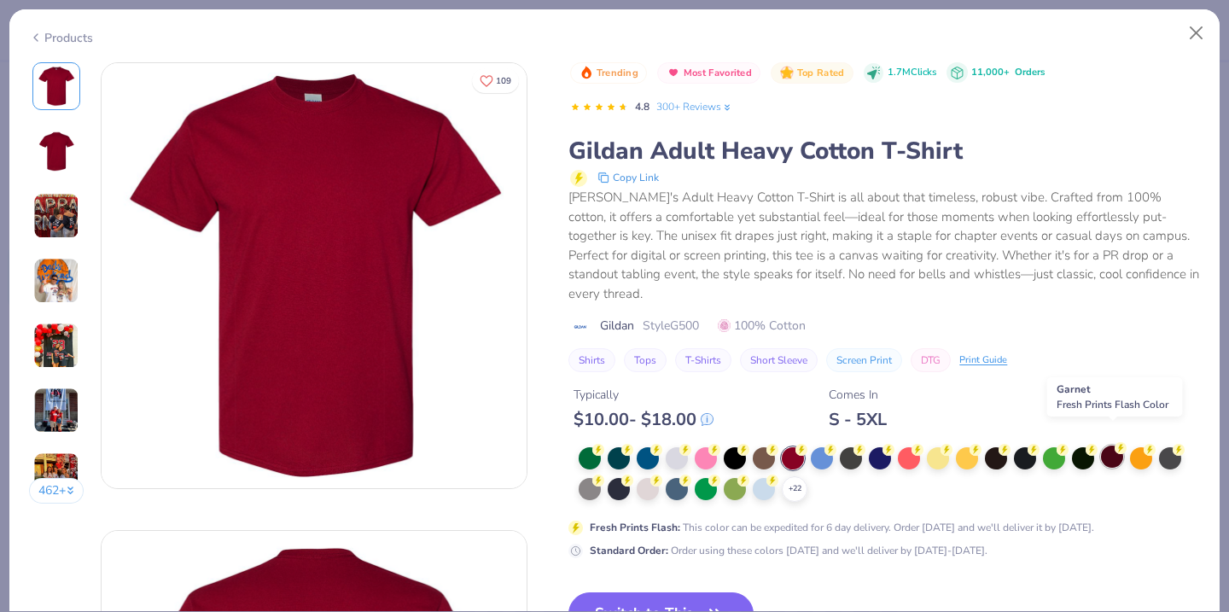
click at [1110, 446] on div at bounding box center [1112, 457] width 22 height 22
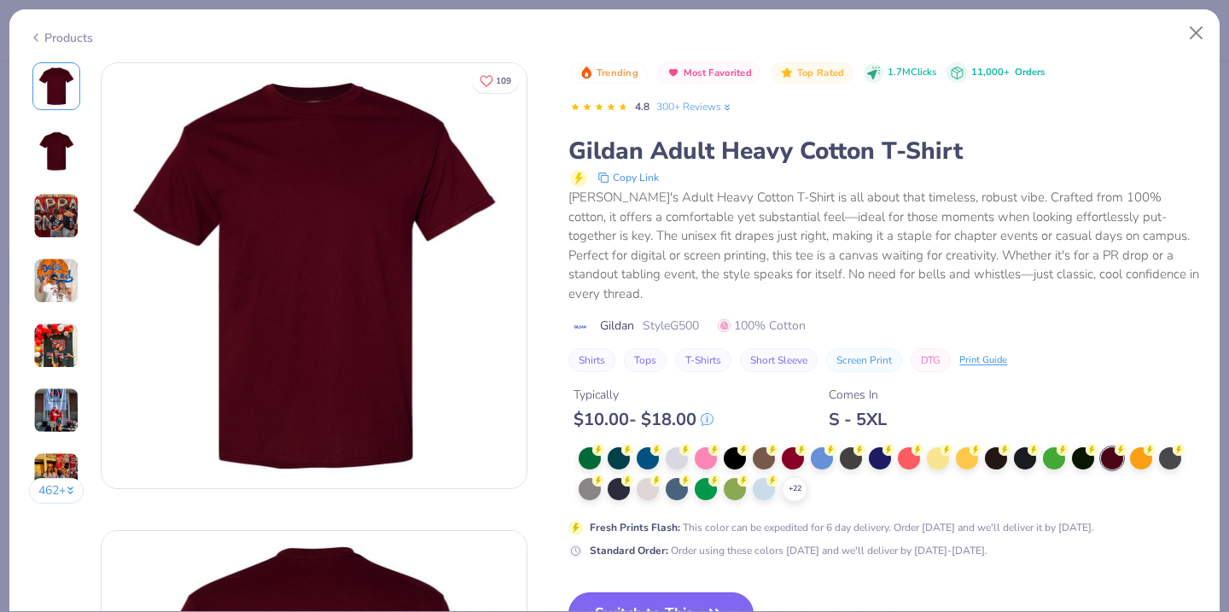
click at [658, 592] on button "Switch to This" at bounding box center [660, 613] width 185 height 43
click at [685, 592] on button "Switch to This" at bounding box center [660, 613] width 185 height 43
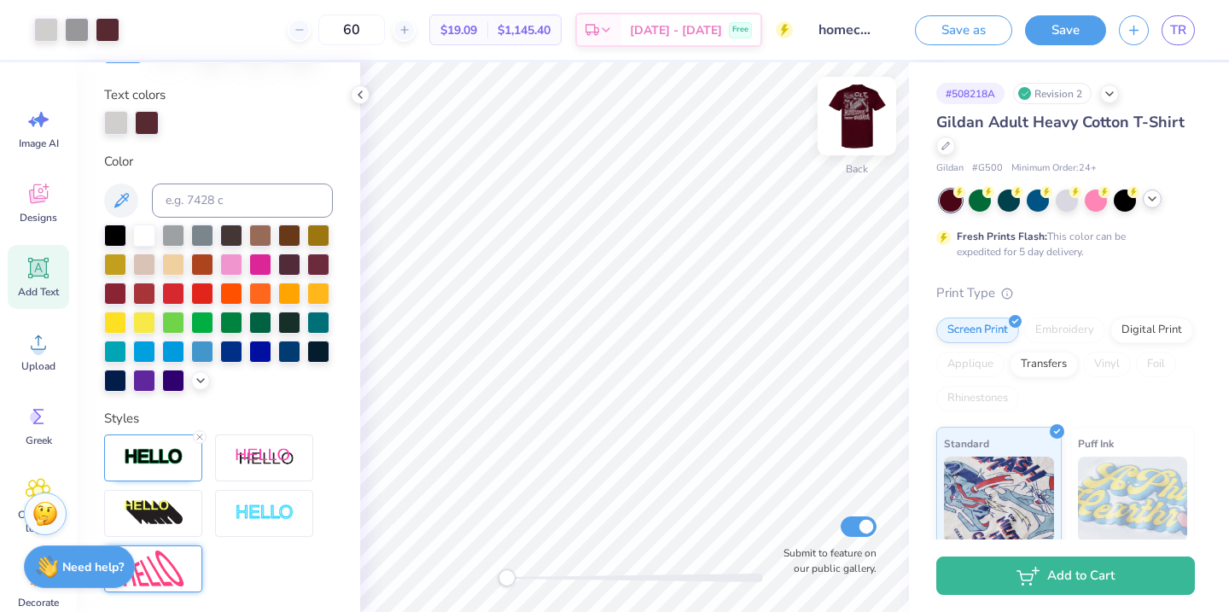
click at [854, 131] on img at bounding box center [857, 116] width 68 height 68
click at [952, 148] on div at bounding box center [945, 144] width 19 height 19
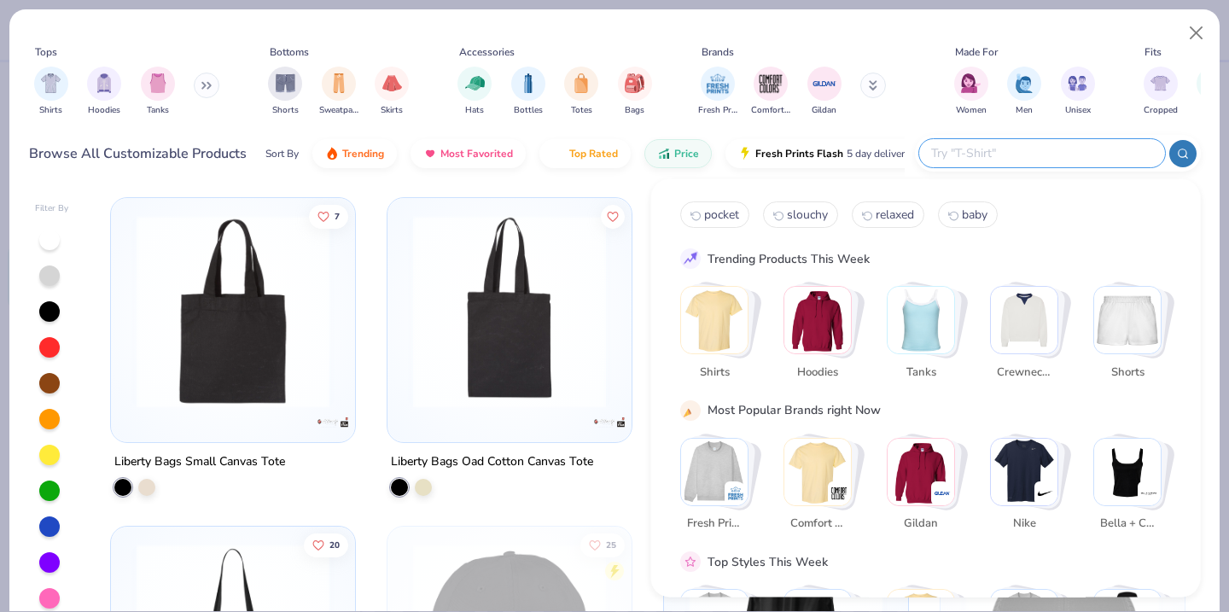
click at [1069, 158] on input "text" at bounding box center [1041, 153] width 224 height 20
type input "pocket"
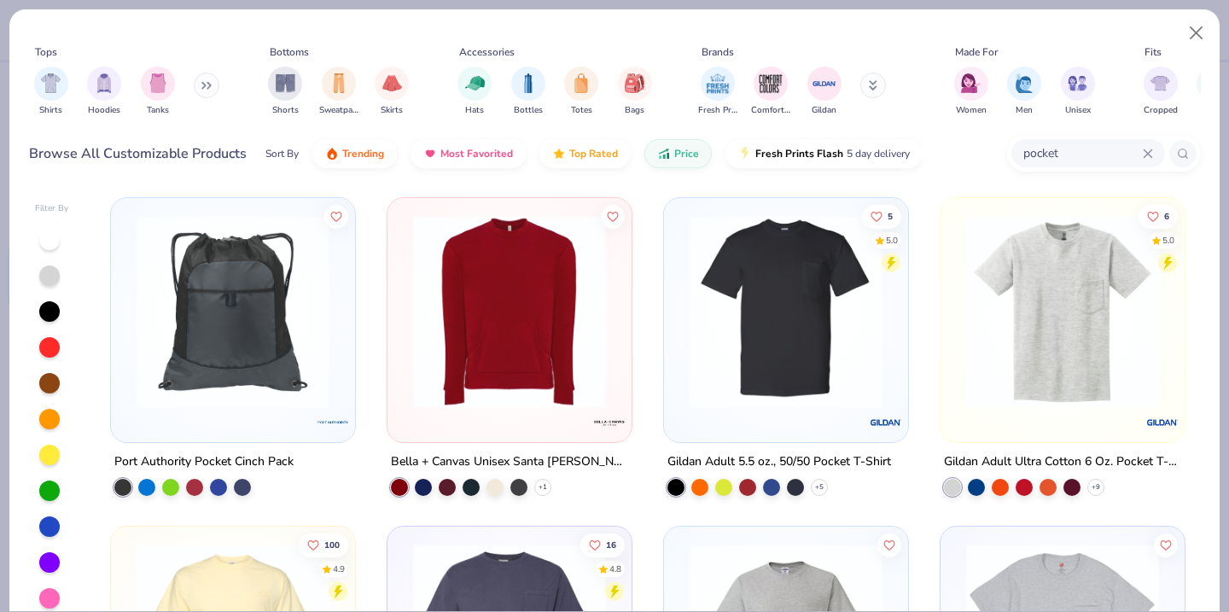
click at [760, 294] on img at bounding box center [786, 311] width 210 height 193
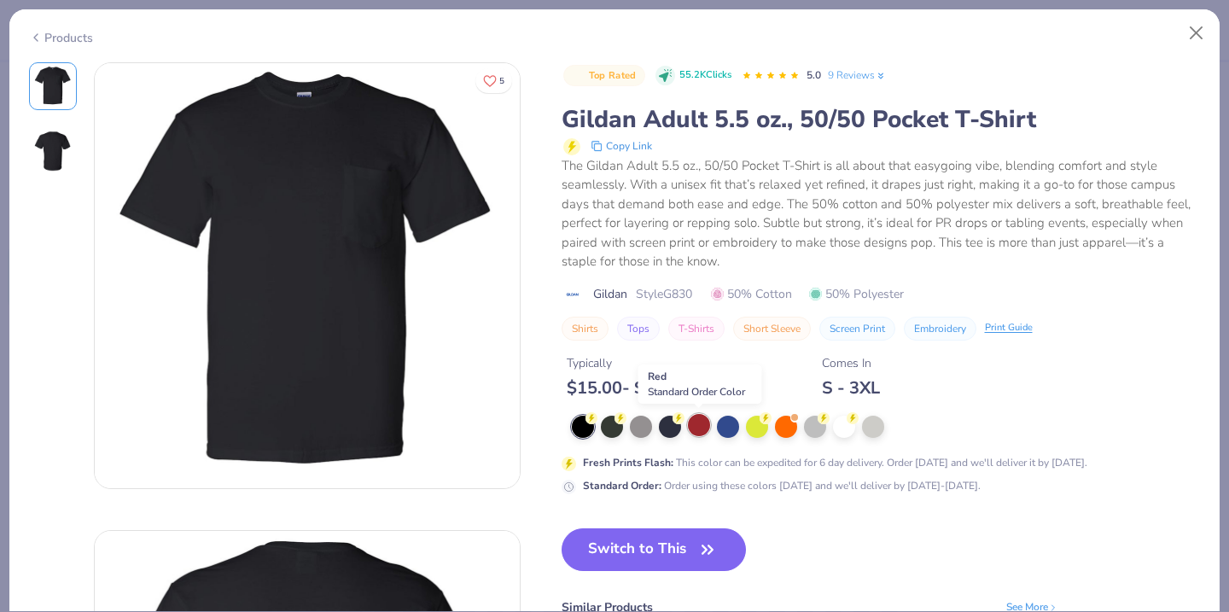
click at [702, 424] on div at bounding box center [699, 425] width 22 height 22
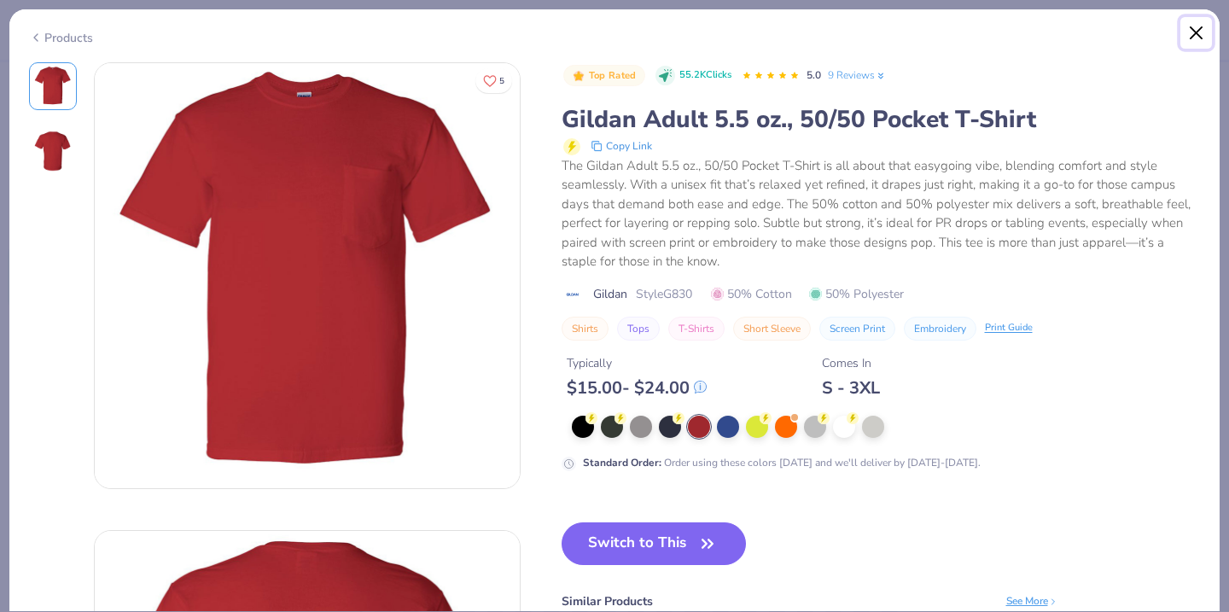
click at [1181, 30] on button "Close" at bounding box center [1196, 33] width 32 height 32
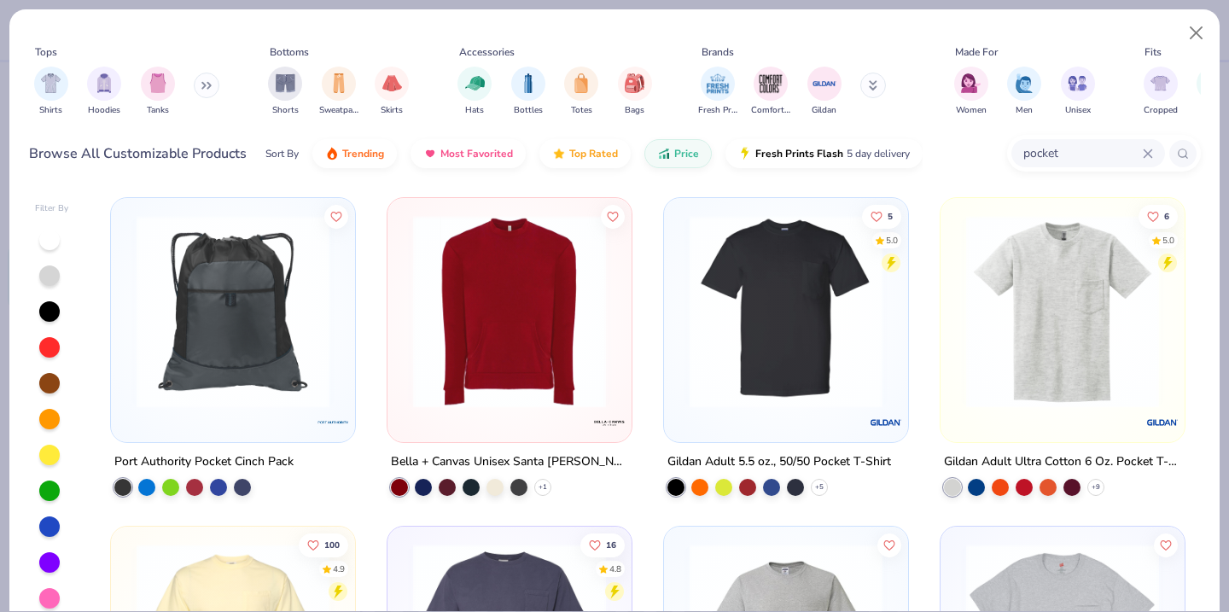
click at [1121, 271] on img at bounding box center [1063, 311] width 210 height 193
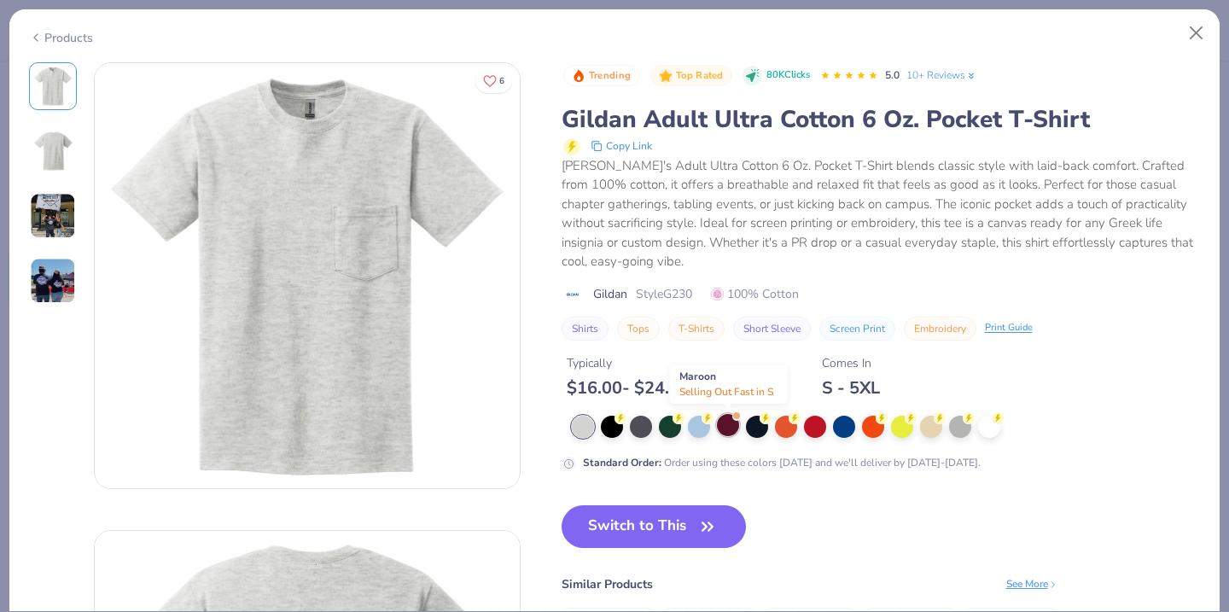
click at [726, 423] on div at bounding box center [728, 425] width 22 height 22
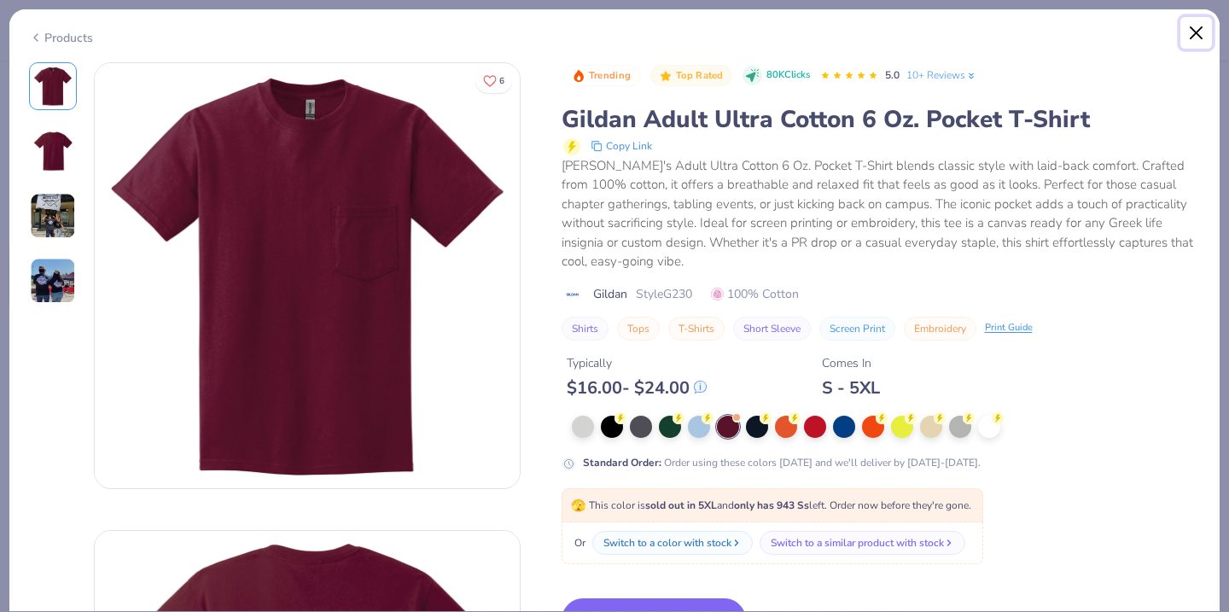
click at [1198, 42] on button "Close" at bounding box center [1196, 33] width 32 height 32
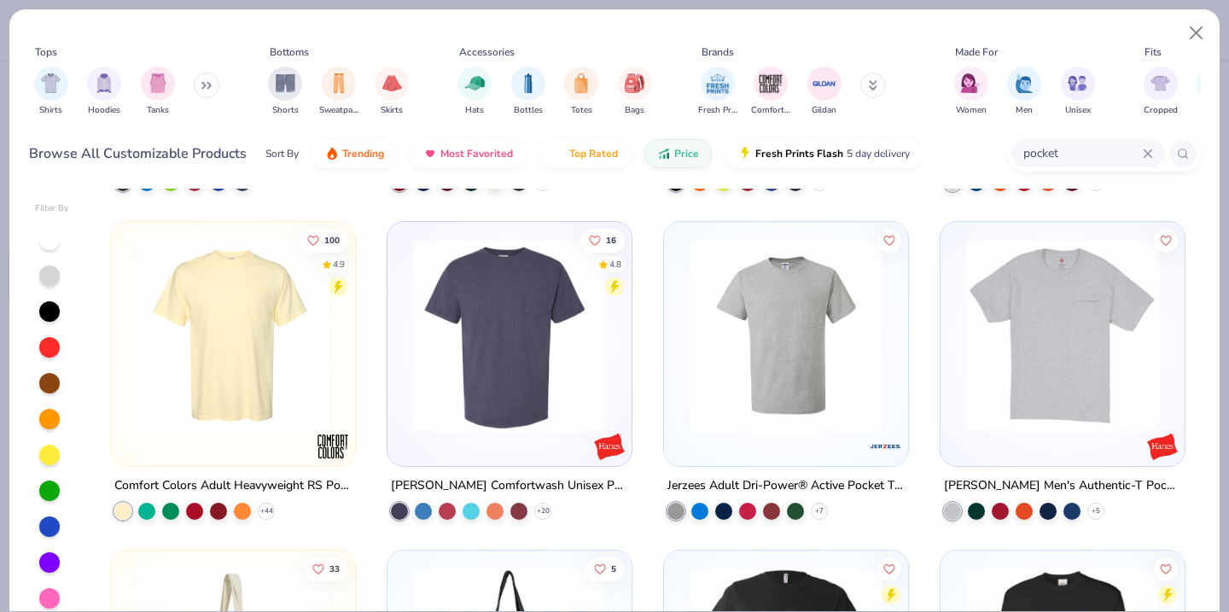
scroll to position [306, 0]
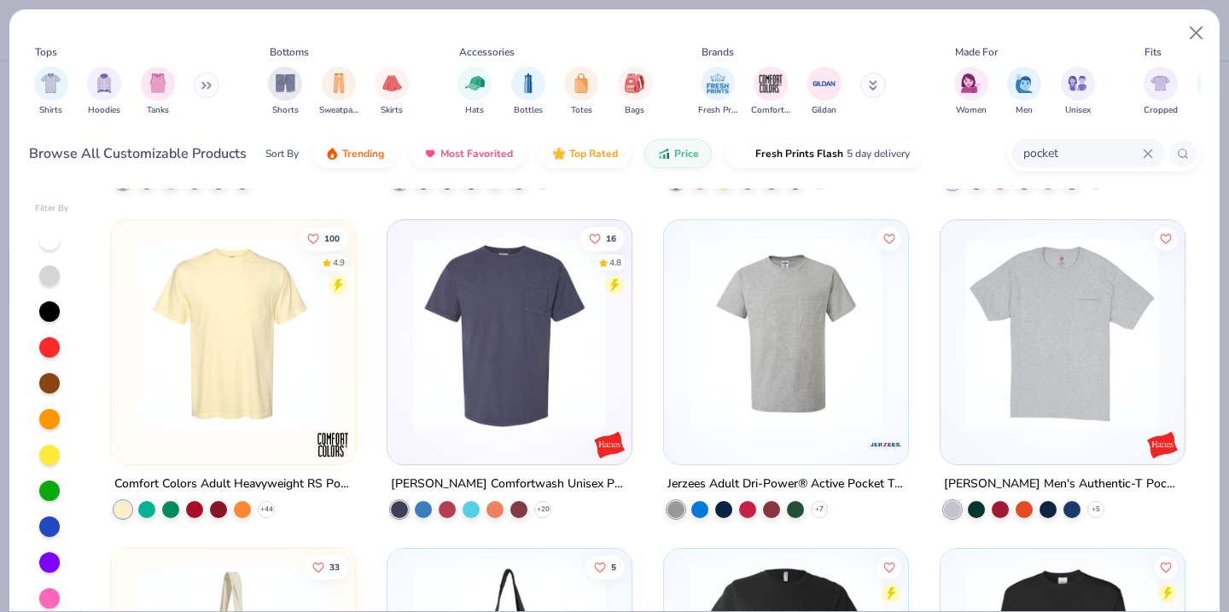
click at [237, 366] on img at bounding box center [233, 333] width 210 height 193
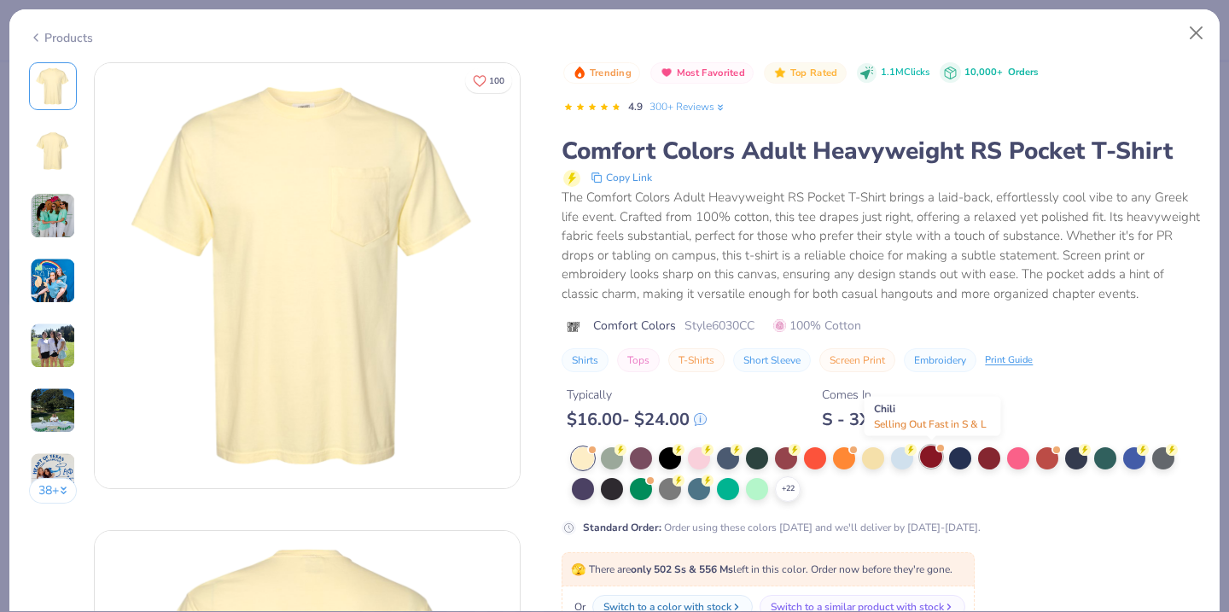
click at [934, 462] on div at bounding box center [931, 457] width 22 height 22
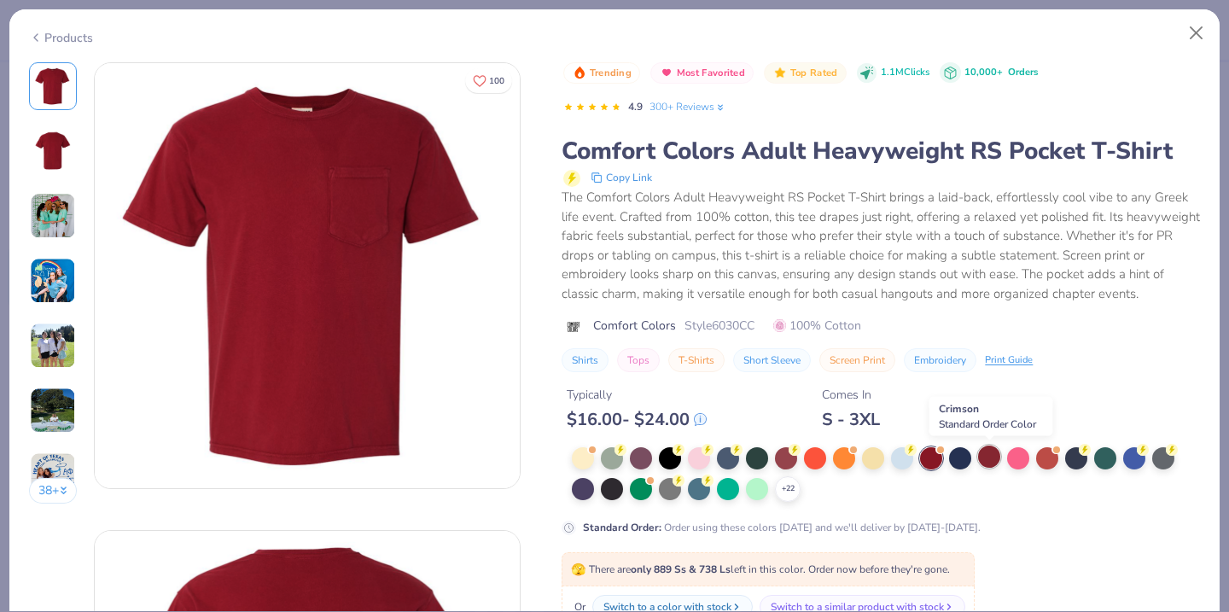
click at [991, 453] on div at bounding box center [989, 457] width 22 height 22
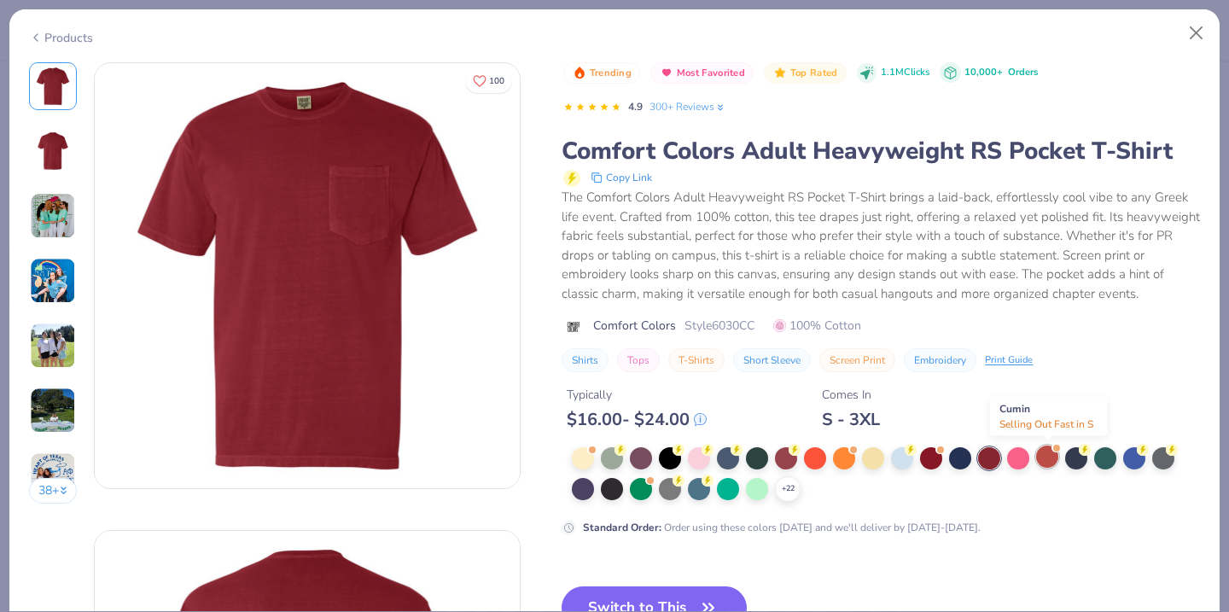
click at [1055, 459] on div at bounding box center [1047, 457] width 22 height 22
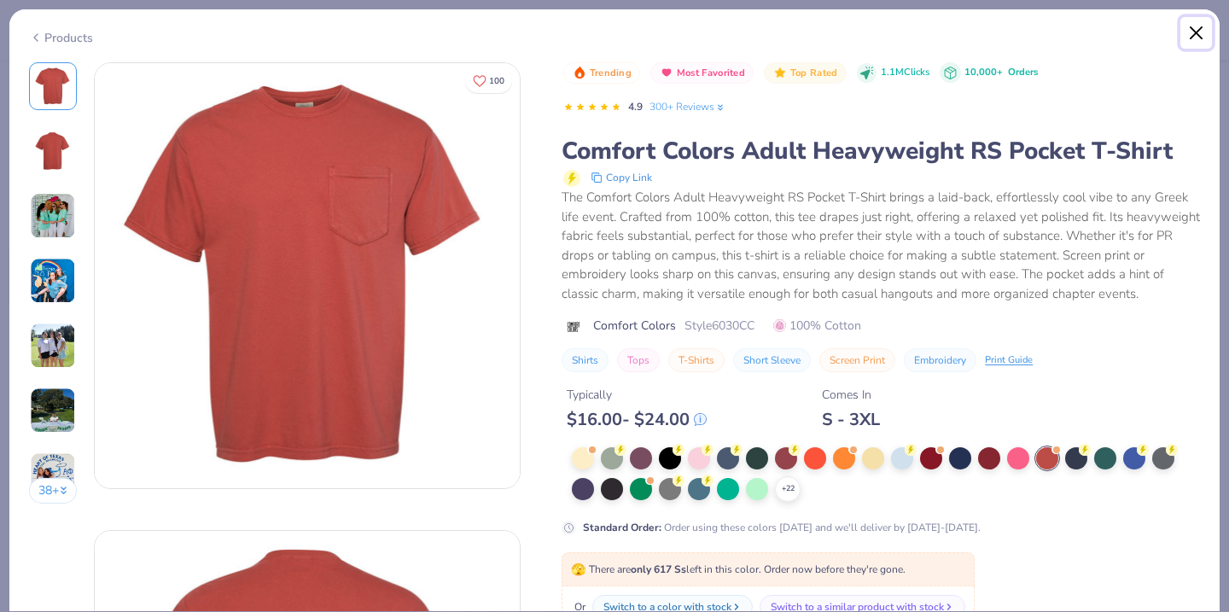
click at [1202, 20] on button "Close" at bounding box center [1196, 33] width 32 height 32
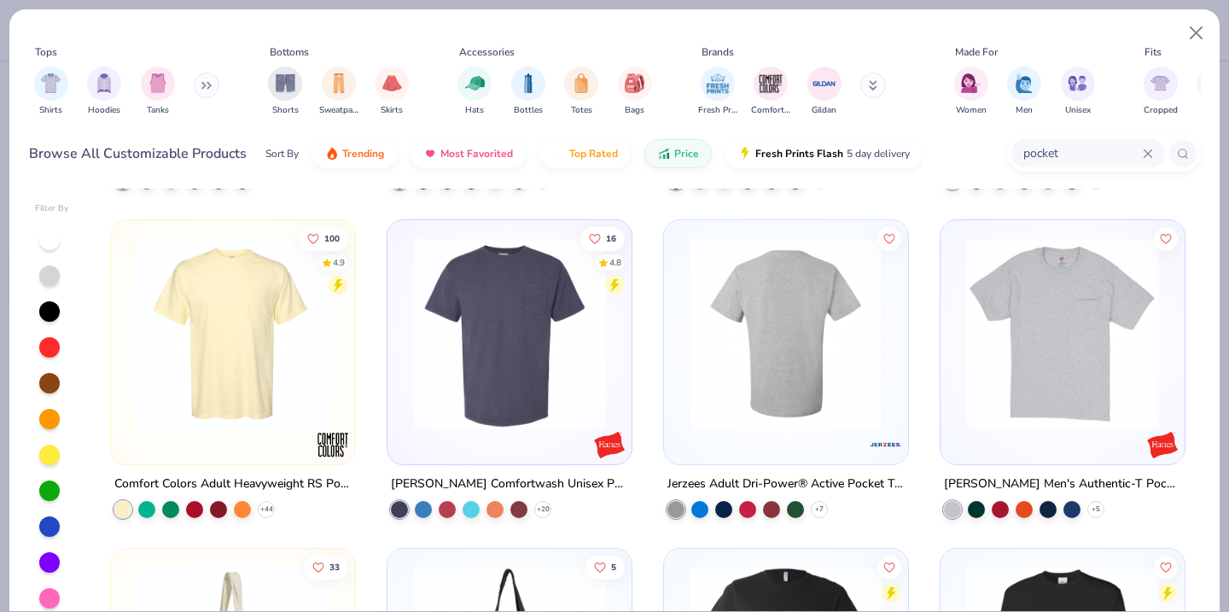
click at [527, 356] on img at bounding box center [510, 333] width 210 height 193
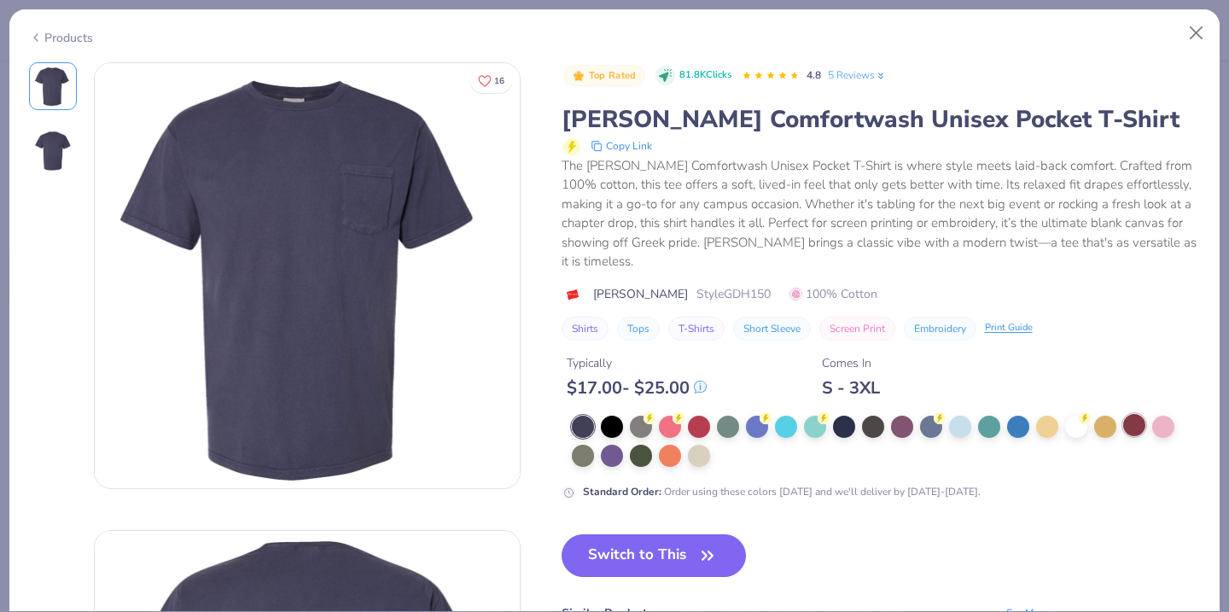
click at [1133, 414] on div at bounding box center [1134, 425] width 22 height 22
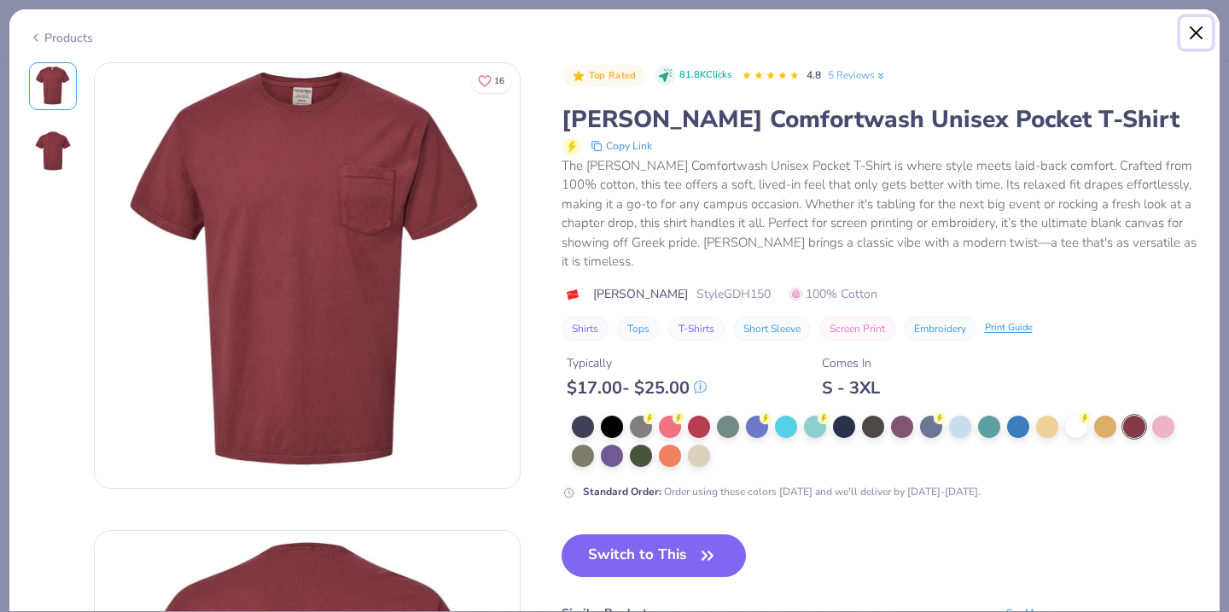
click at [1207, 19] on button "Close" at bounding box center [1196, 33] width 32 height 32
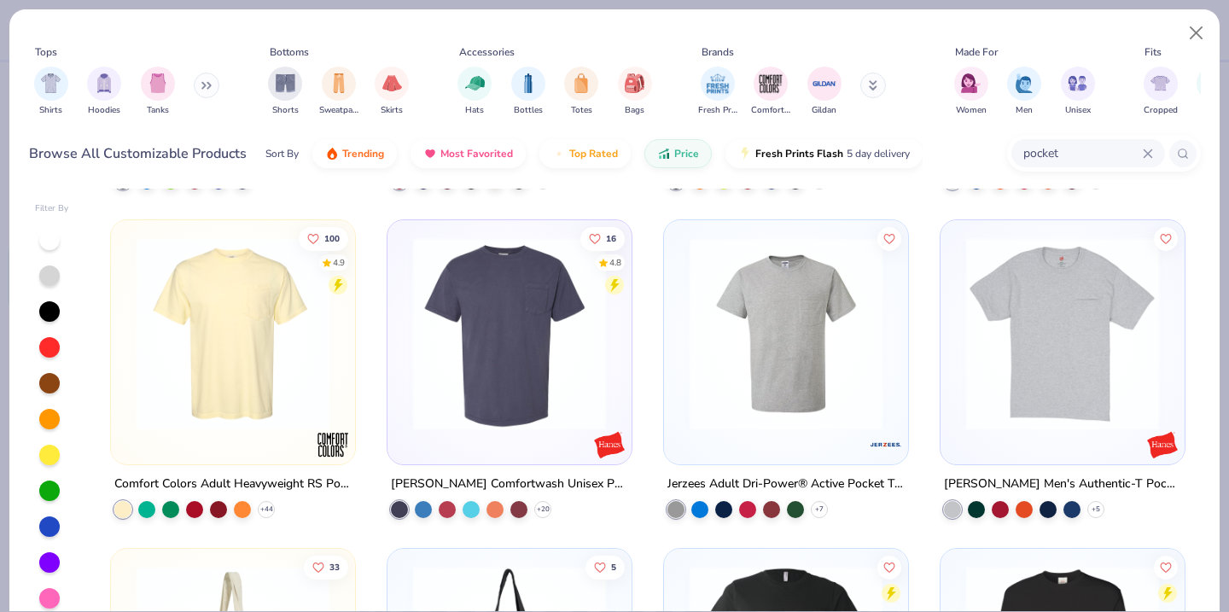
click at [868, 311] on img at bounding box center [786, 333] width 210 height 193
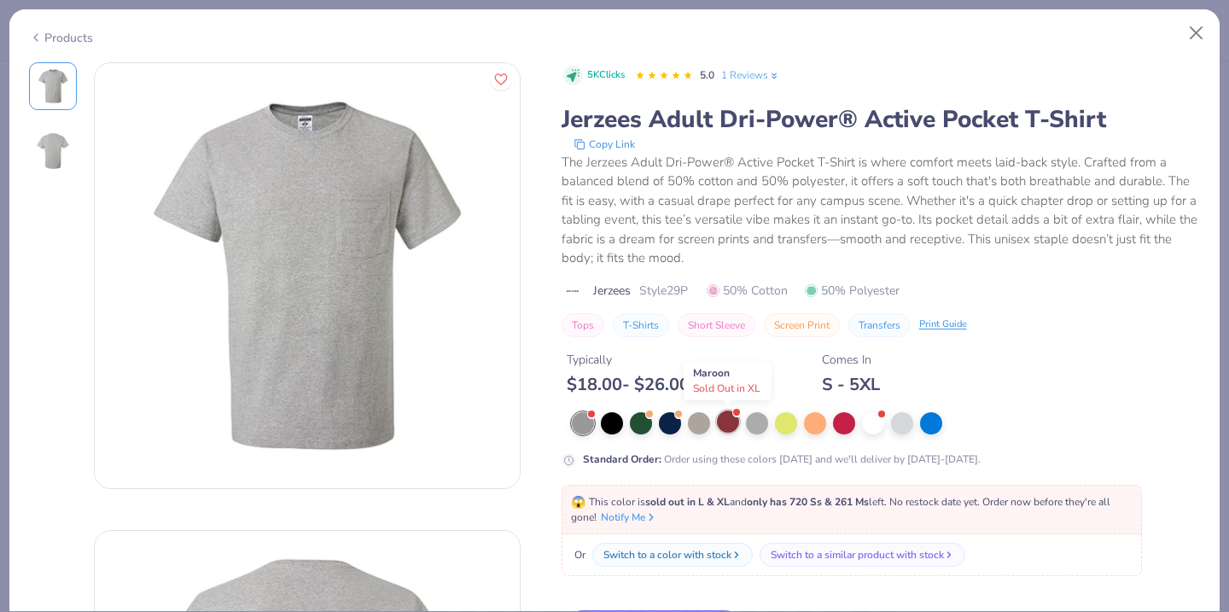
click at [729, 422] on div at bounding box center [728, 422] width 22 height 22
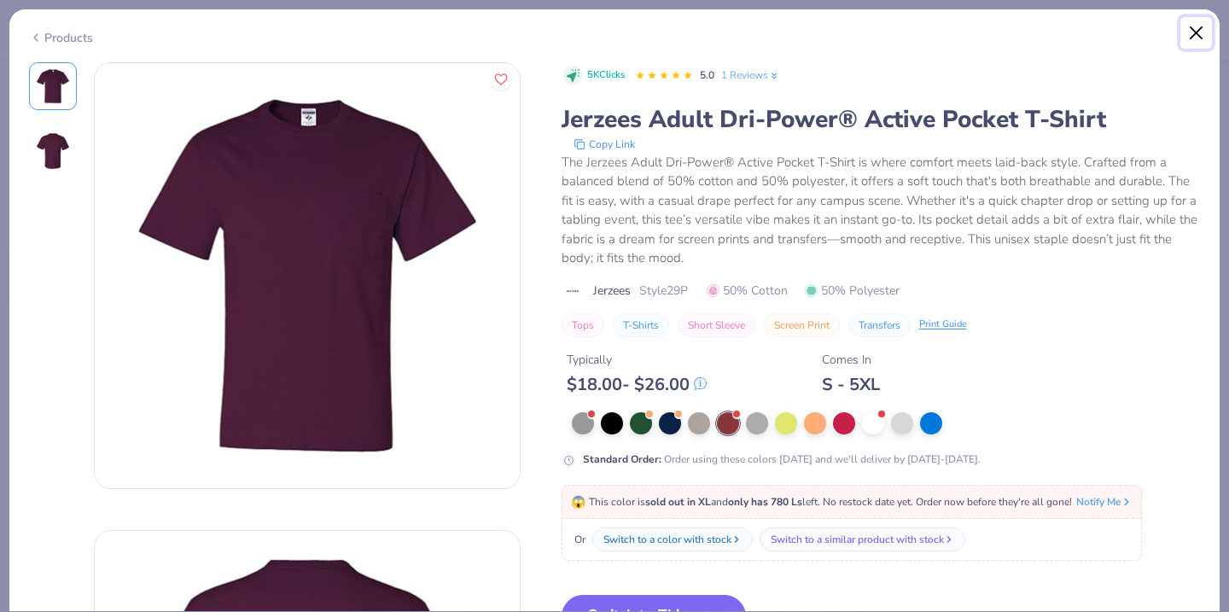
click at [1198, 28] on button "Close" at bounding box center [1196, 33] width 32 height 32
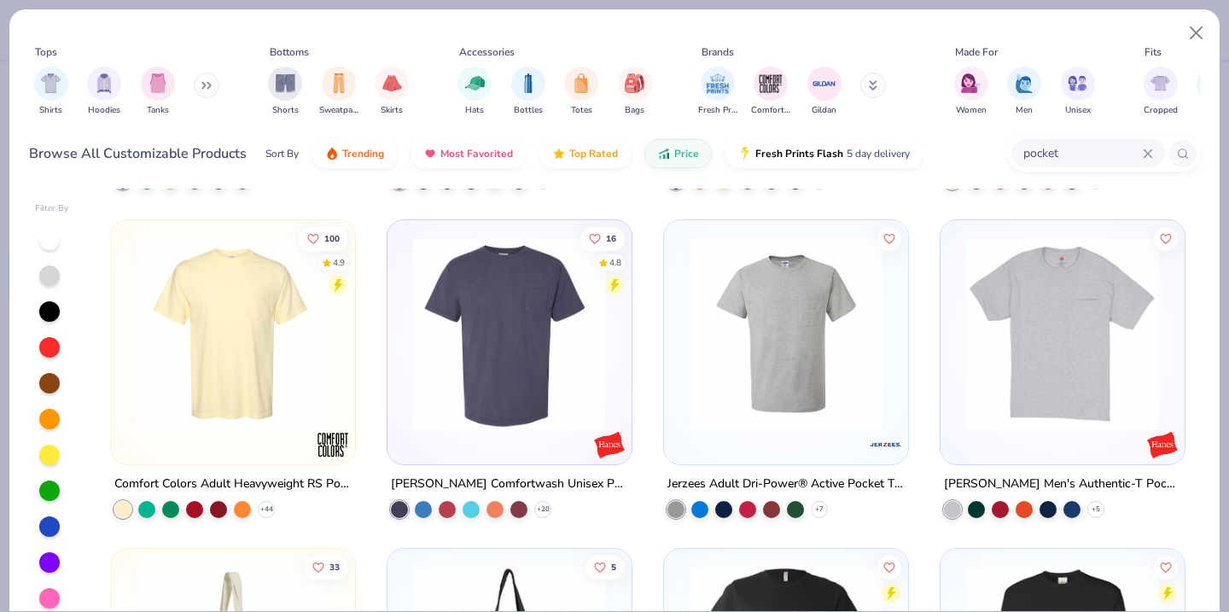
click at [784, 325] on img at bounding box center [786, 333] width 210 height 193
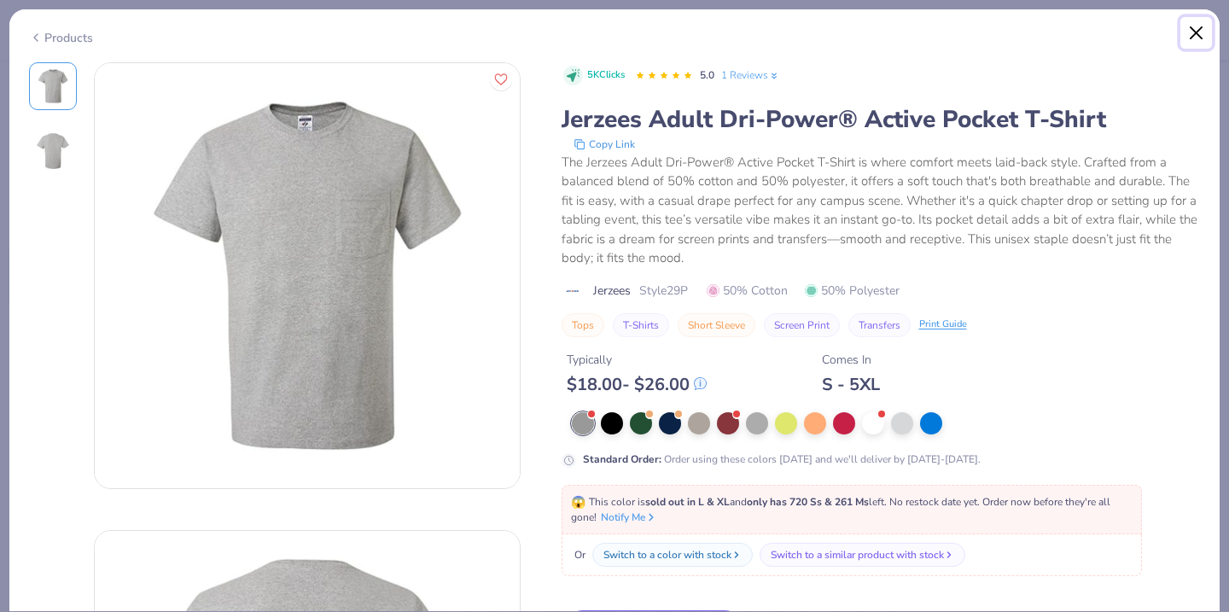
click at [1195, 31] on button "Close" at bounding box center [1196, 33] width 32 height 32
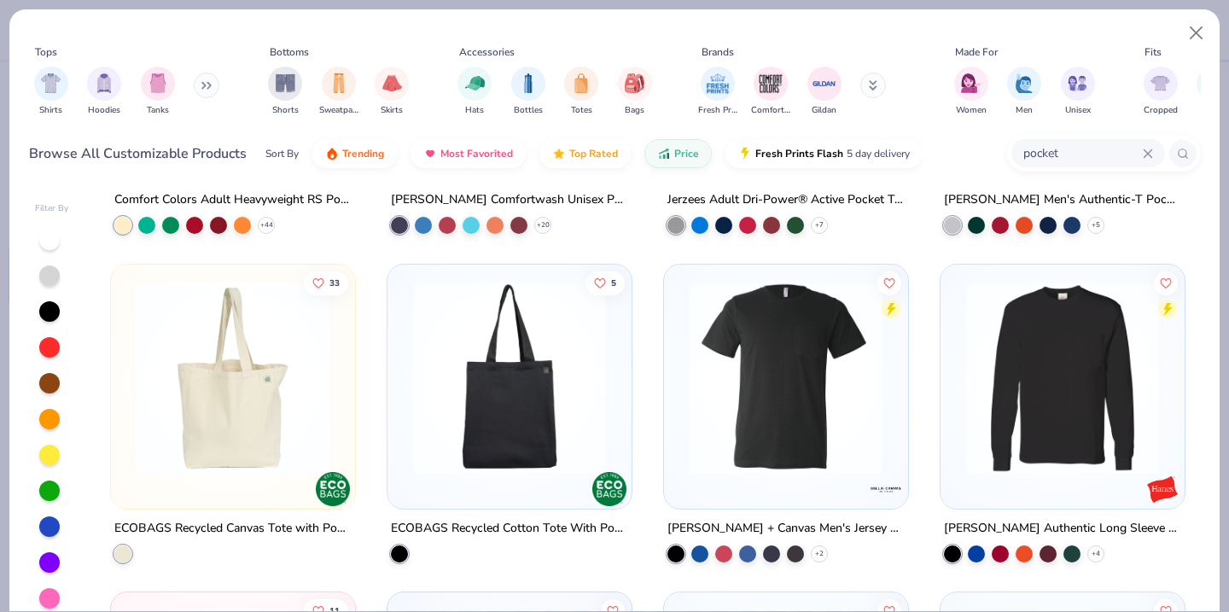
scroll to position [586, 0]
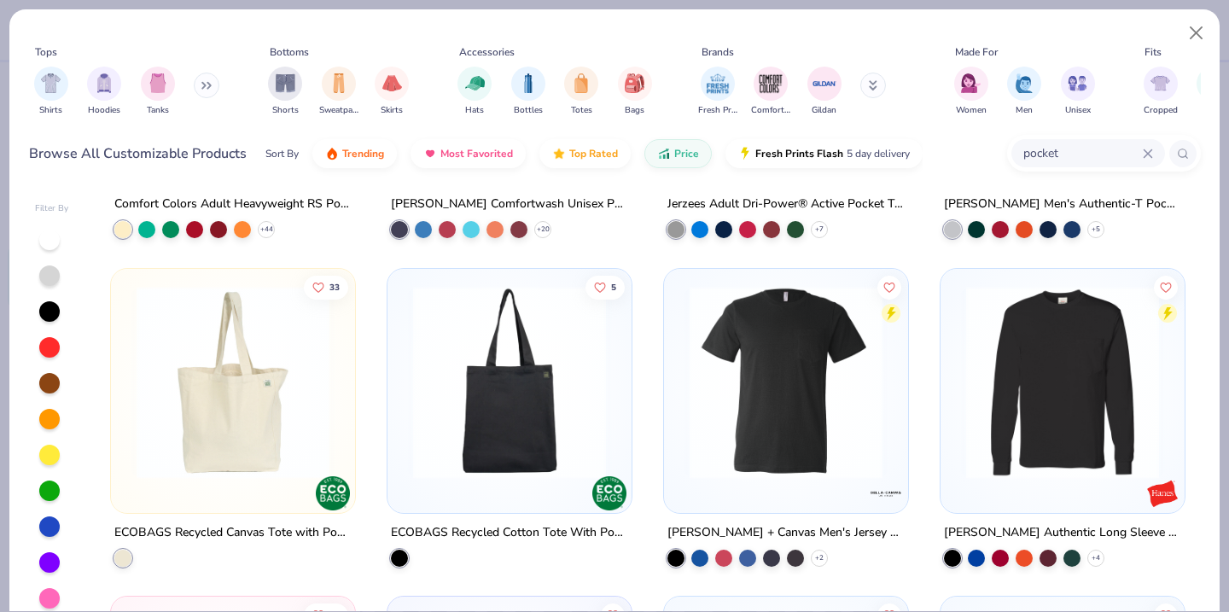
click at [797, 342] on img at bounding box center [786, 381] width 210 height 193
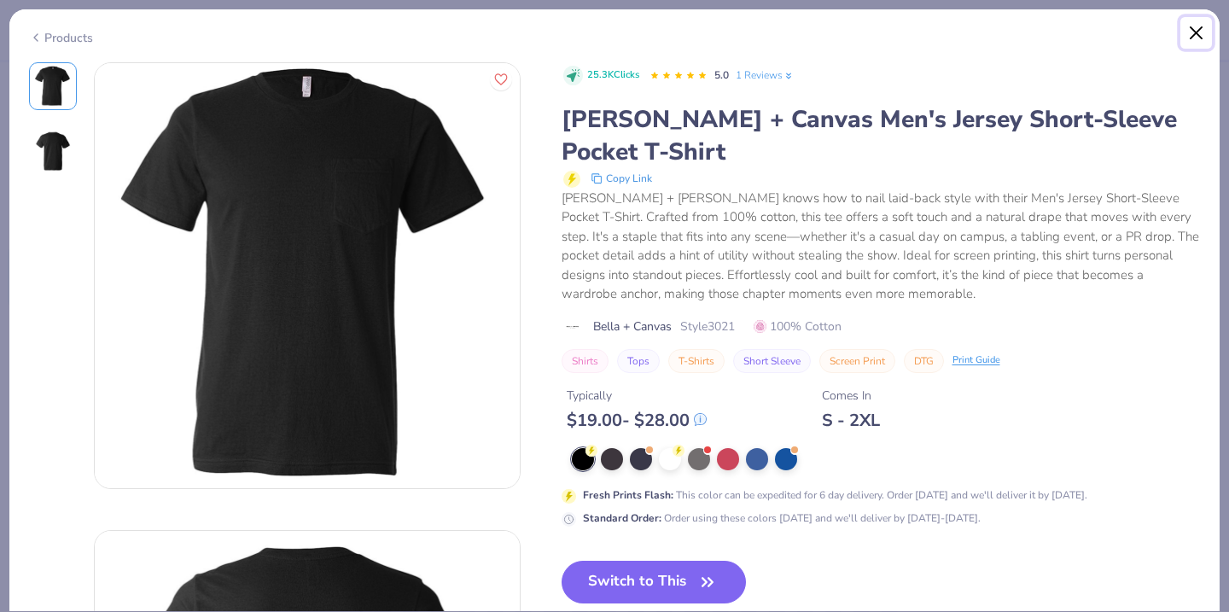
click at [1194, 36] on button "Close" at bounding box center [1196, 33] width 32 height 32
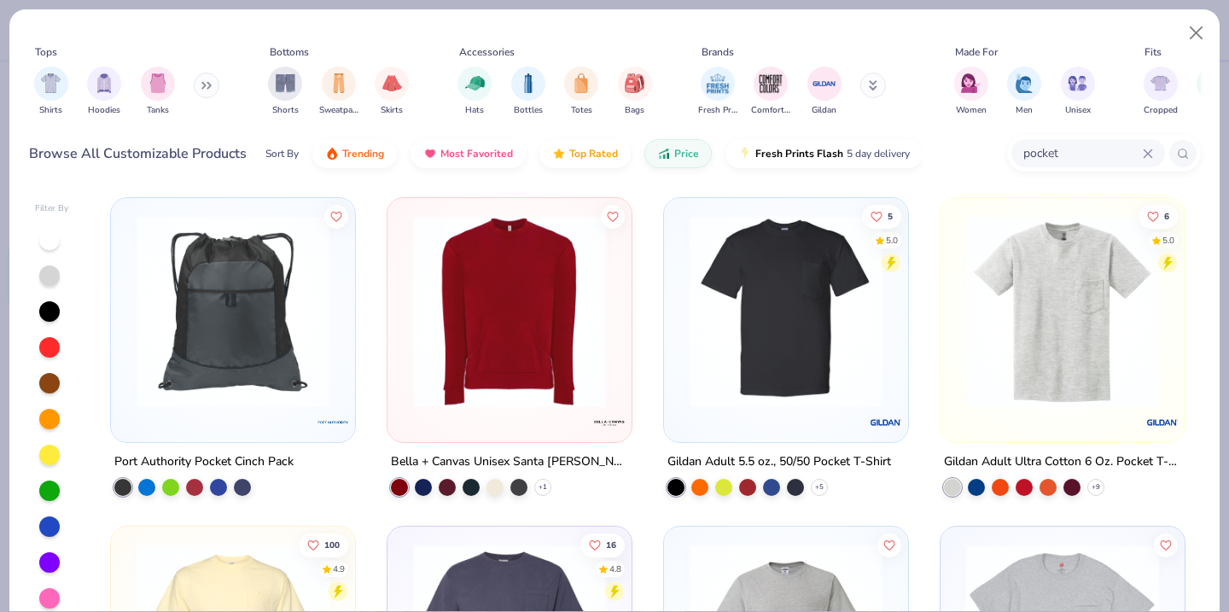
click at [197, 268] on img at bounding box center [233, 311] width 210 height 193
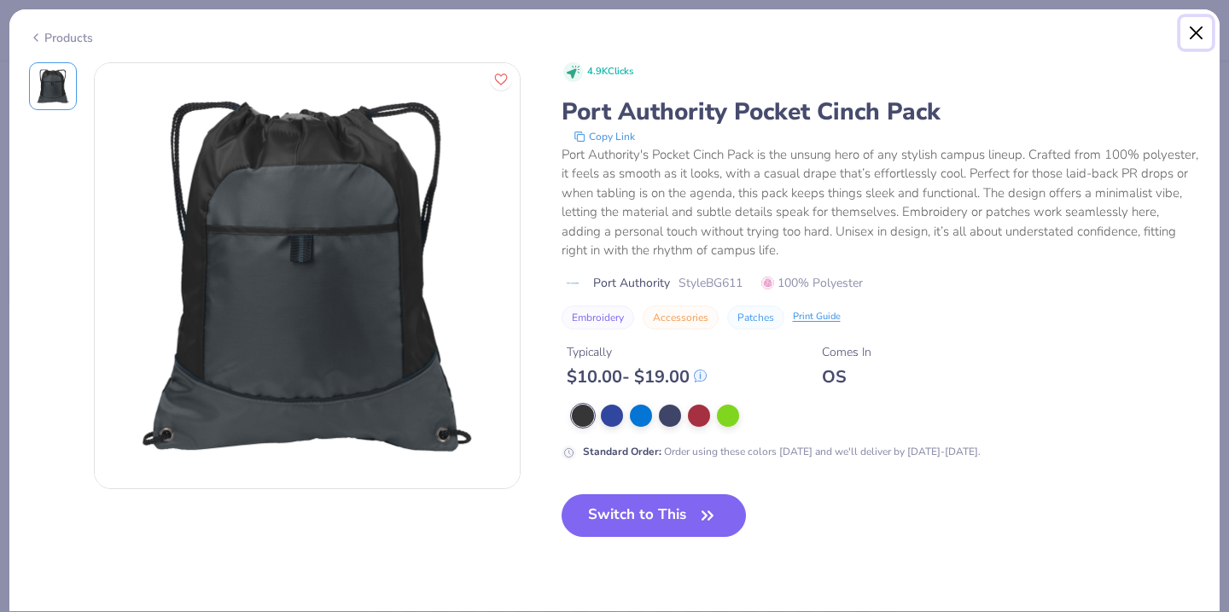
click at [1194, 37] on button "Close" at bounding box center [1196, 33] width 32 height 32
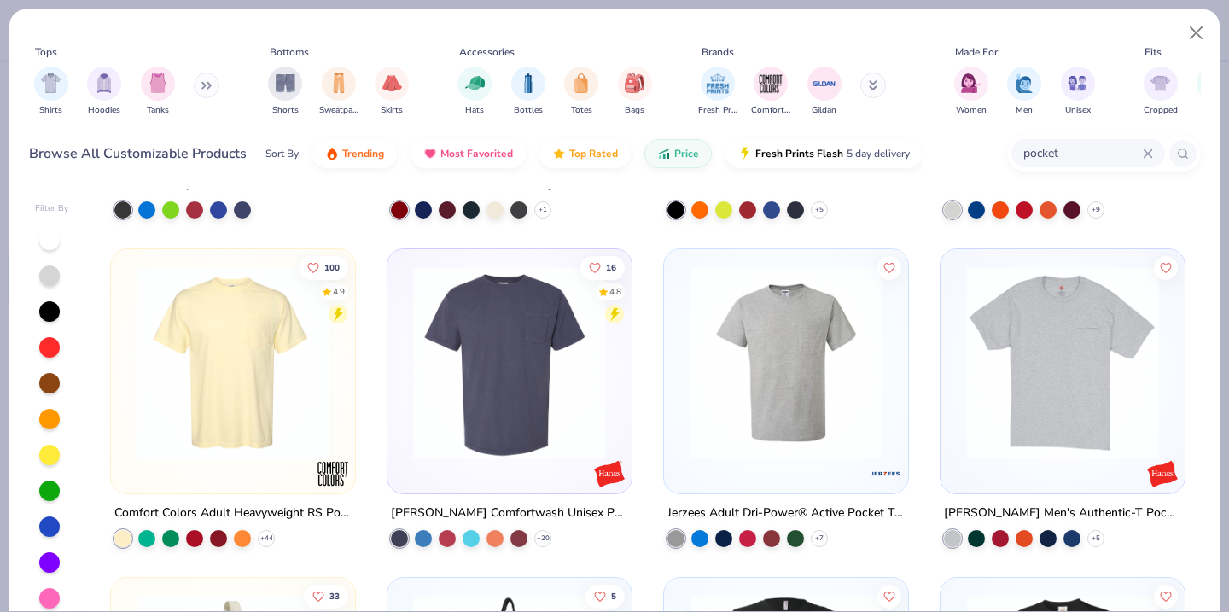
scroll to position [278, 0]
click at [580, 434] on img at bounding box center [510, 361] width 210 height 193
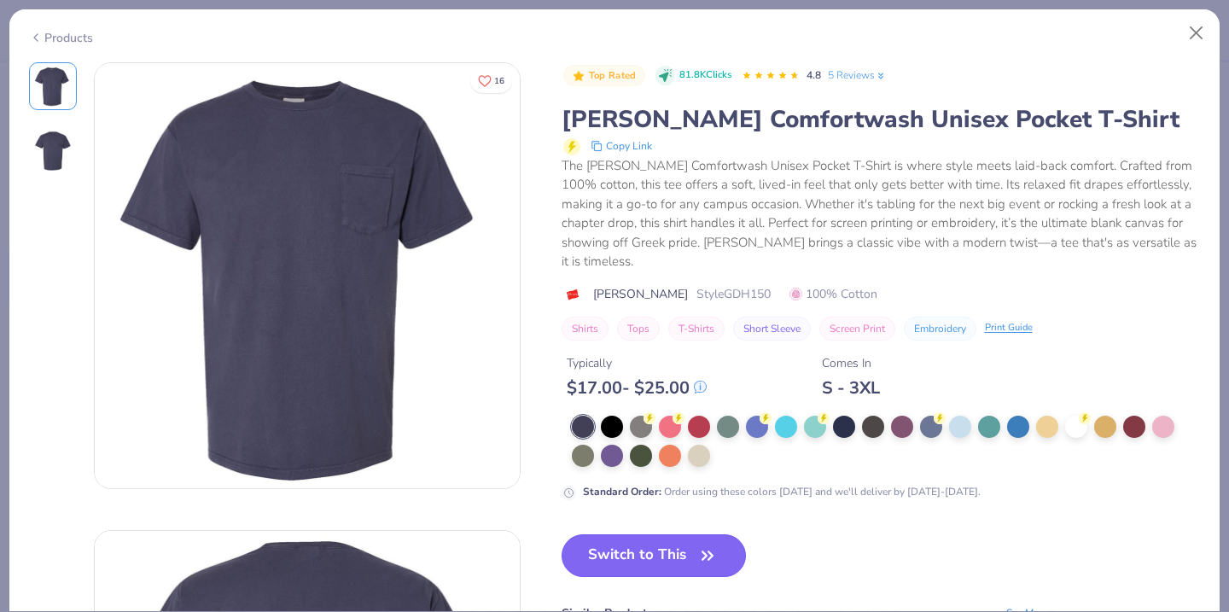
click at [661, 534] on button "Switch to This" at bounding box center [654, 555] width 185 height 43
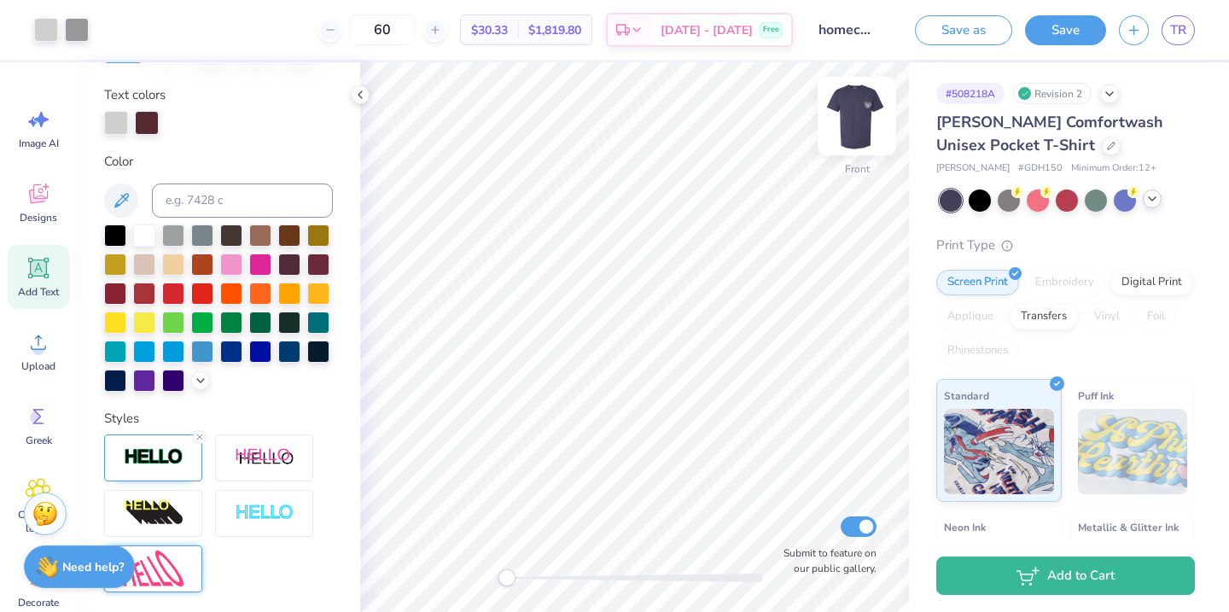
click at [865, 102] on img at bounding box center [857, 116] width 68 height 68
click at [1159, 205] on div at bounding box center [1067, 200] width 255 height 22
click at [1151, 201] on icon at bounding box center [1152, 199] width 14 height 14
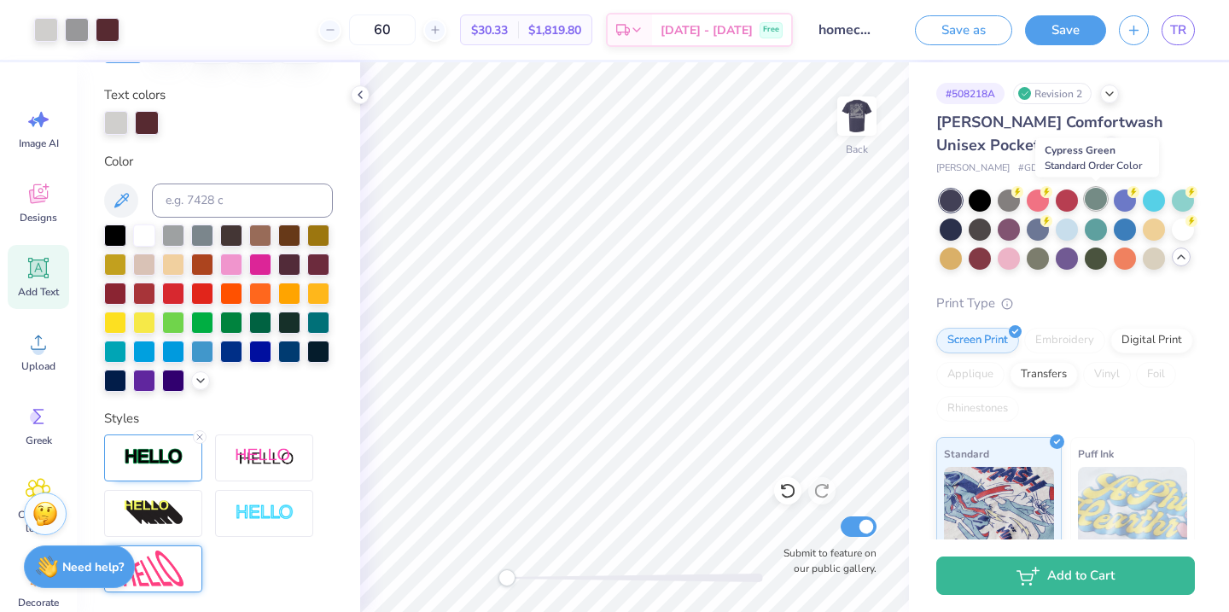
click at [1098, 192] on div at bounding box center [1096, 199] width 22 height 22
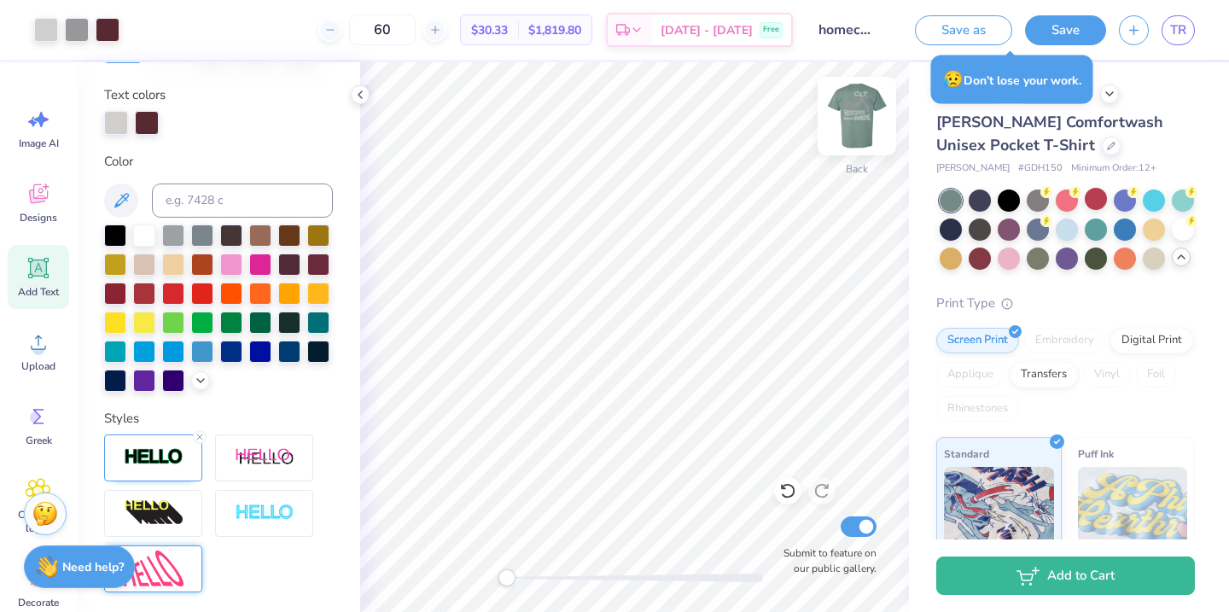
click at [862, 124] on img at bounding box center [857, 116] width 68 height 68
click at [1102, 148] on div at bounding box center [1111, 144] width 19 height 19
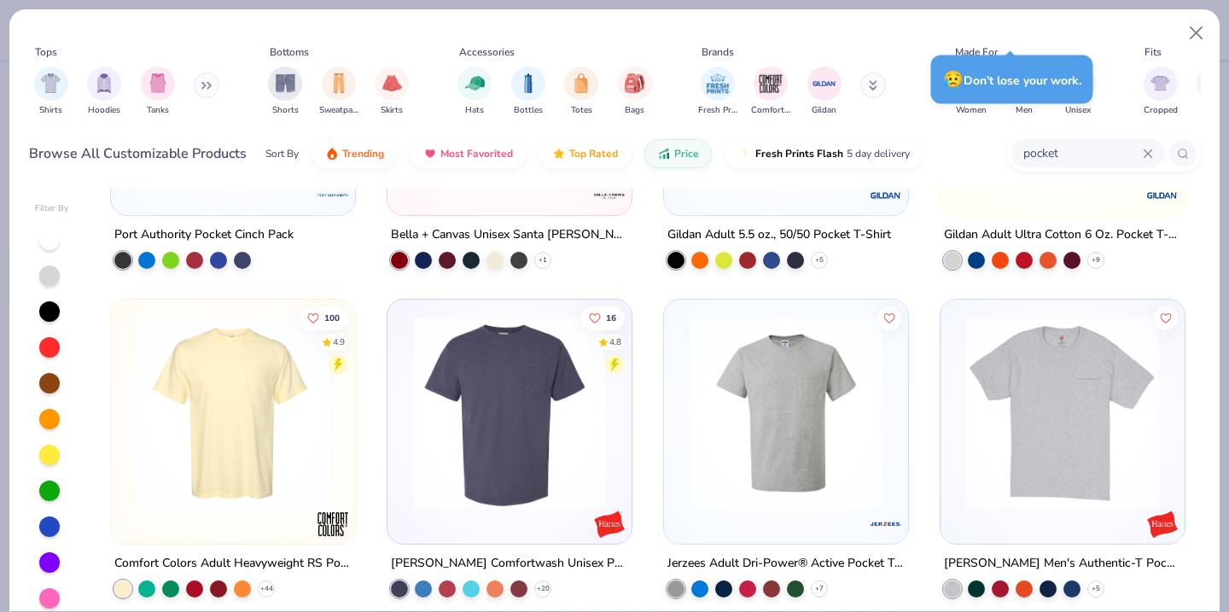
scroll to position [295, 0]
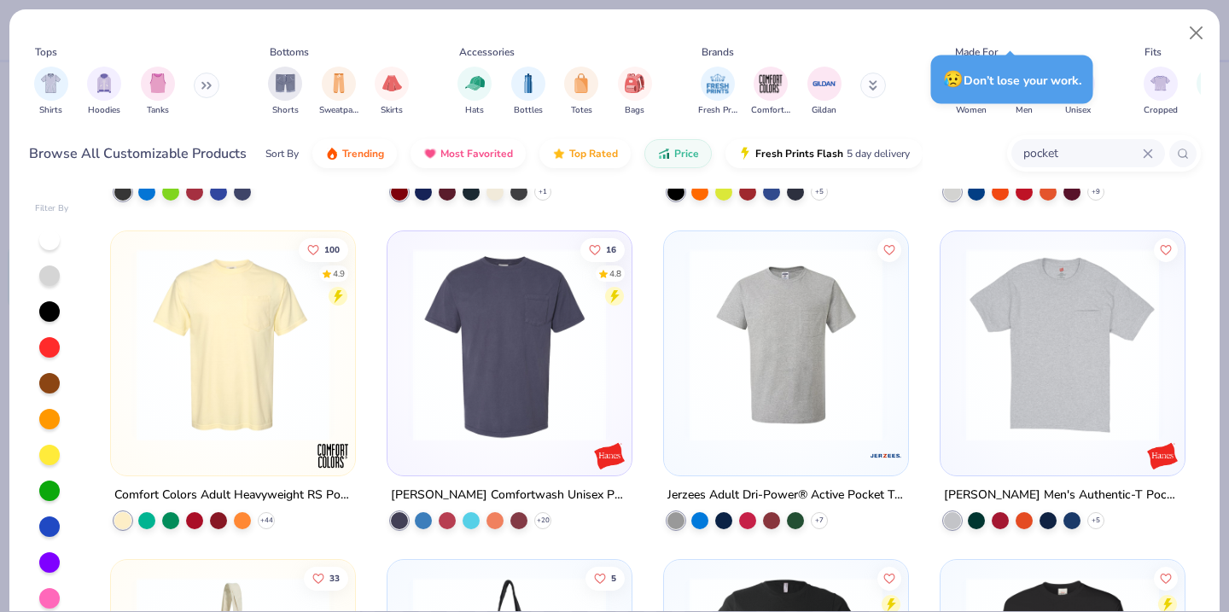
click at [333, 291] on circle at bounding box center [338, 295] width 19 height 19
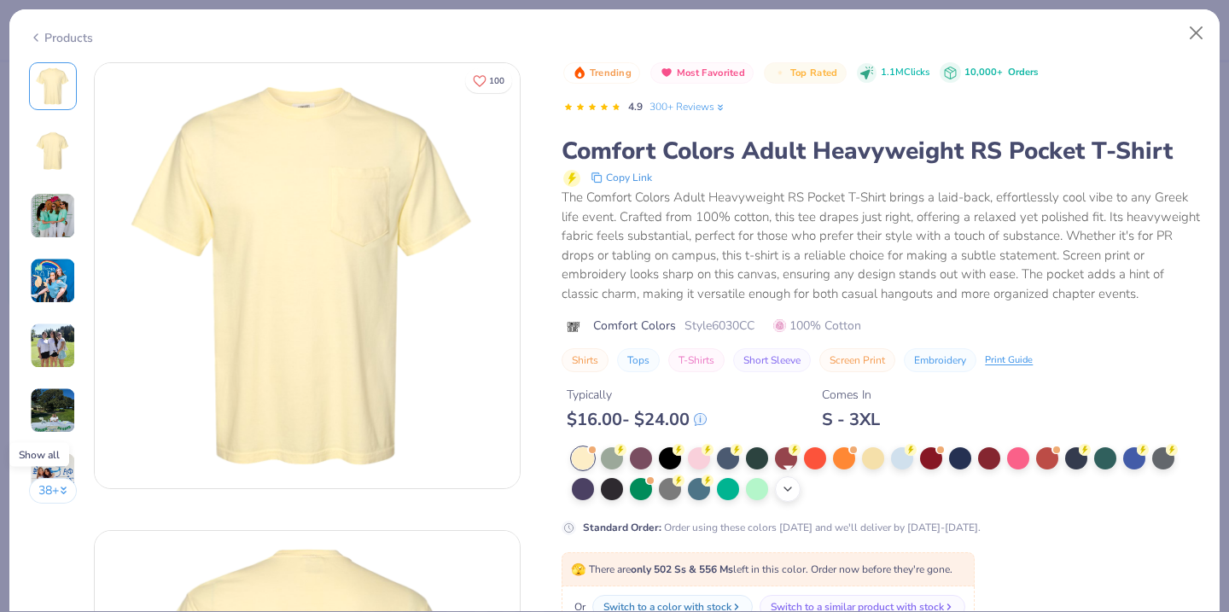
click at [789, 485] on icon at bounding box center [788, 489] width 14 height 14
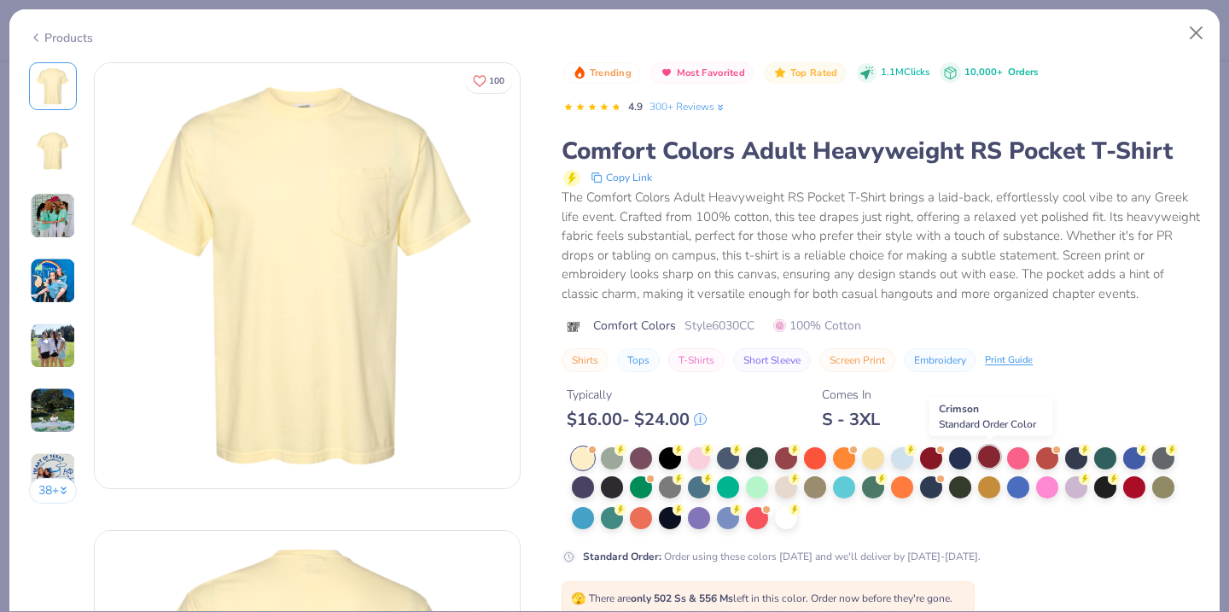
click at [984, 465] on div at bounding box center [989, 457] width 22 height 22
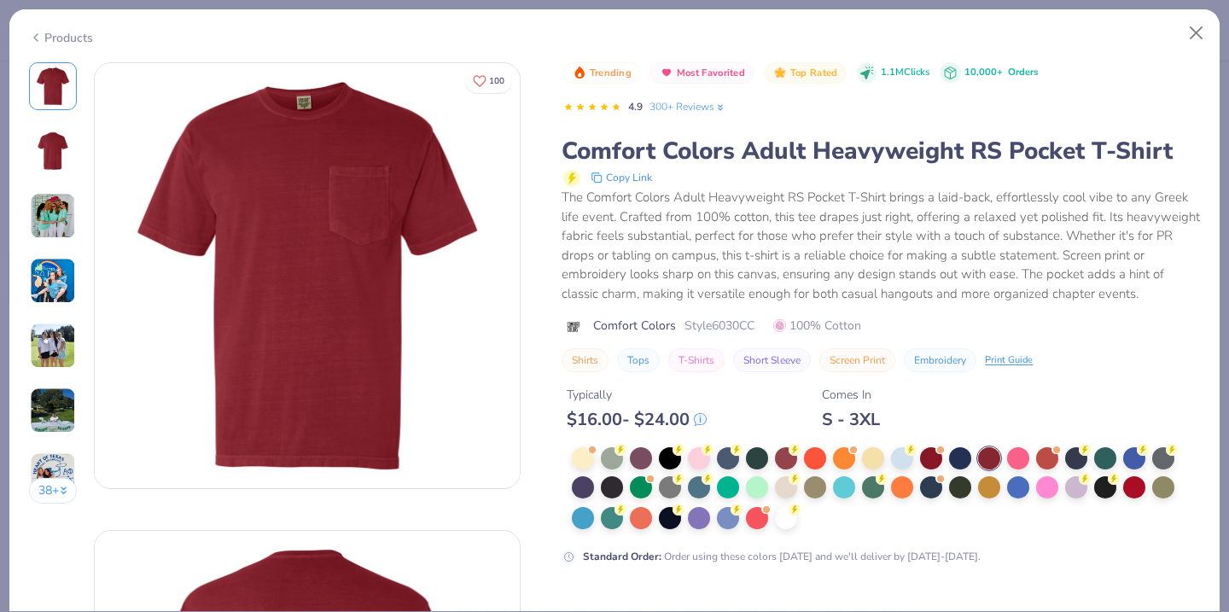
click at [35, 491] on button "38 +" at bounding box center [53, 491] width 49 height 26
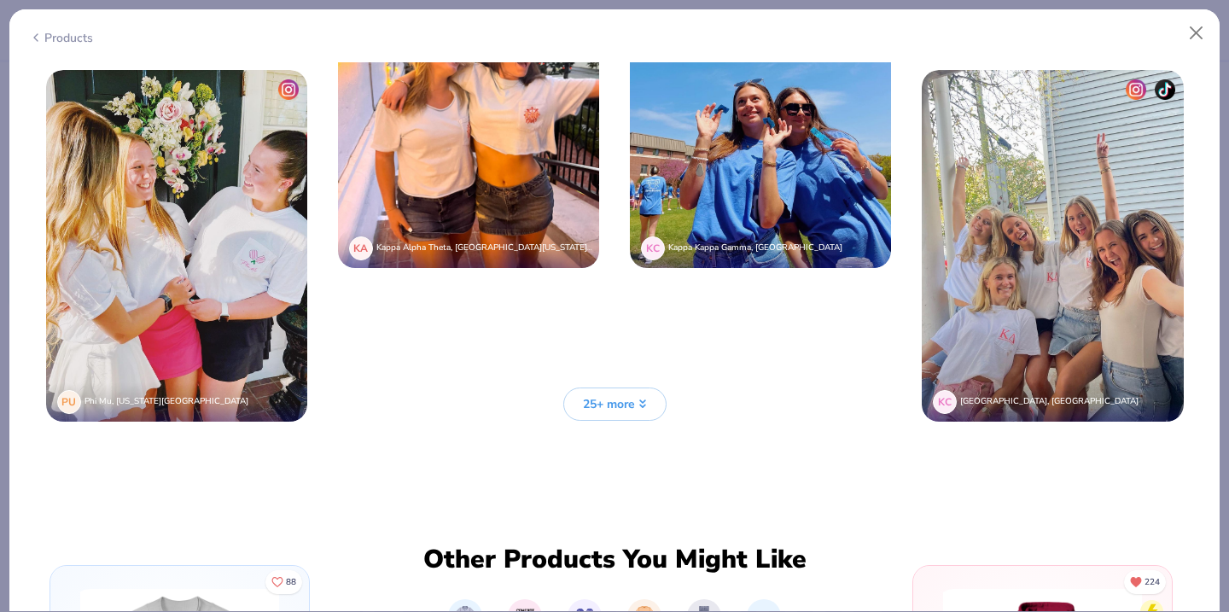
scroll to position [4600, 0]
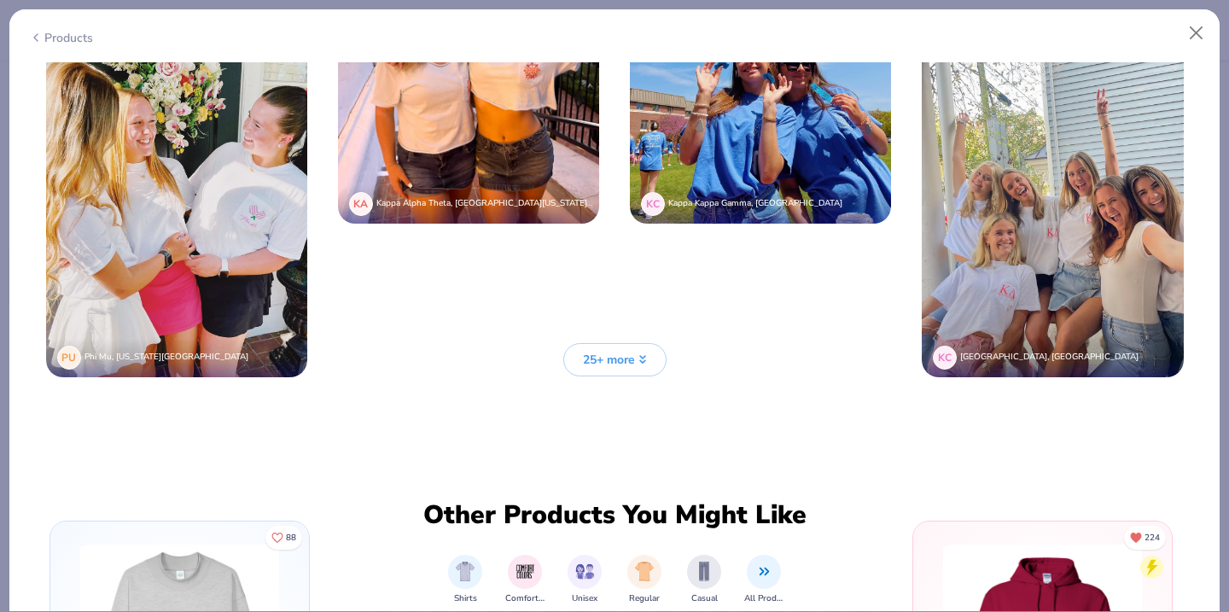
click at [648, 352] on button "25+ more" at bounding box center [614, 359] width 103 height 33
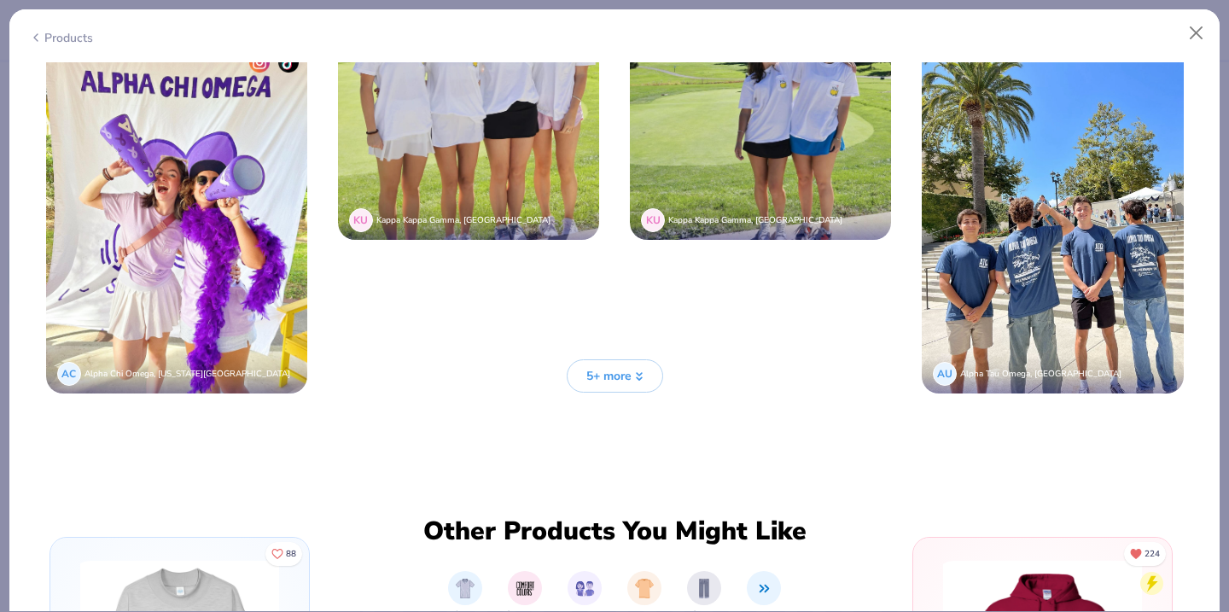
scroll to position [6124, 0]
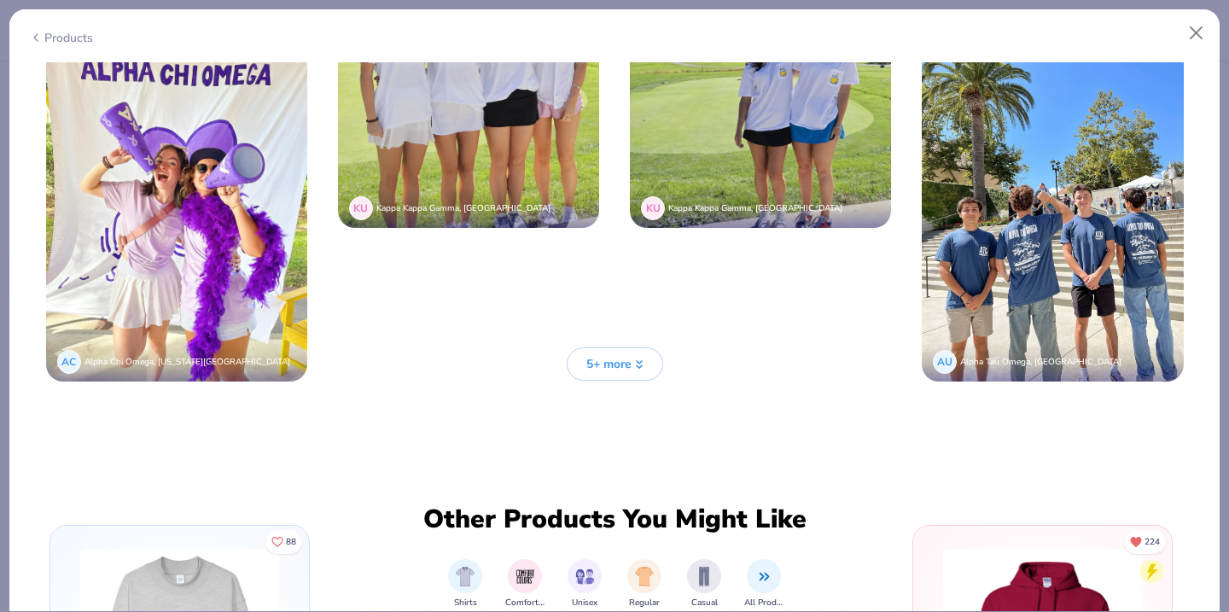
click at [637, 357] on button "5+ more" at bounding box center [615, 363] width 96 height 33
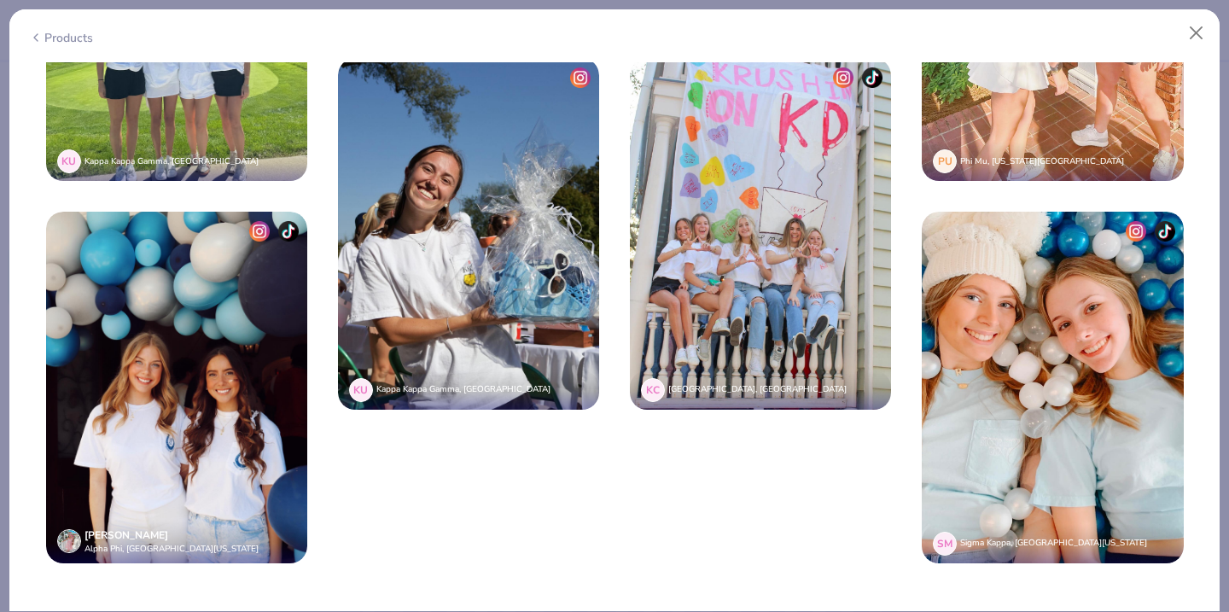
scroll to position [6710, 0]
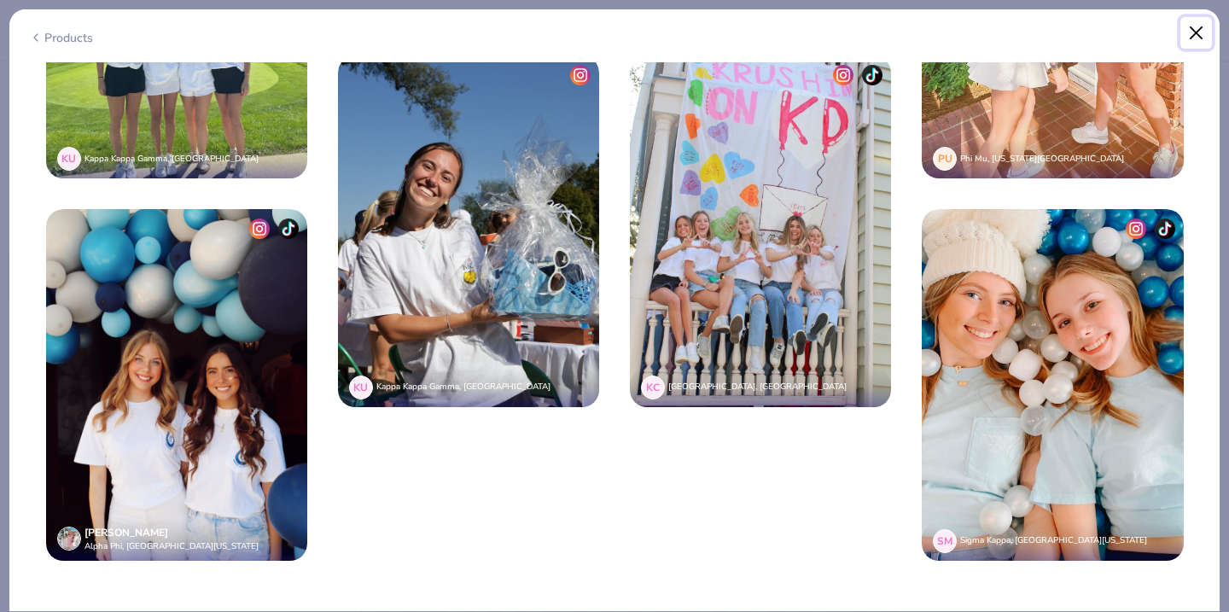
click at [1205, 35] on button "Close" at bounding box center [1196, 33] width 32 height 32
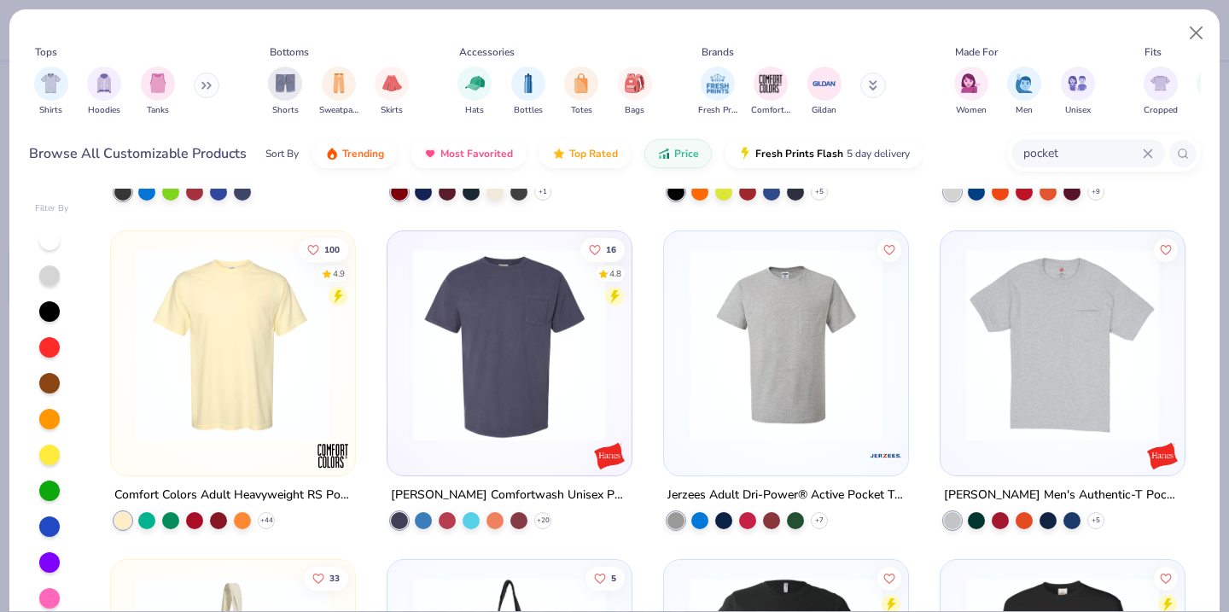
click at [270, 353] on img at bounding box center [233, 344] width 210 height 193
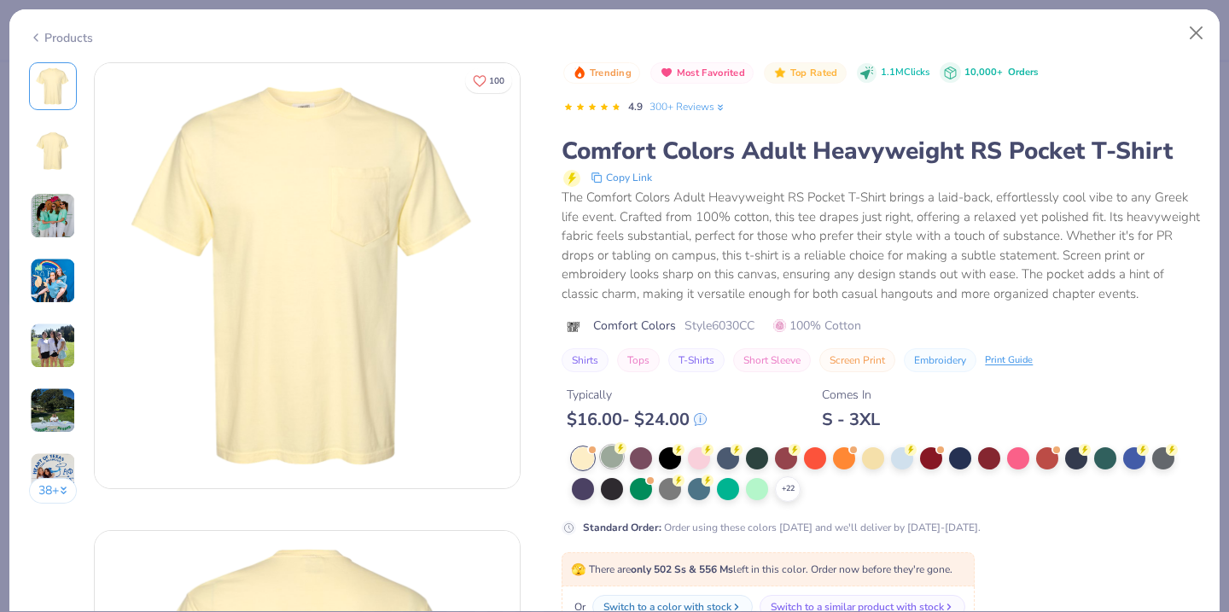
click at [619, 459] on div at bounding box center [612, 457] width 22 height 22
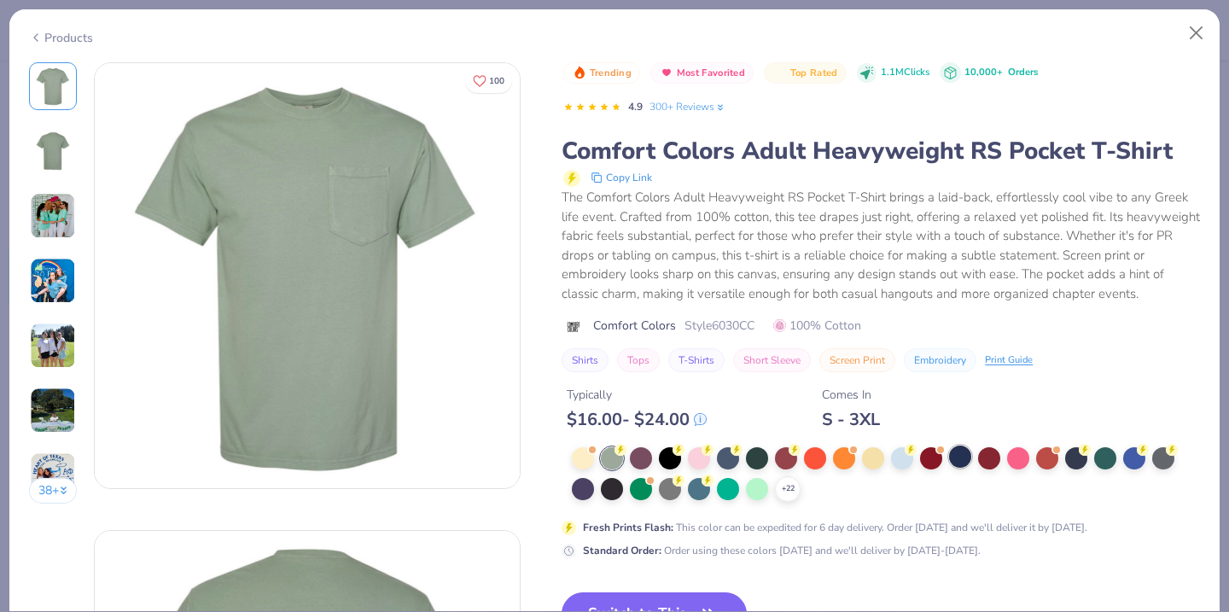
click at [961, 457] on div at bounding box center [960, 457] width 22 height 22
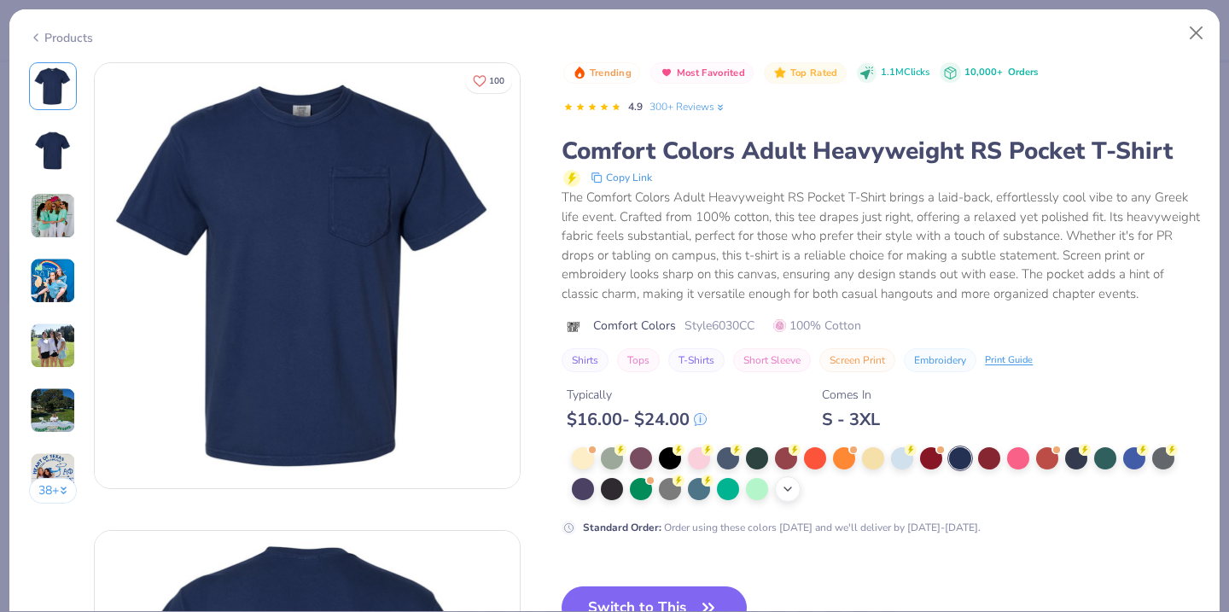
click at [799, 488] on div "+ 22" at bounding box center [788, 489] width 26 height 26
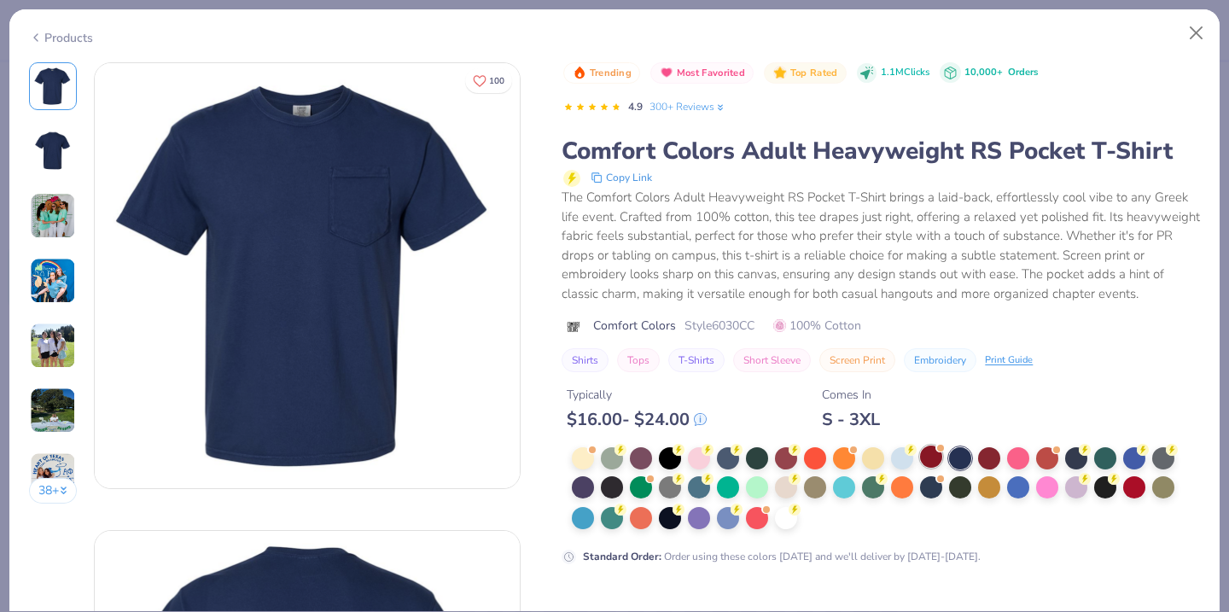
click at [929, 454] on div at bounding box center [931, 457] width 22 height 22
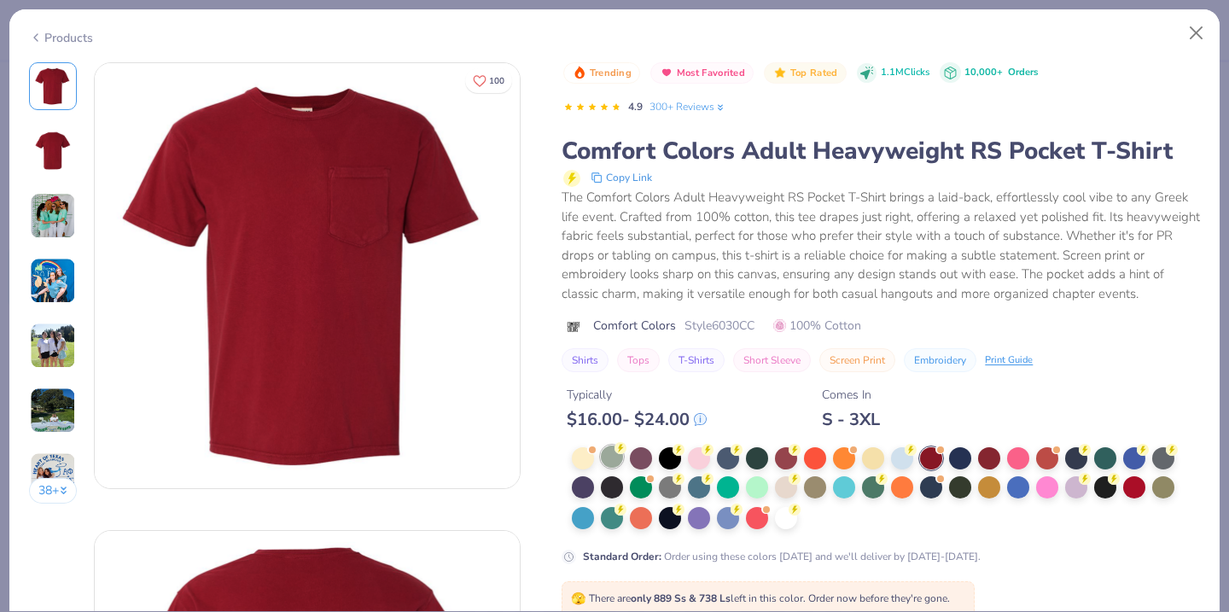
click at [618, 459] on div at bounding box center [612, 457] width 22 height 22
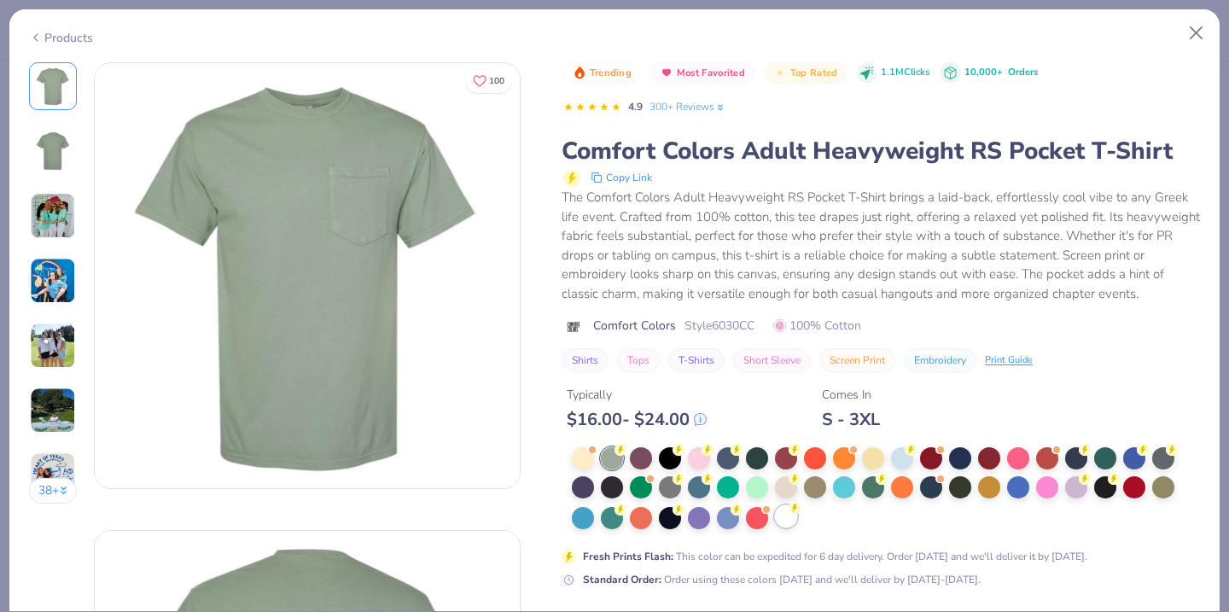
click at [786, 523] on div at bounding box center [786, 516] width 22 height 22
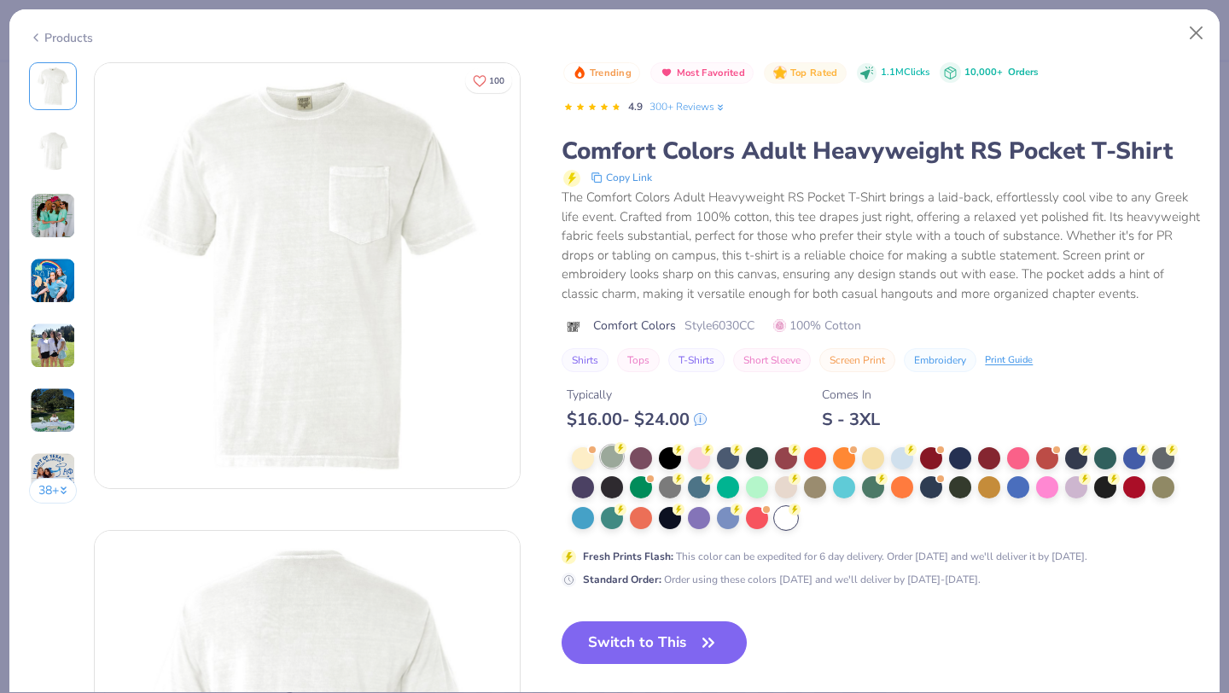
click at [615, 457] on div at bounding box center [612, 457] width 22 height 22
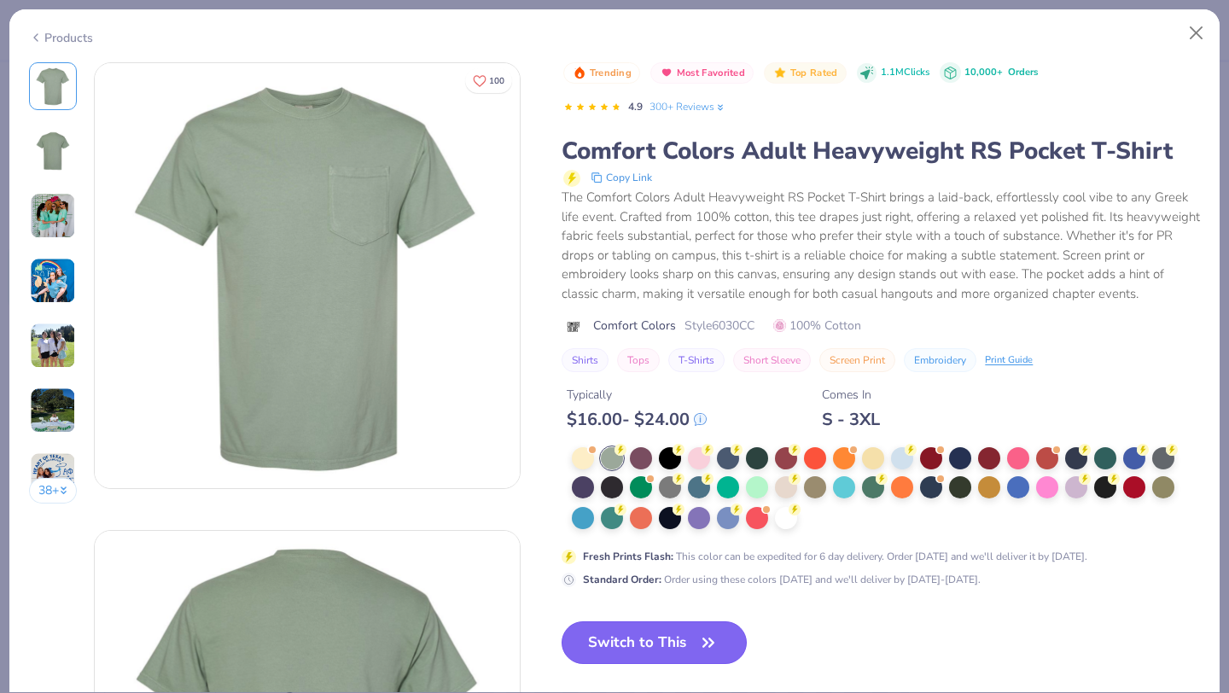
click at [708, 611] on icon "button" at bounding box center [708, 643] width 24 height 24
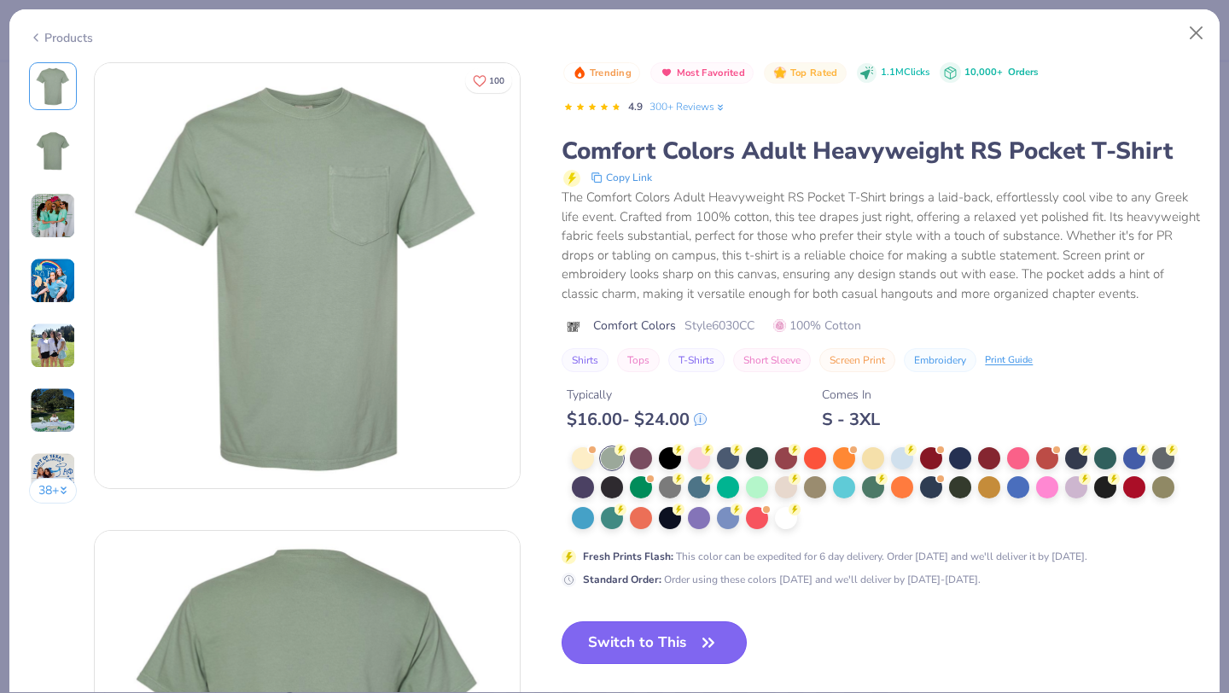
click at [673, 611] on button "Switch to This" at bounding box center [654, 642] width 185 height 43
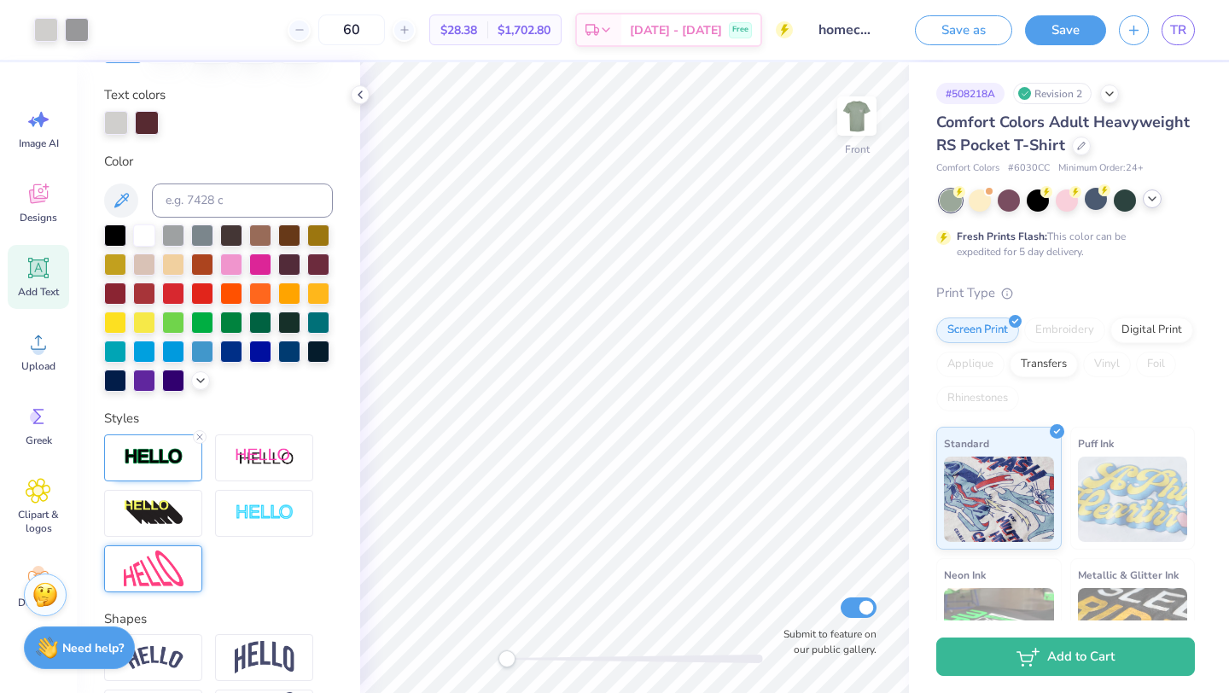
click at [1151, 205] on div at bounding box center [1152, 198] width 19 height 19
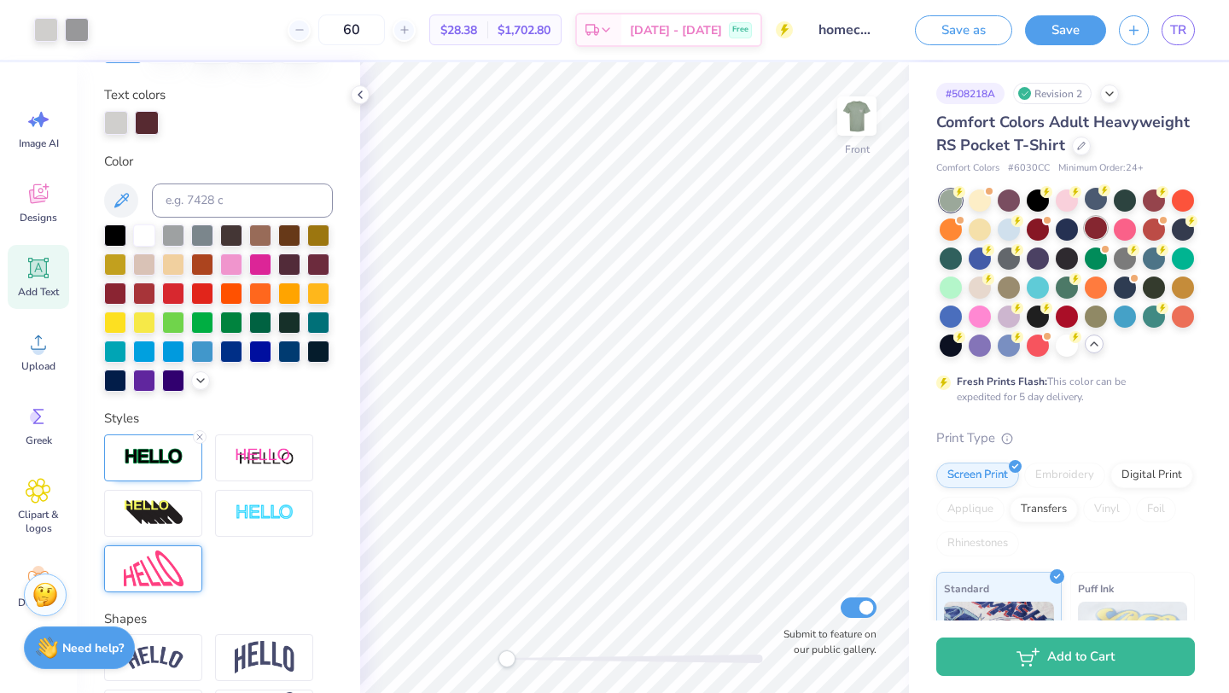
click at [1097, 229] on div at bounding box center [1096, 228] width 22 height 22
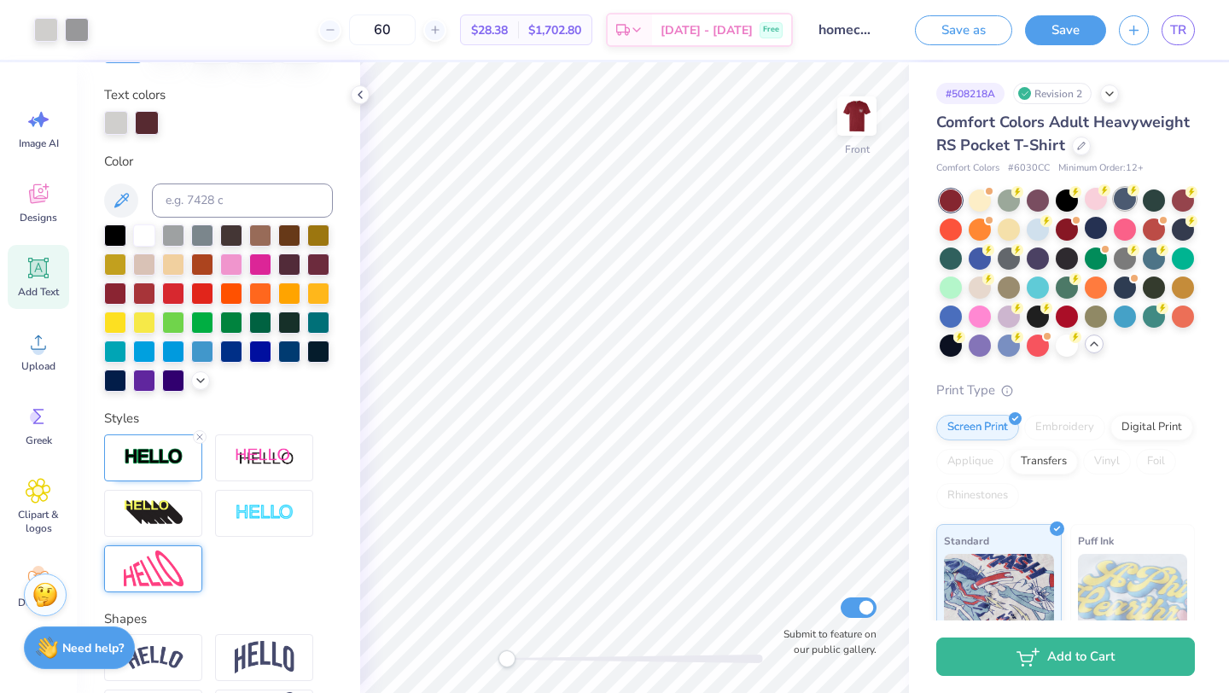
click at [1122, 200] on div at bounding box center [1125, 199] width 22 height 22
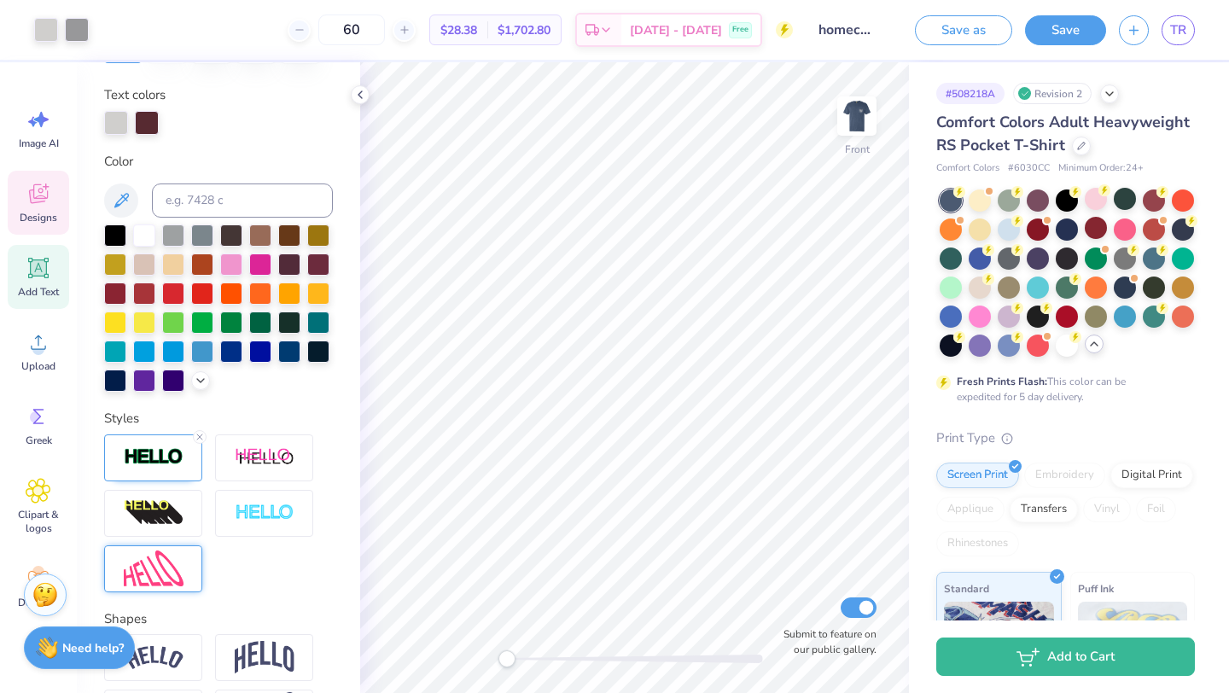
click at [47, 206] on icon at bounding box center [39, 194] width 26 height 26
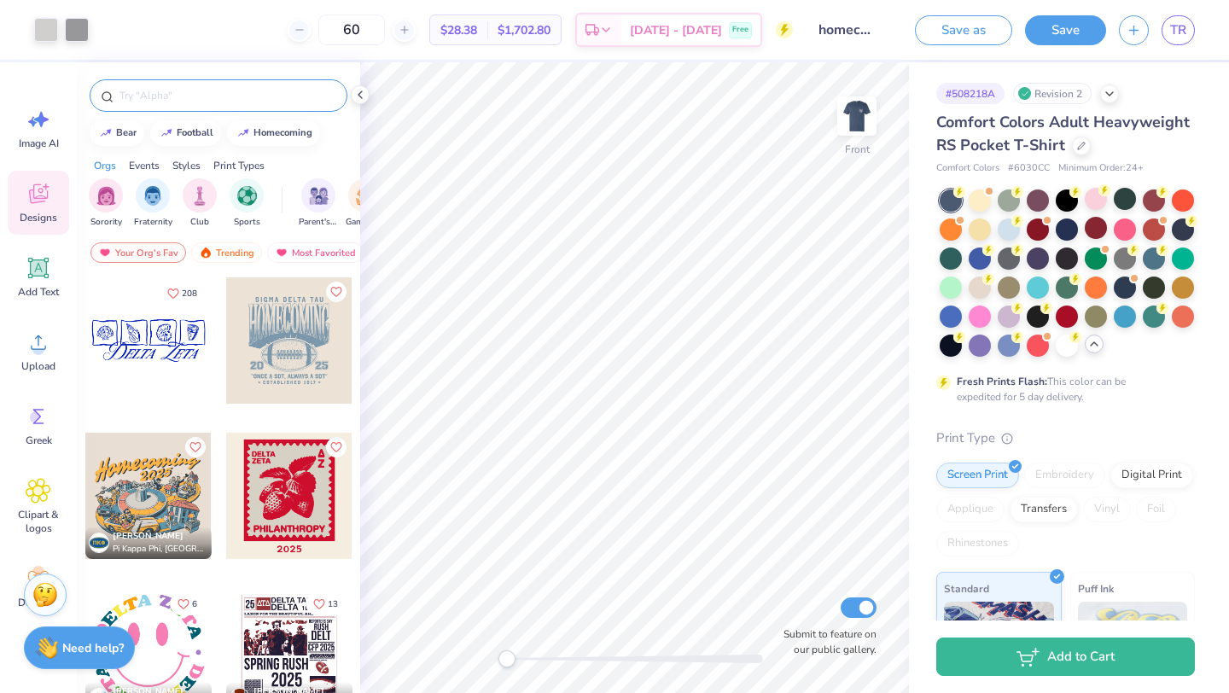
click at [145, 101] on input "text" at bounding box center [227, 95] width 219 height 17
type input "football"
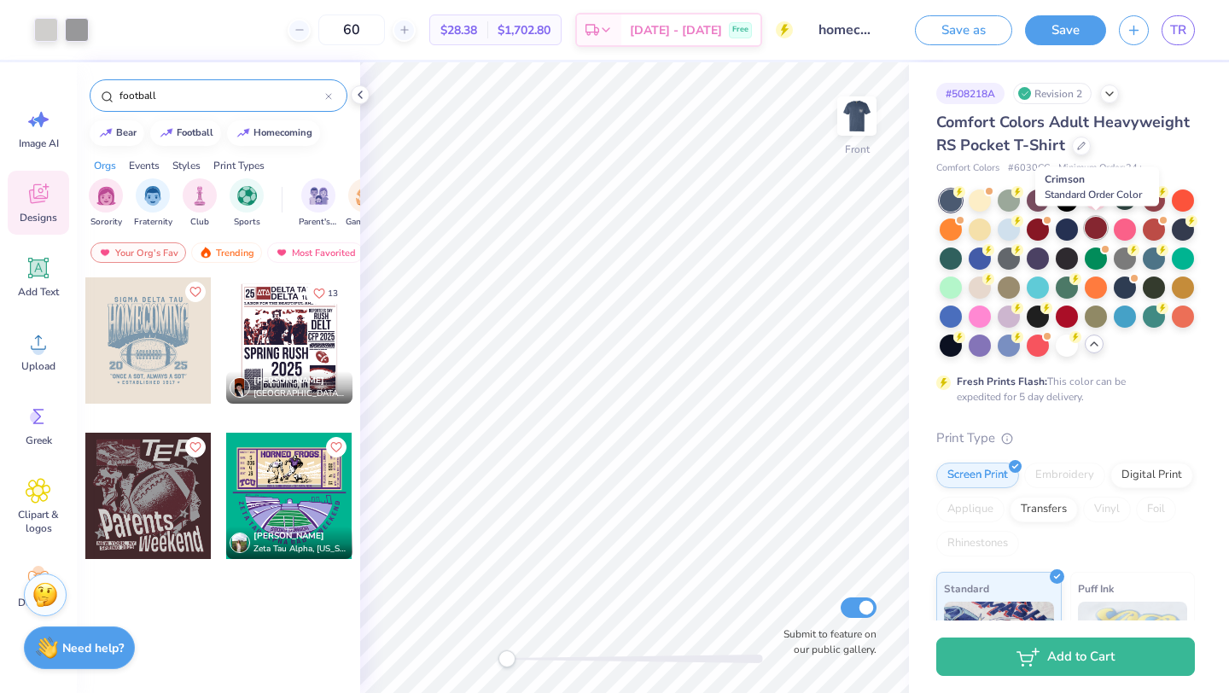
click at [1097, 230] on div at bounding box center [1096, 228] width 22 height 22
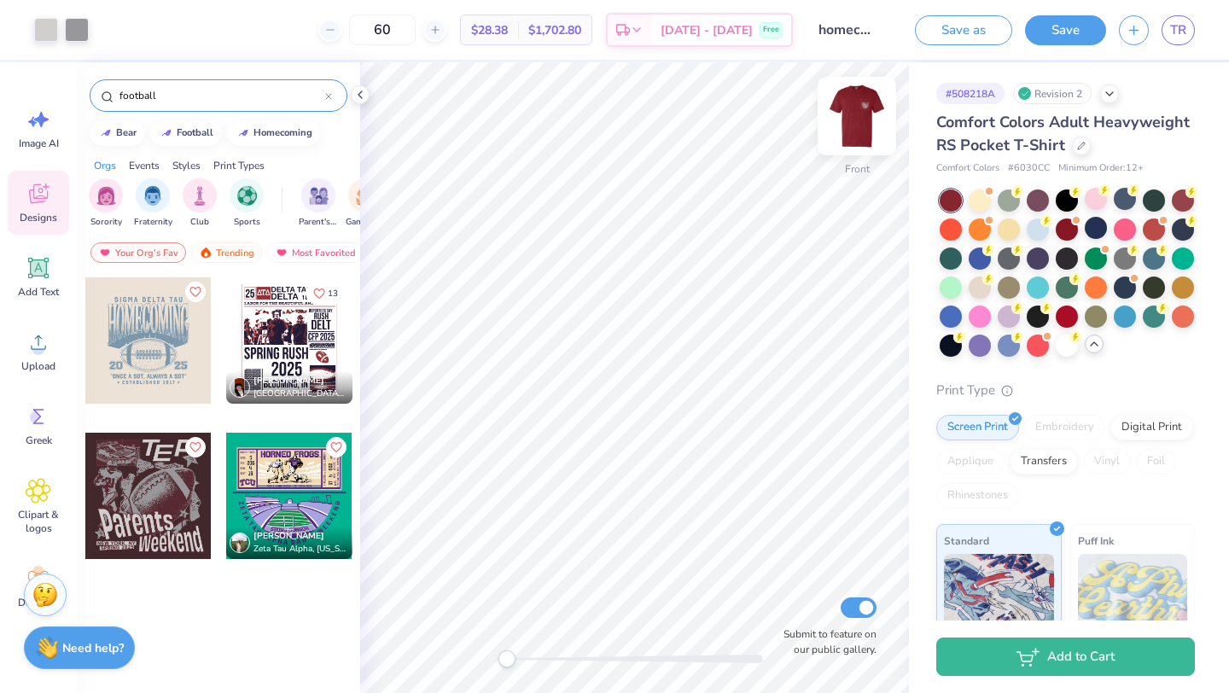
click at [873, 114] on img at bounding box center [857, 116] width 68 height 68
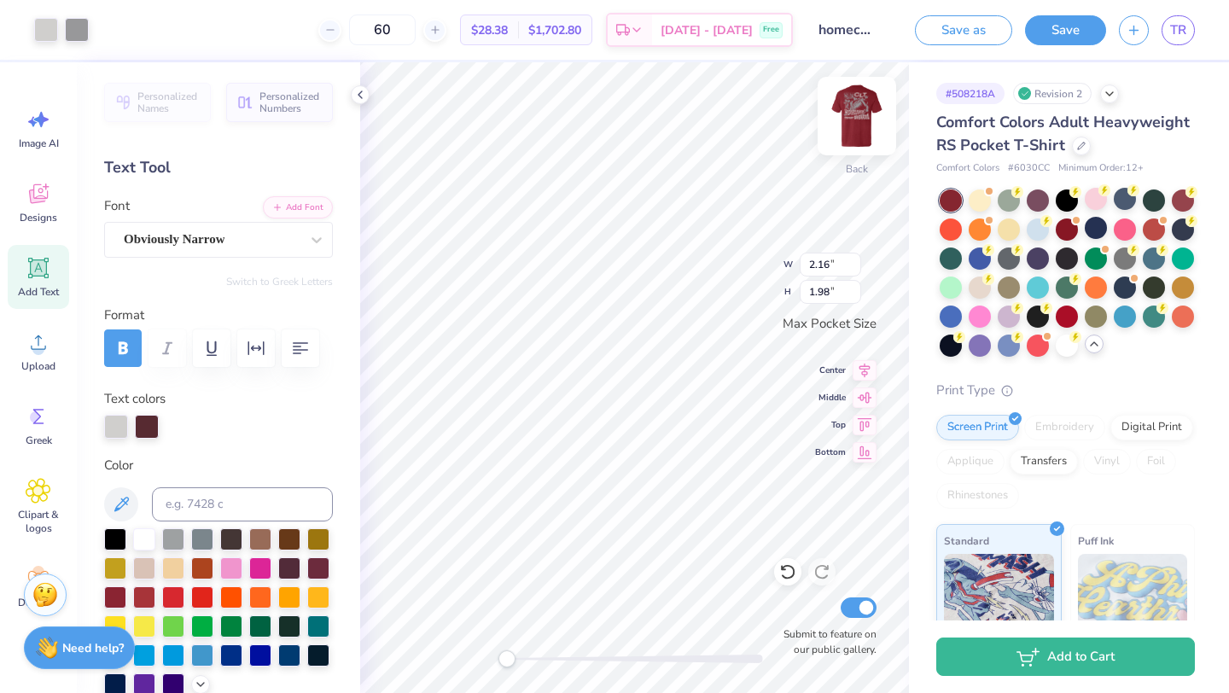
type input "2.16"
type input "1.98"
type input "2.47"
type input "2.11"
click at [785, 580] on div at bounding box center [787, 571] width 27 height 27
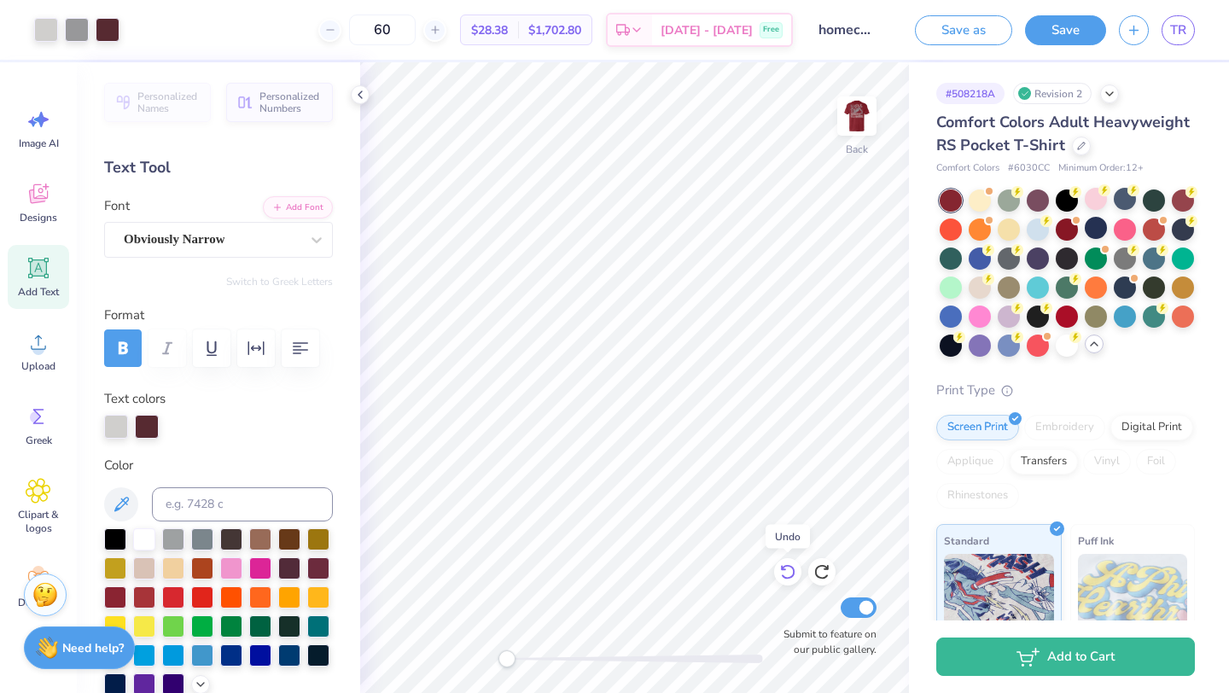
click at [785, 580] on div at bounding box center [787, 571] width 27 height 27
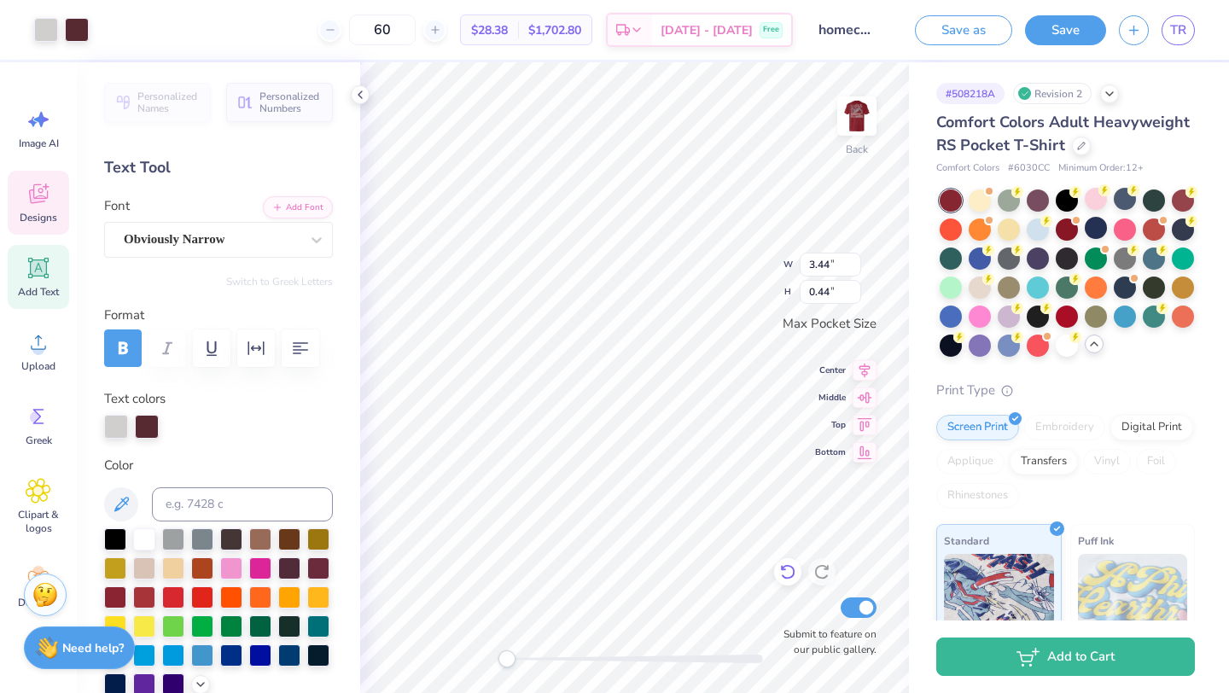
type input "3.44"
type input "0.44"
click at [1077, 143] on icon at bounding box center [1081, 144] width 9 height 9
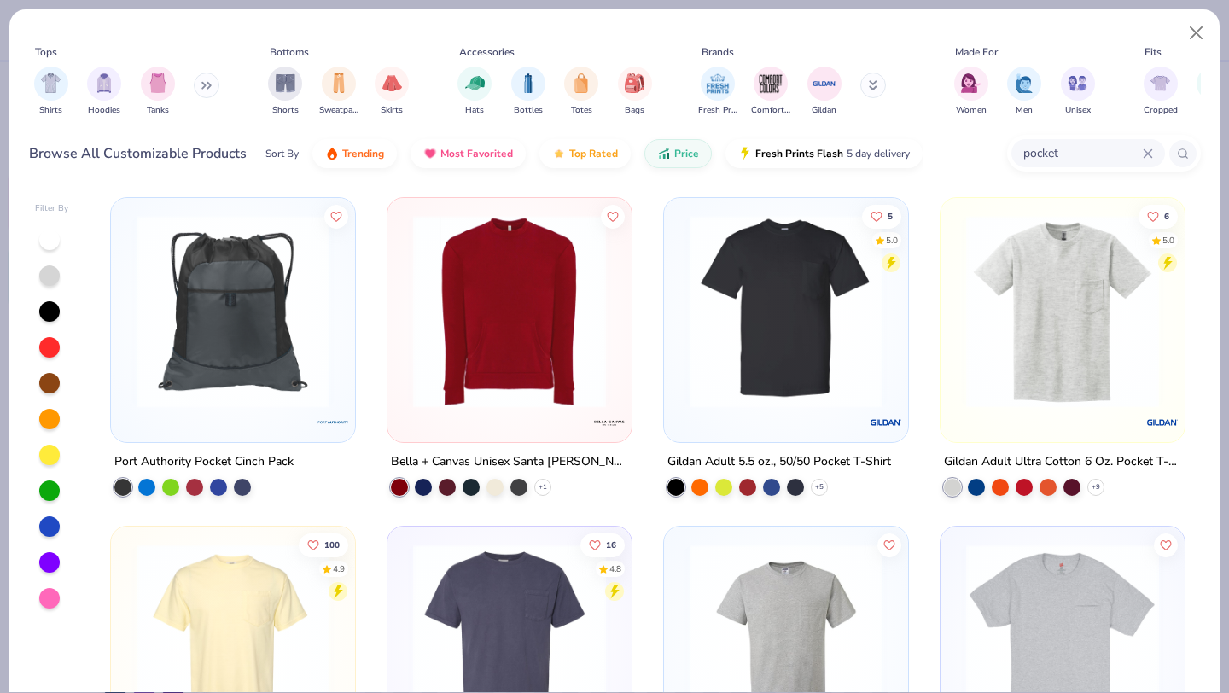
click at [1140, 152] on input "pocket" at bounding box center [1082, 153] width 121 height 20
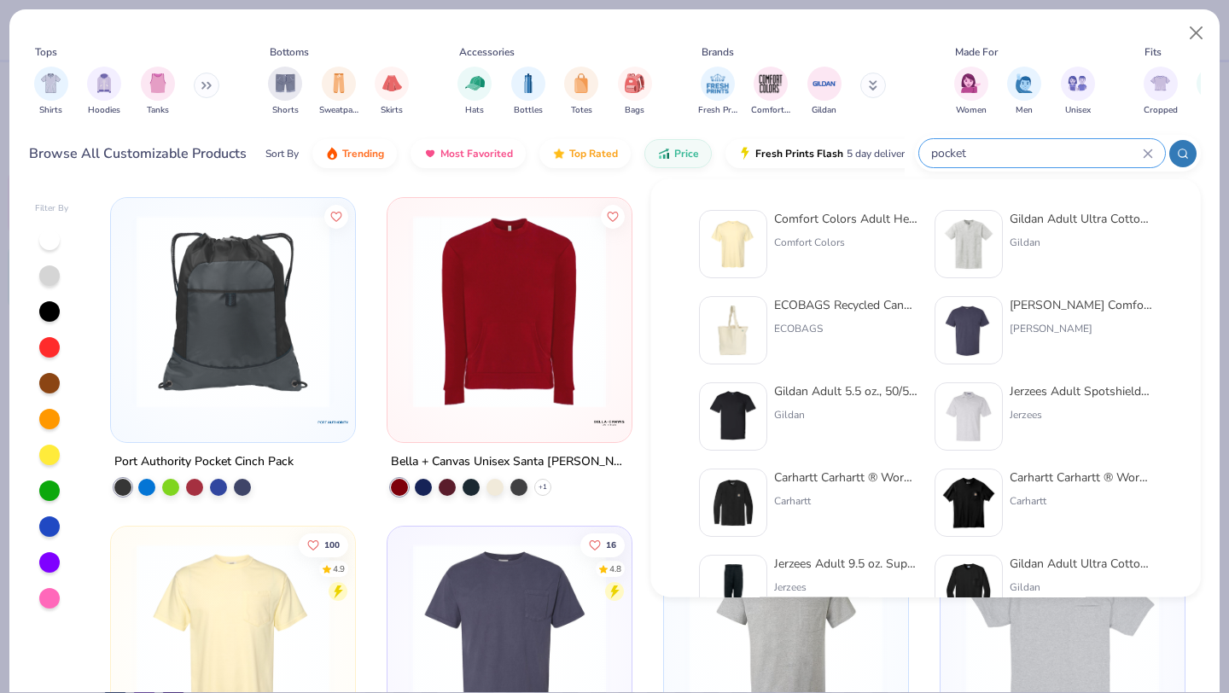
click at [1151, 149] on icon at bounding box center [1148, 154] width 10 height 10
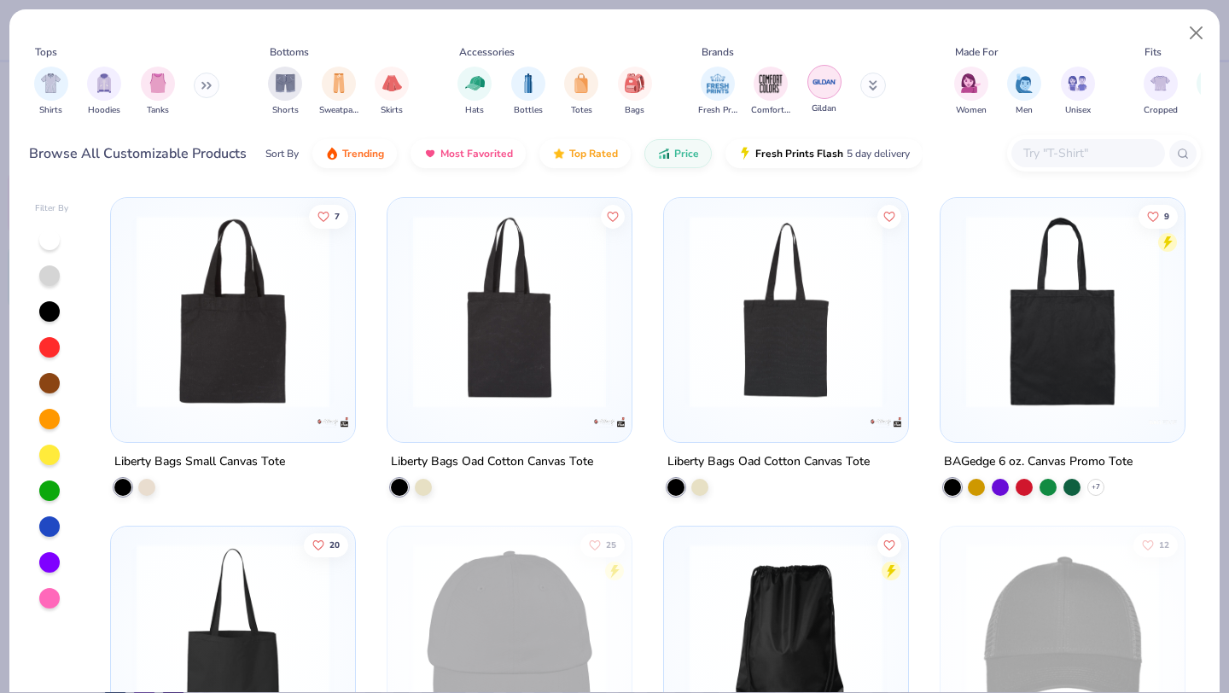
click at [819, 97] on div "filter for Gildan" at bounding box center [824, 82] width 34 height 34
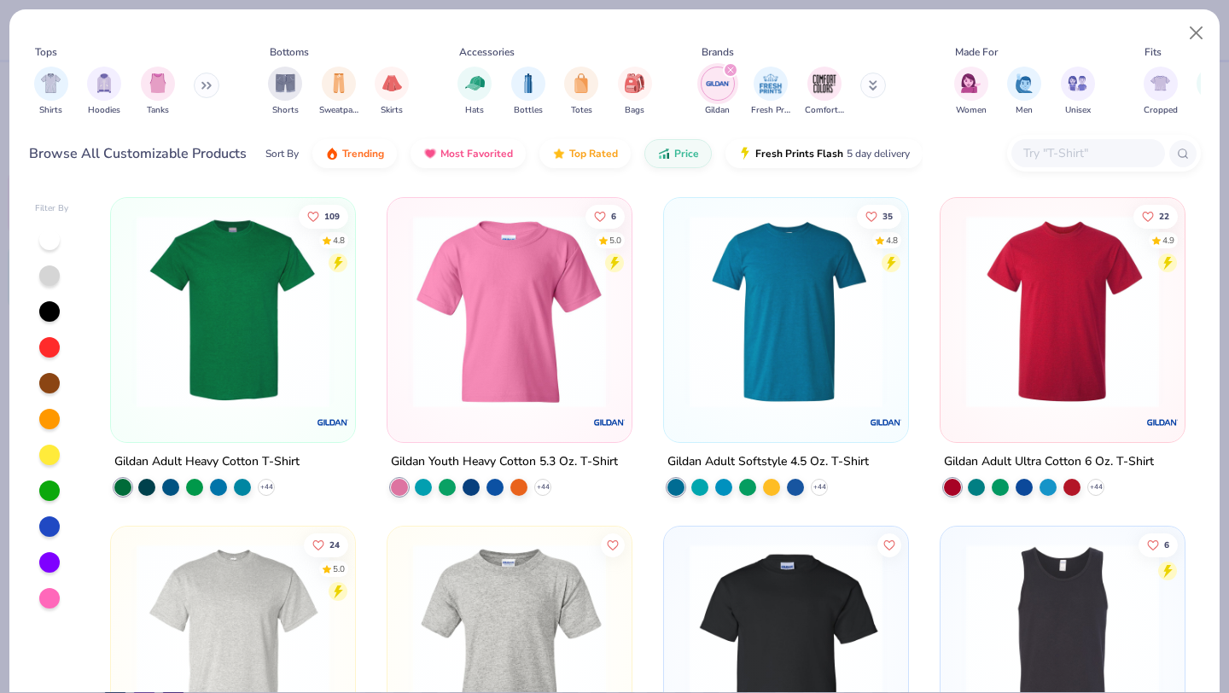
click at [226, 335] on img at bounding box center [233, 311] width 210 height 193
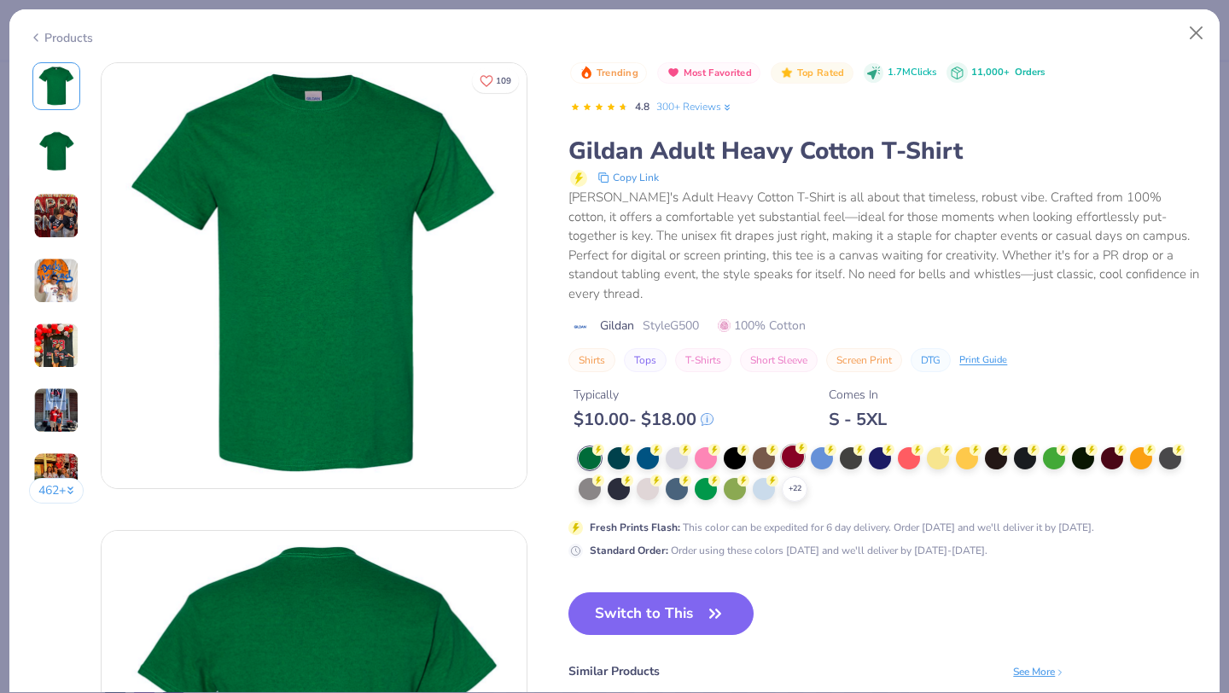
click at [801, 446] on div at bounding box center [793, 457] width 22 height 22
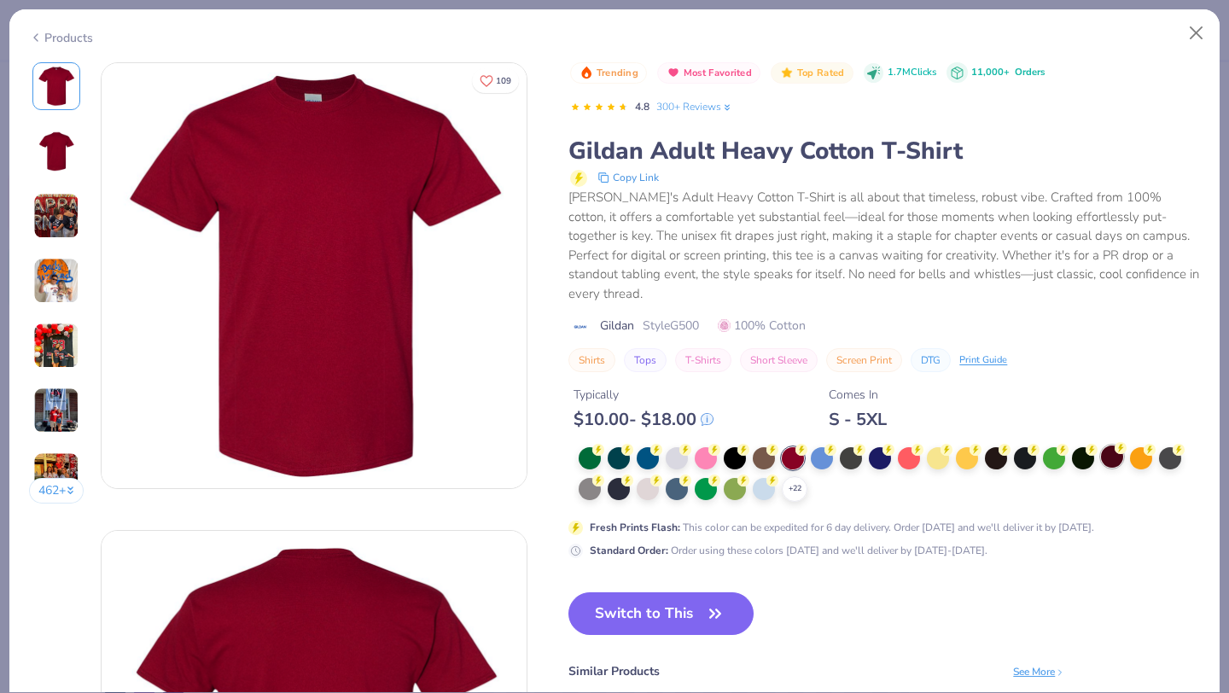
click at [1116, 446] on div at bounding box center [1112, 457] width 22 height 22
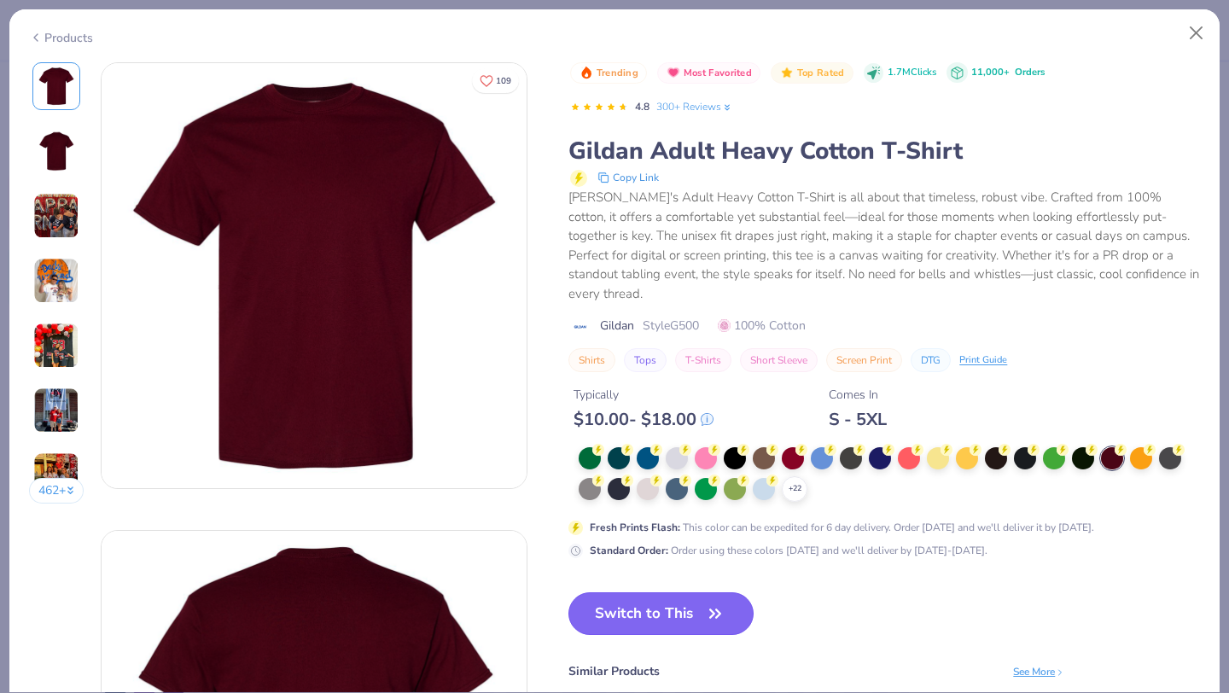
click at [710, 602] on icon "button" at bounding box center [715, 614] width 24 height 24
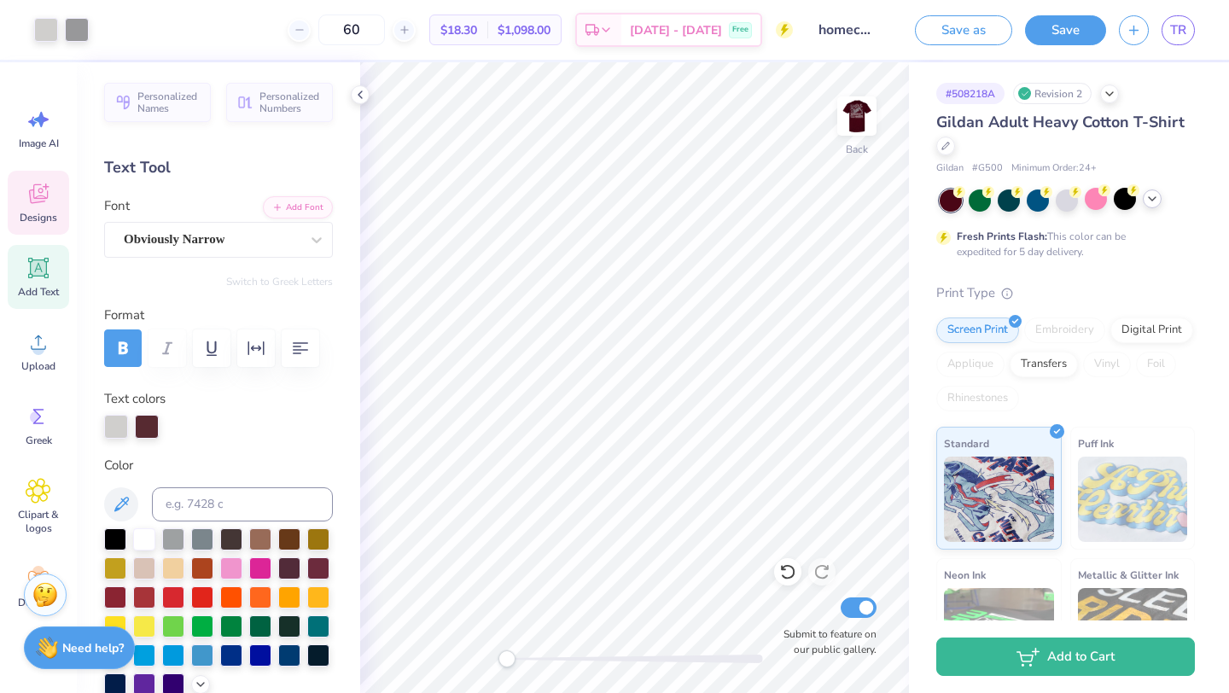
click at [50, 189] on icon at bounding box center [39, 194] width 26 height 26
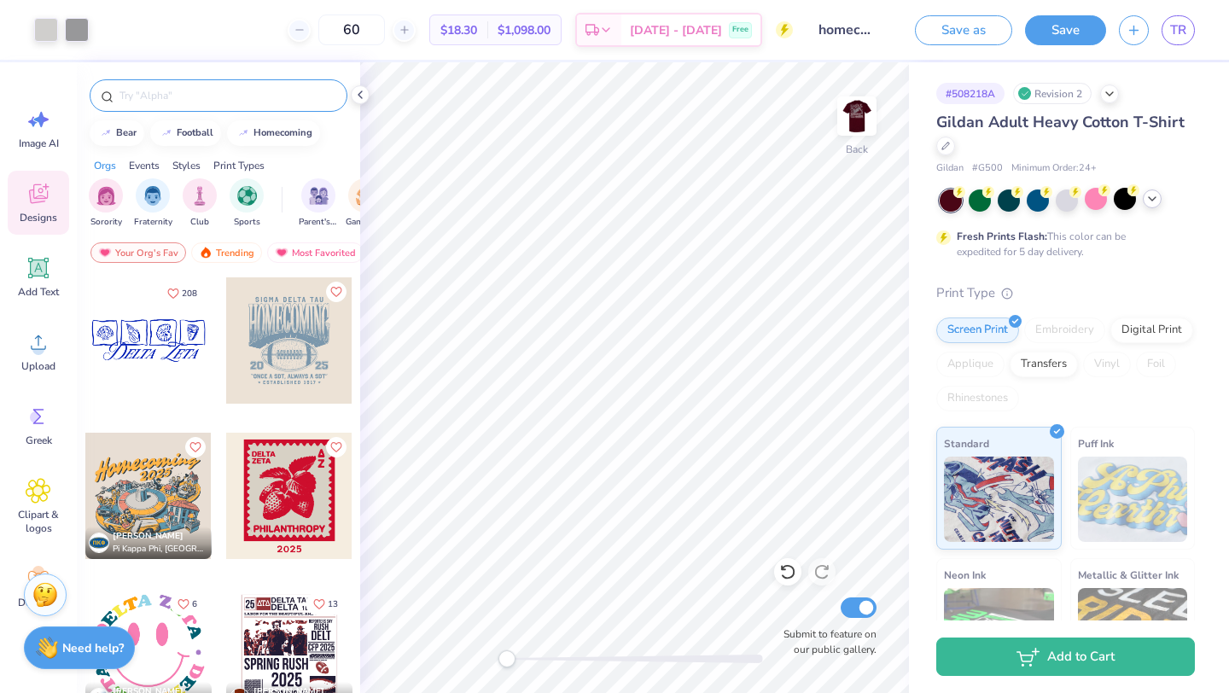
click at [164, 92] on input "text" at bounding box center [227, 95] width 219 height 17
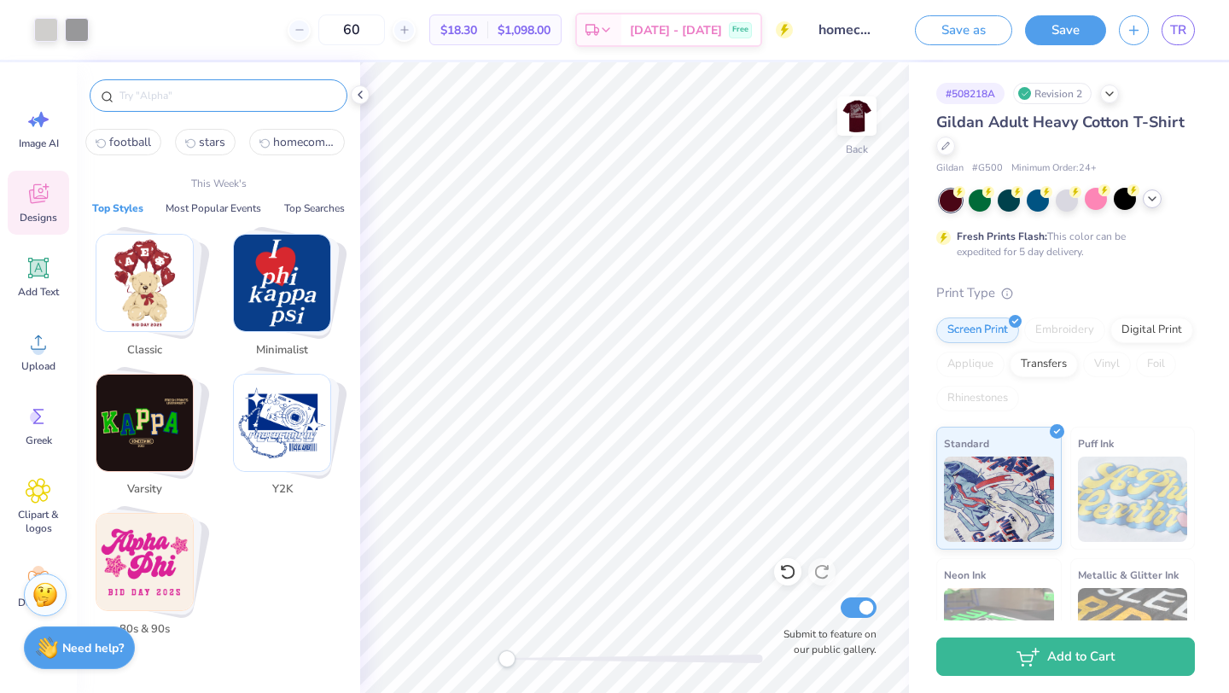
click at [131, 145] on span "football" at bounding box center [130, 142] width 42 height 16
type input "football"
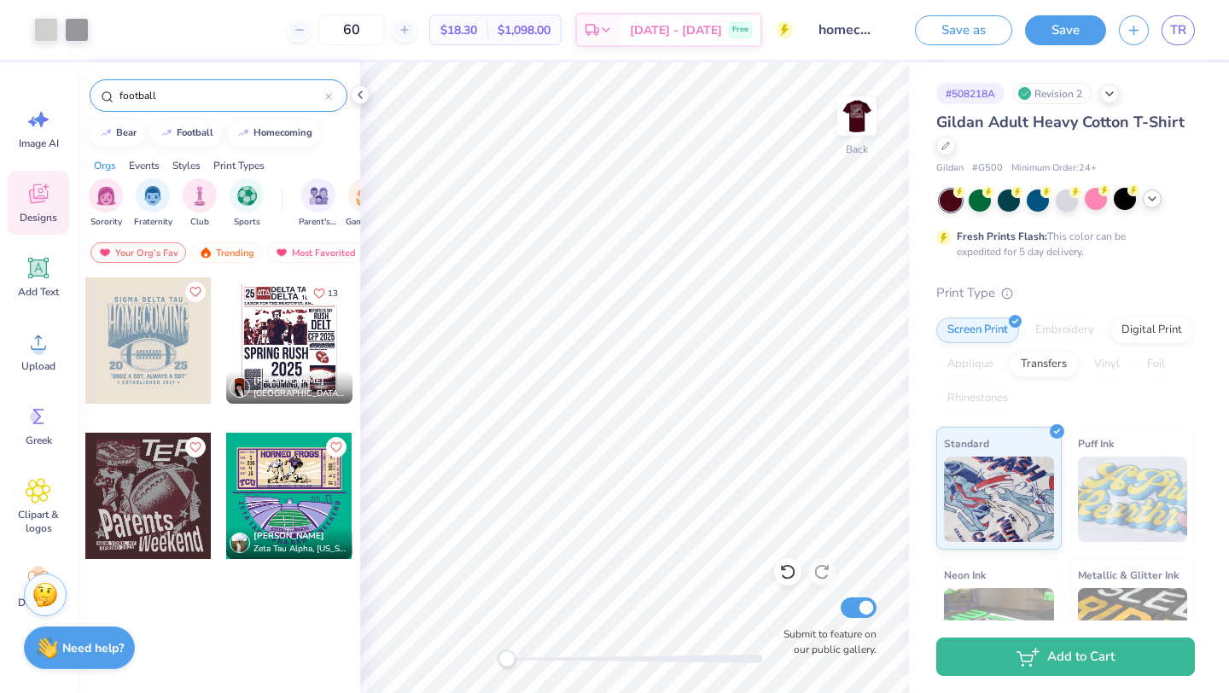
click at [128, 499] on div at bounding box center [148, 496] width 126 height 126
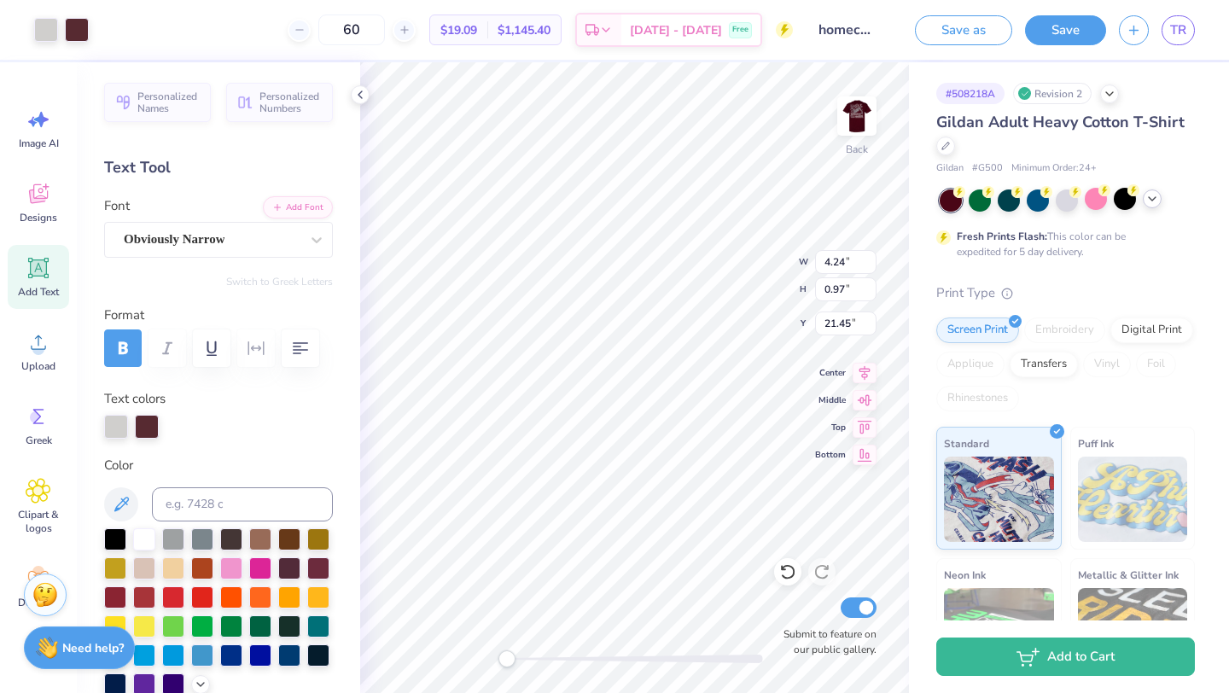
type input "7.22"
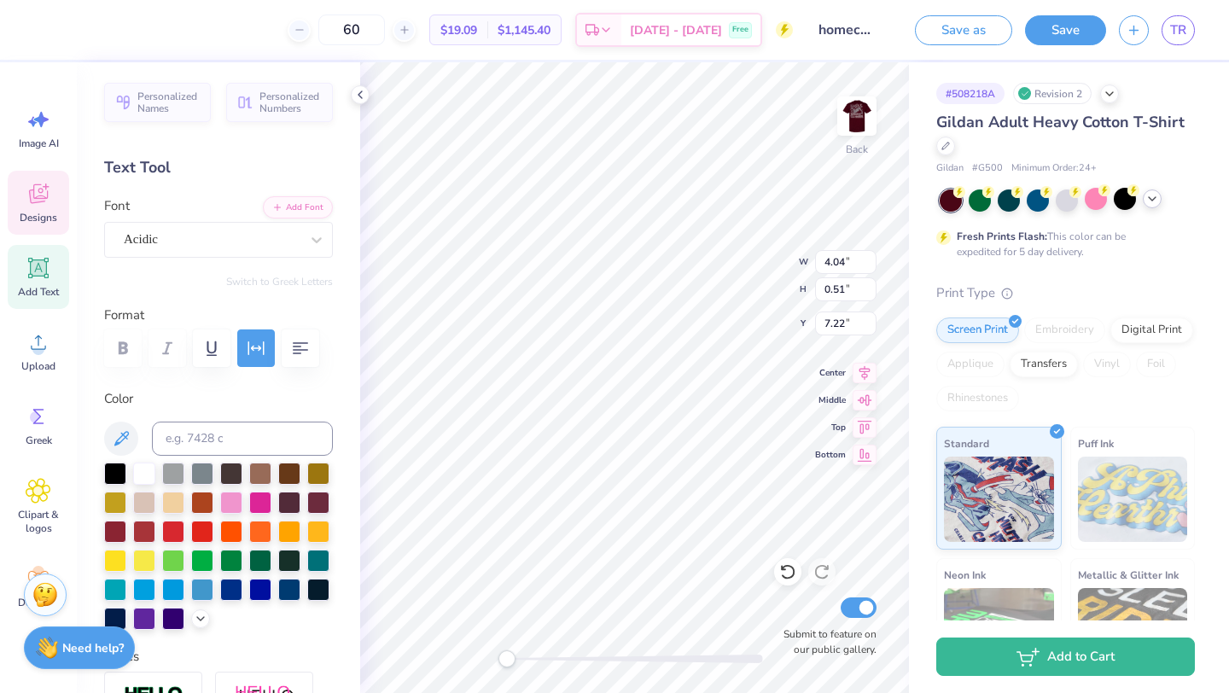
type textarea "HOMECOMING"
type input "3.52"
type input "0.55"
type input "7.62"
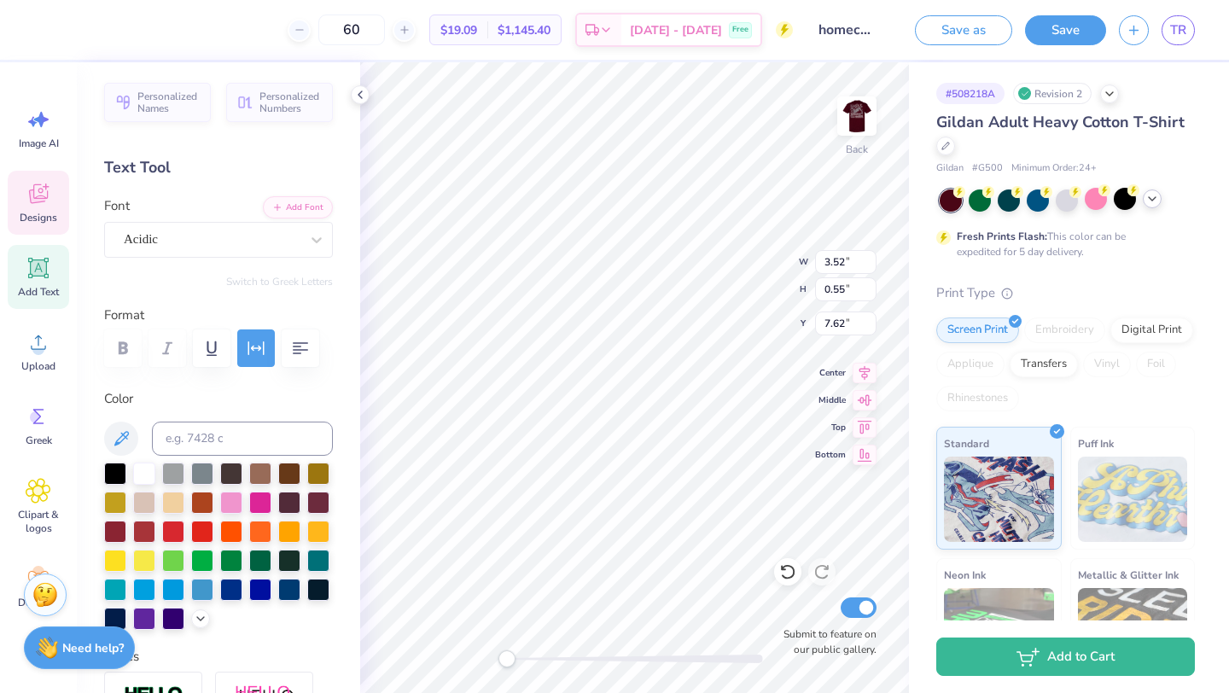
scroll to position [0, 0]
type textarea "WEEKEND 2025"
type textarea "WEEKEND '25"
click at [784, 576] on icon at bounding box center [787, 571] width 17 height 17
